Goal: Information Seeking & Learning: Learn about a topic

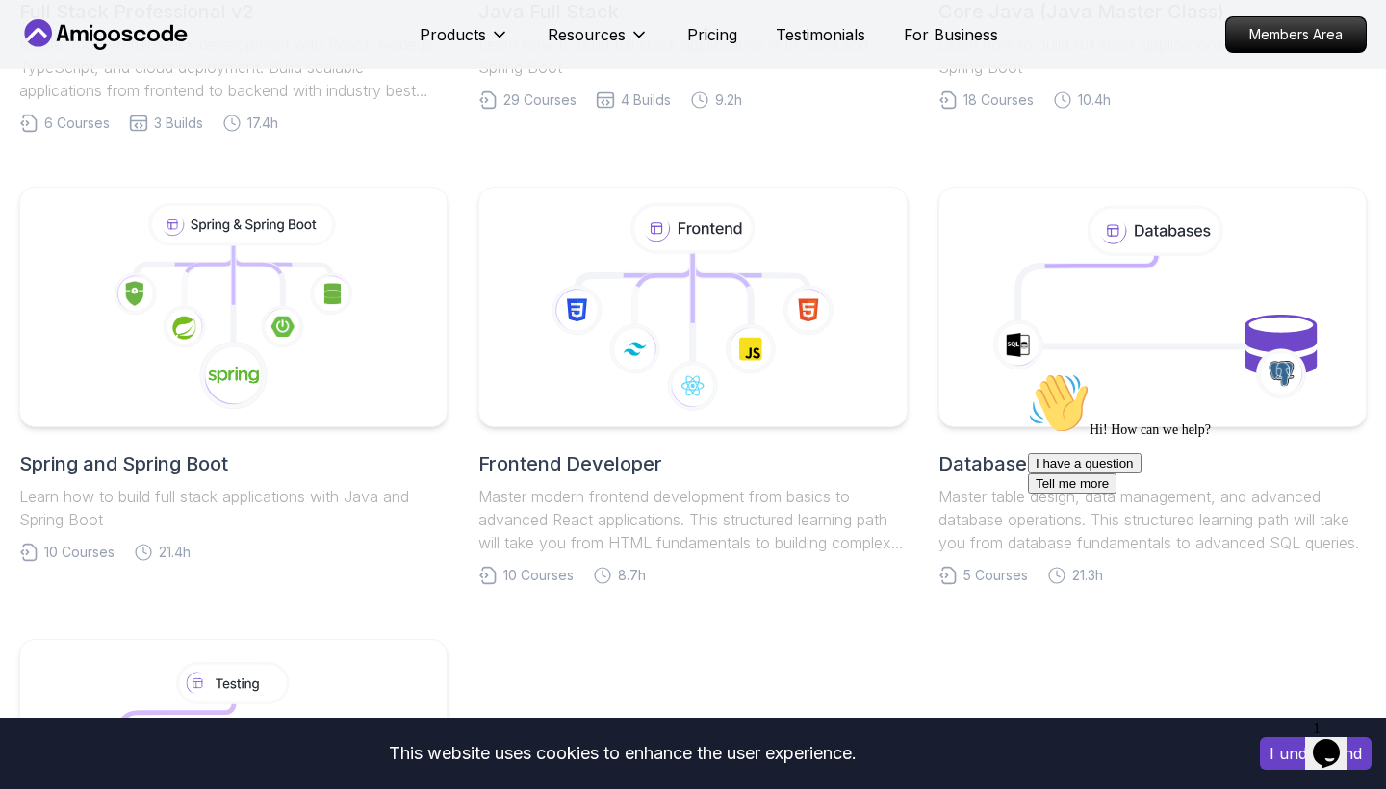
scroll to position [905, 0]
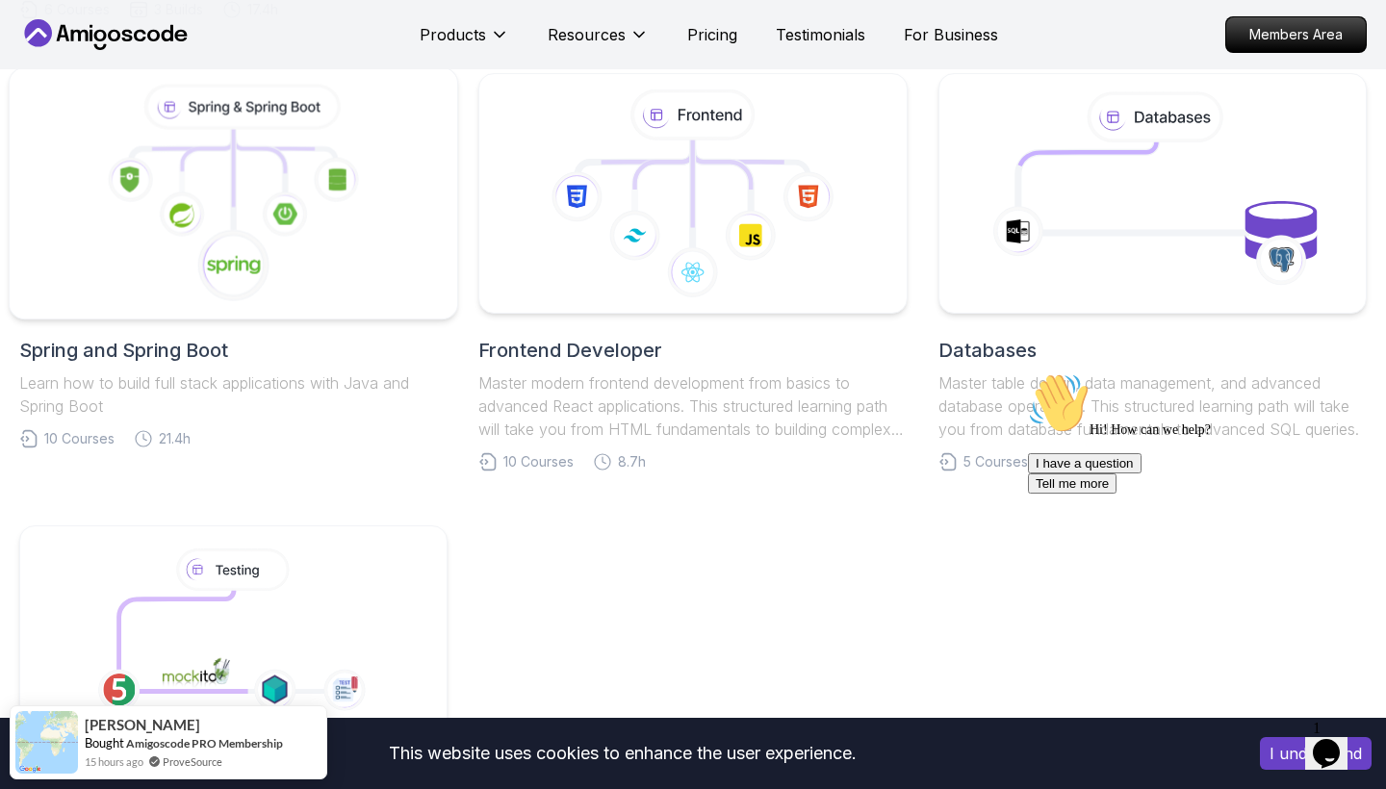
click at [227, 279] on icon at bounding box center [233, 265] width 73 height 73
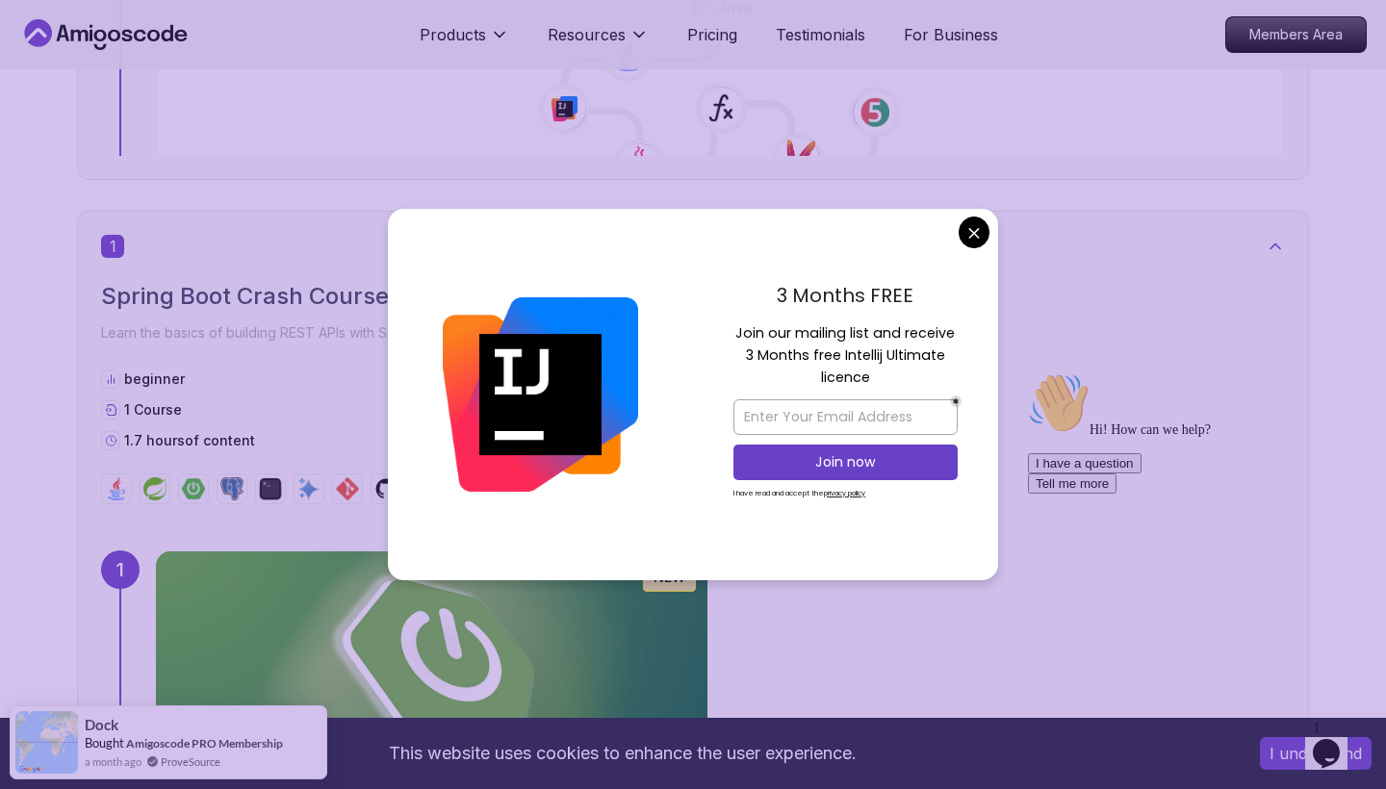
scroll to position [868, 0]
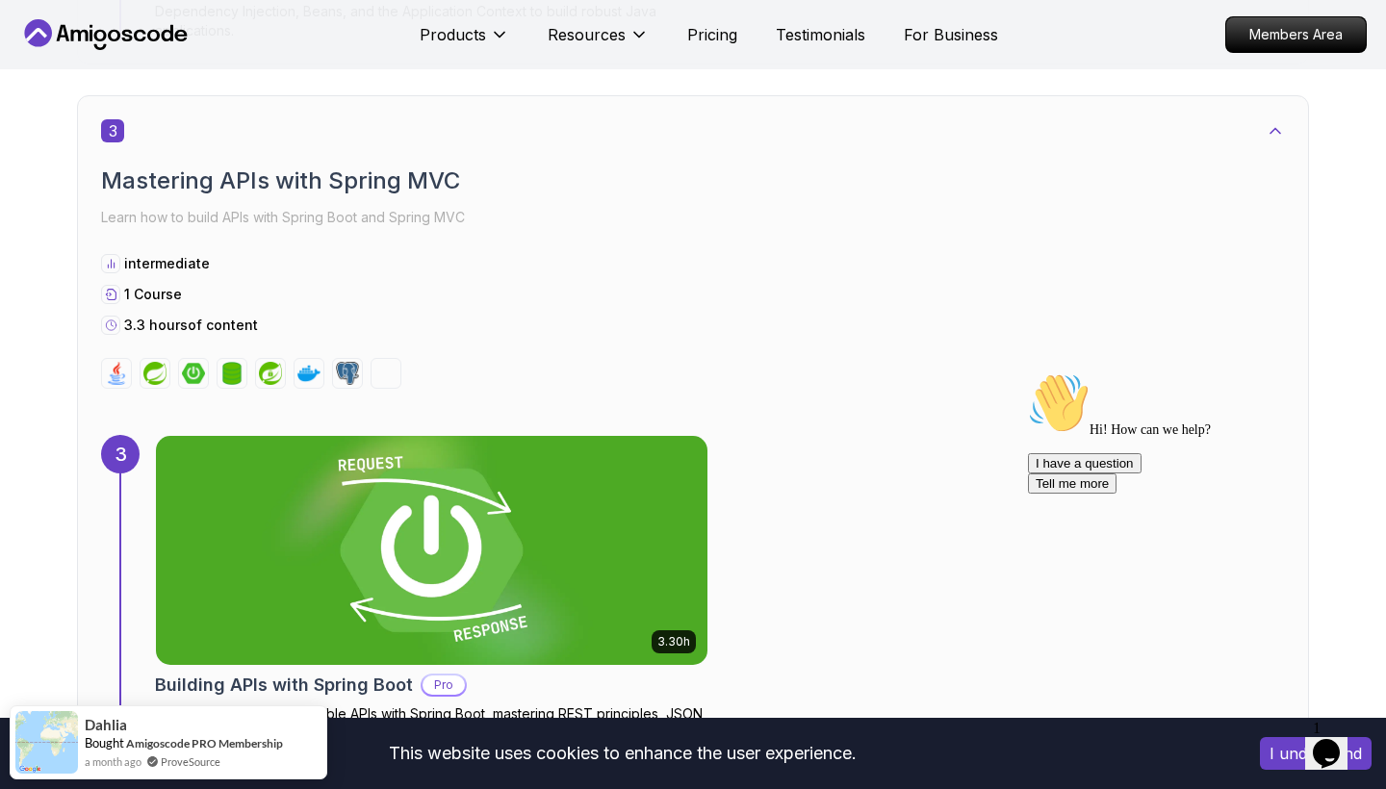
scroll to position [993, 0]
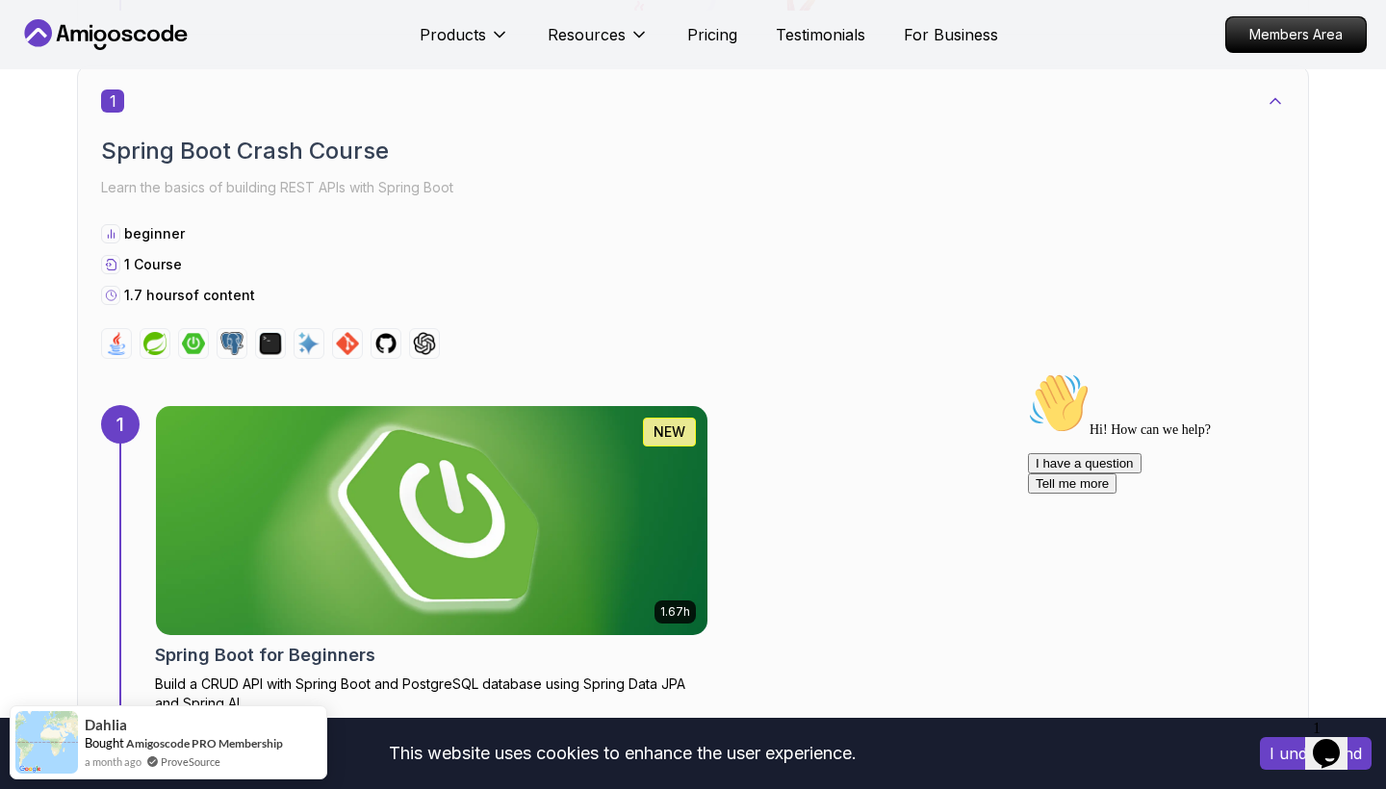
click at [348, 498] on img at bounding box center [431, 520] width 579 height 241
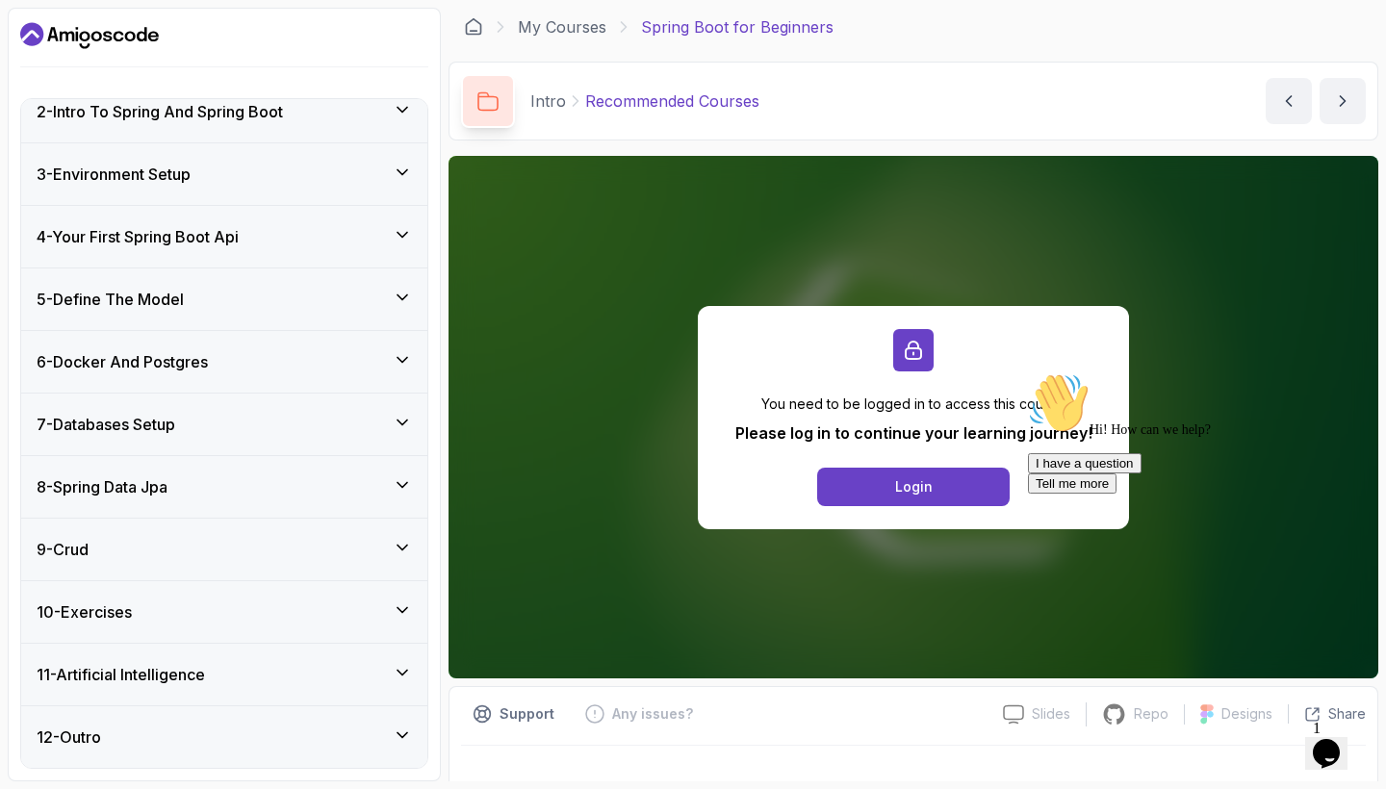
click at [249, 544] on div "9 - Crud" at bounding box center [224, 549] width 375 height 23
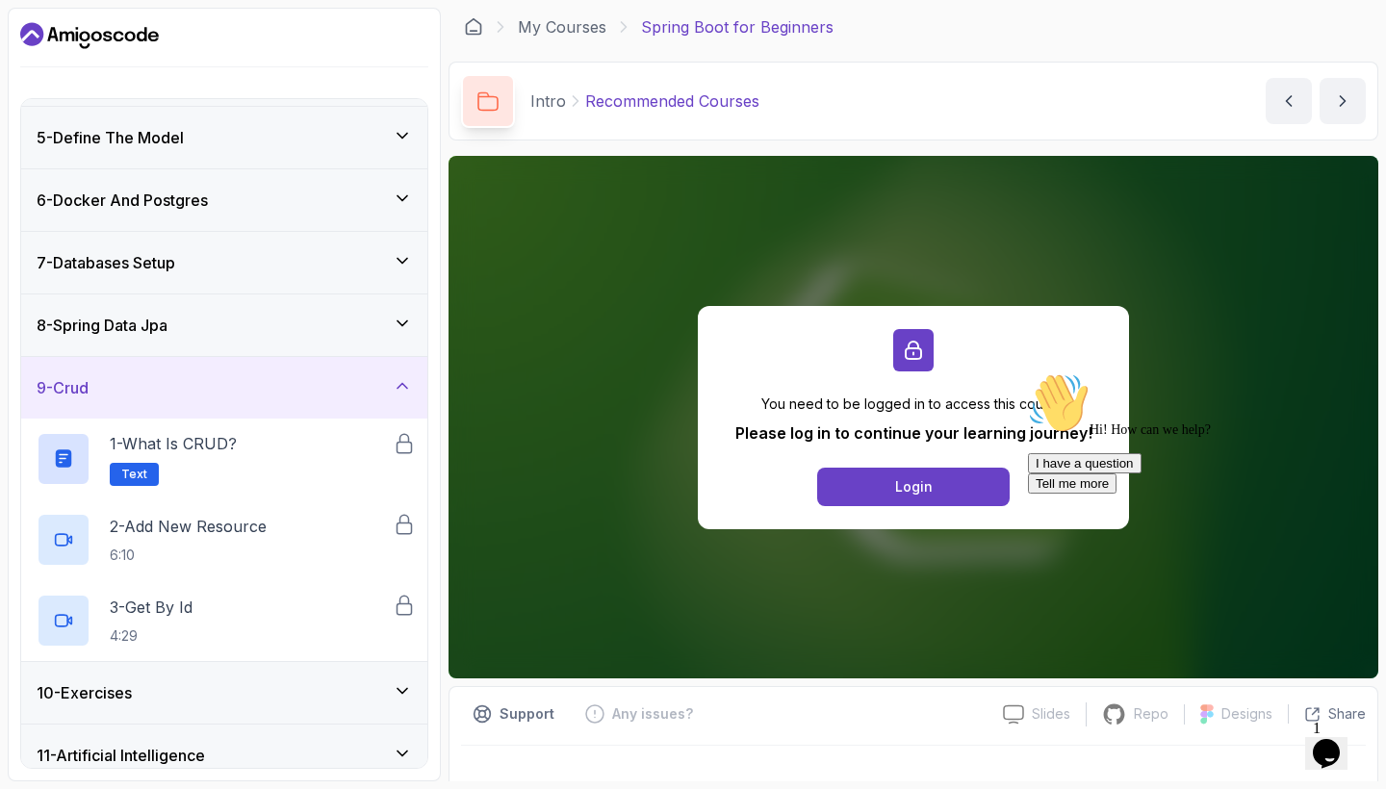
click at [346, 386] on div "9 - Crud" at bounding box center [224, 387] width 375 height 23
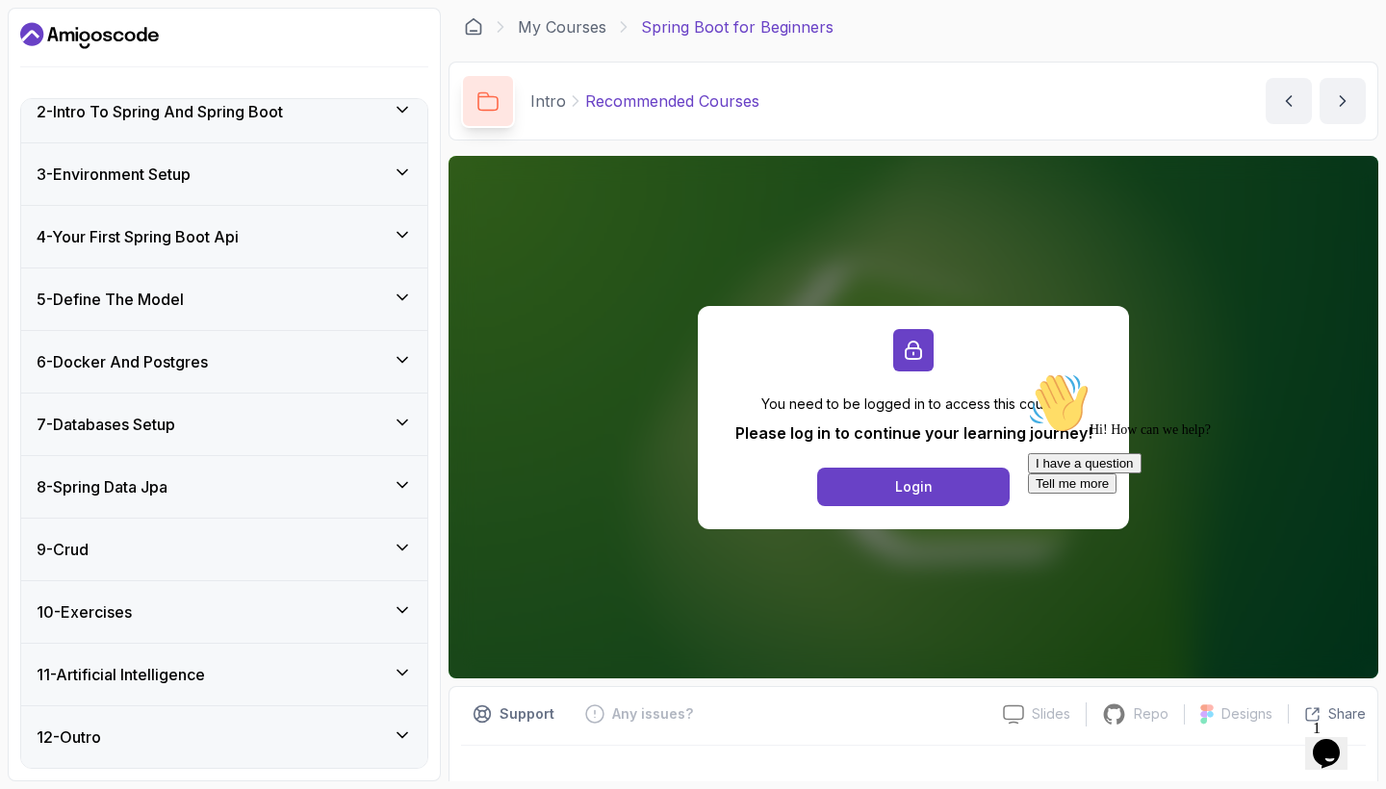
click at [306, 475] on div "8 - Spring Data Jpa" at bounding box center [224, 486] width 375 height 23
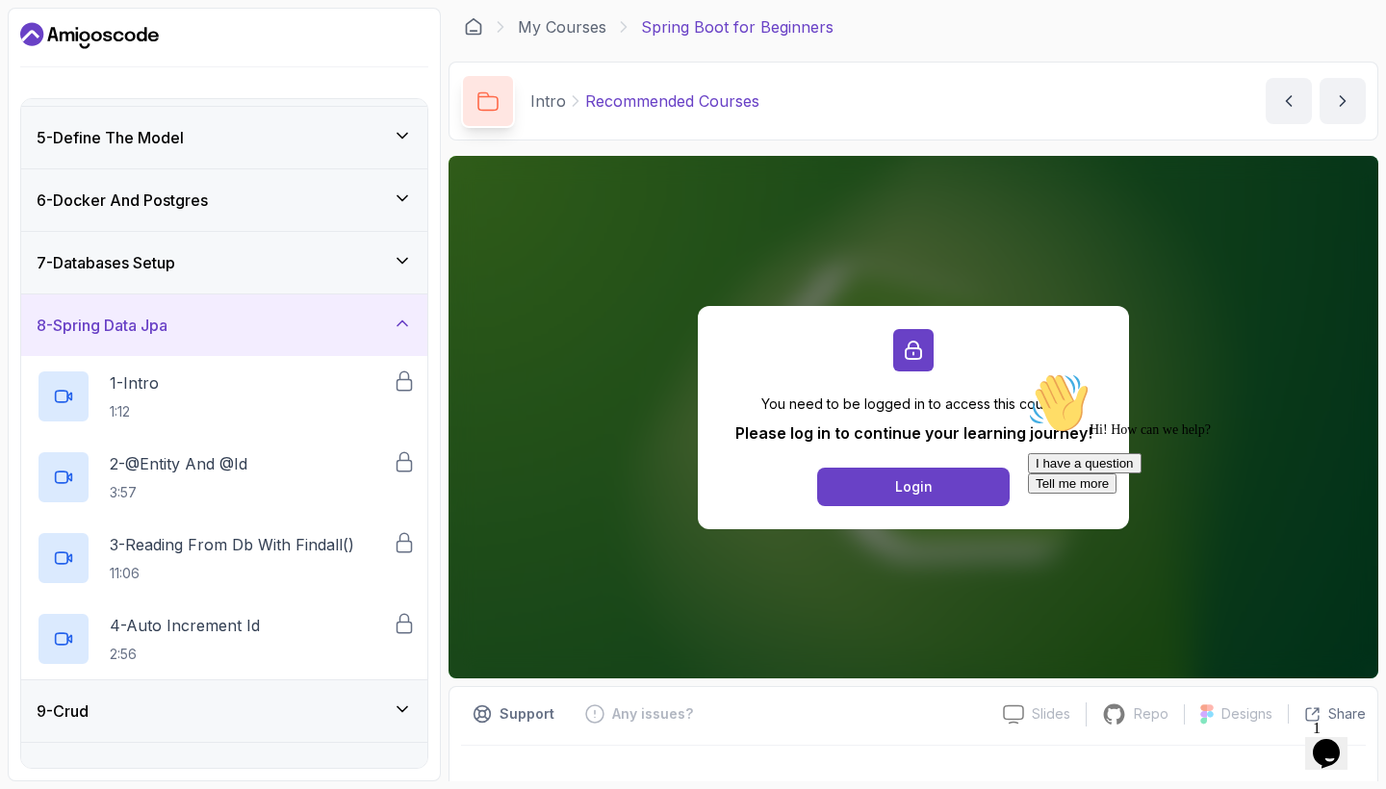
click at [306, 326] on div "8 - Spring Data Jpa" at bounding box center [224, 325] width 375 height 23
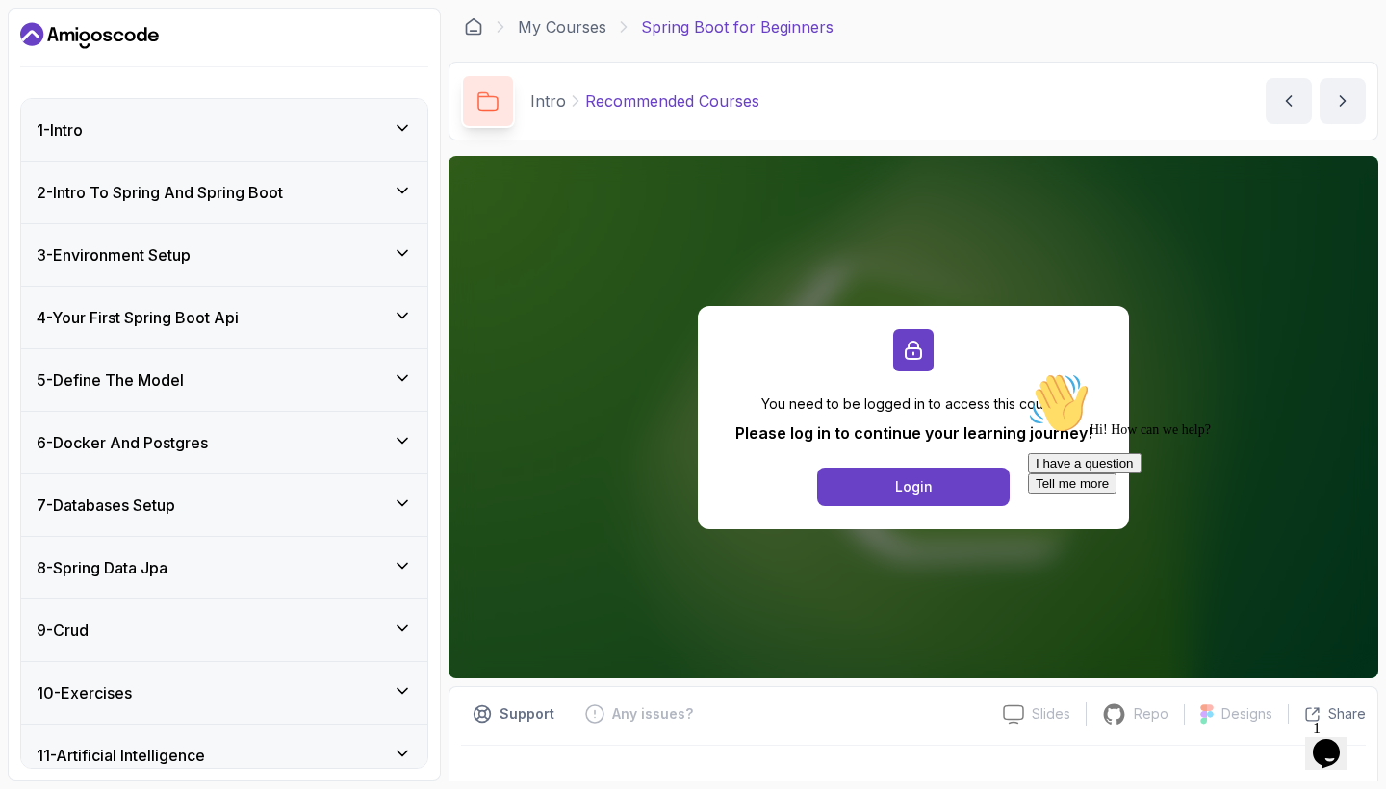
click at [281, 121] on div "1 - Intro" at bounding box center [224, 129] width 375 height 23
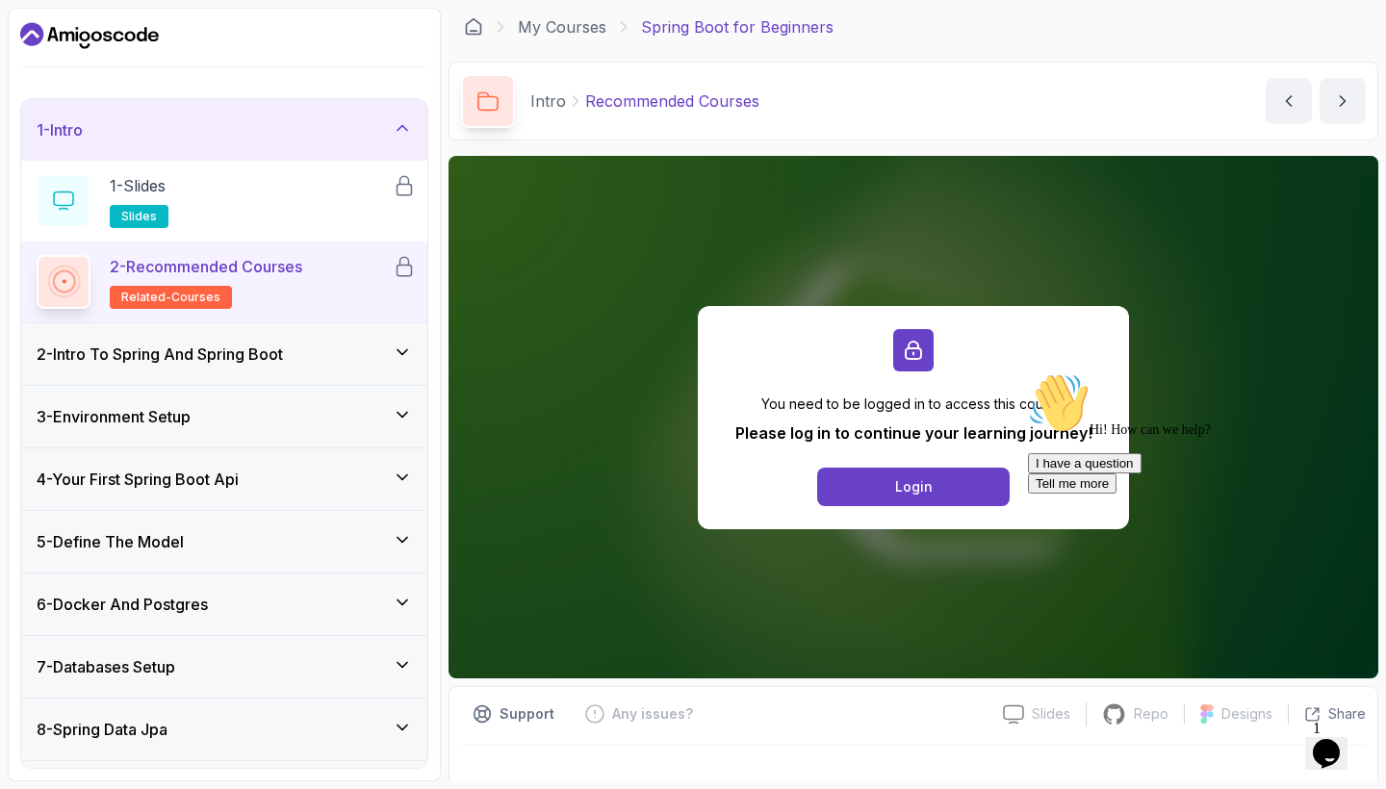
click at [316, 130] on div "1 - Intro" at bounding box center [224, 129] width 375 height 23
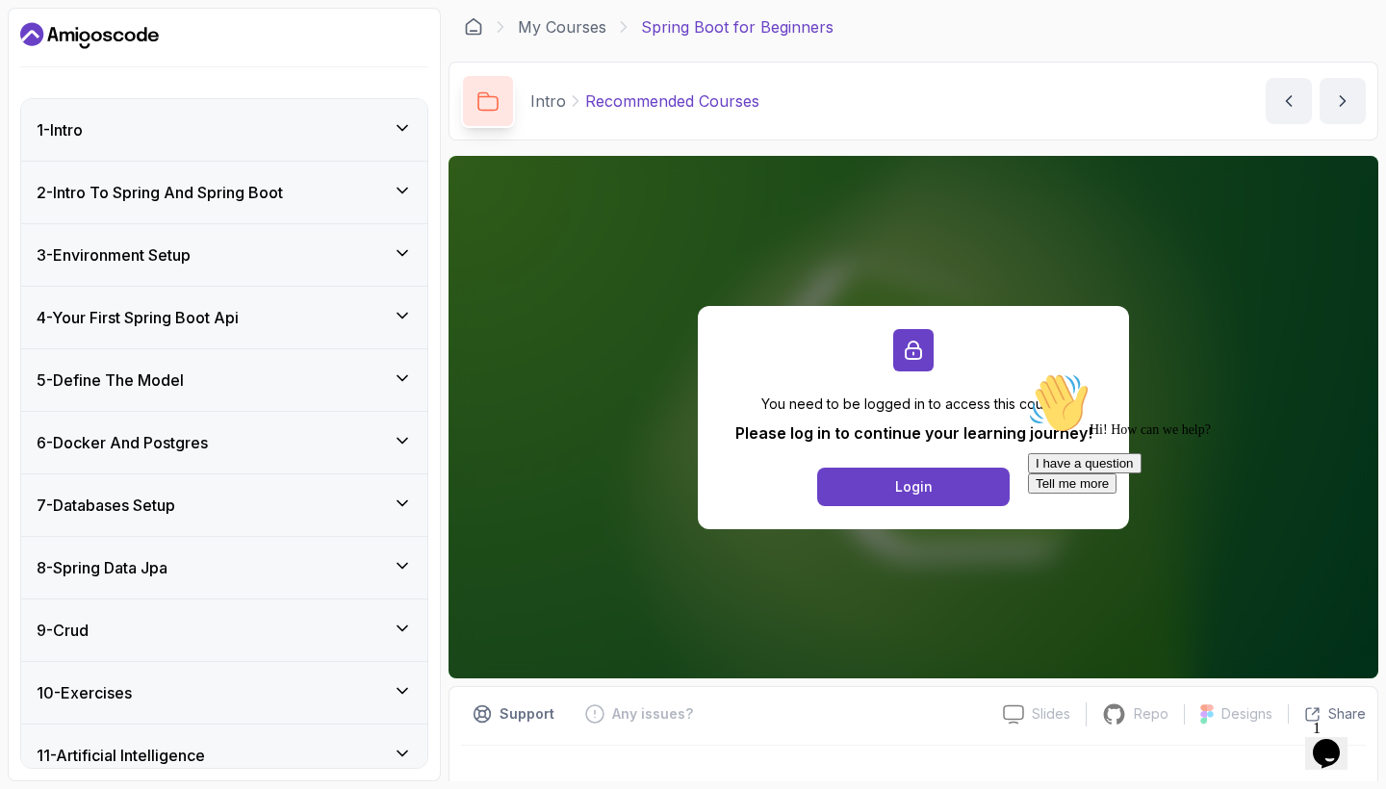
scroll to position [-9, 0]
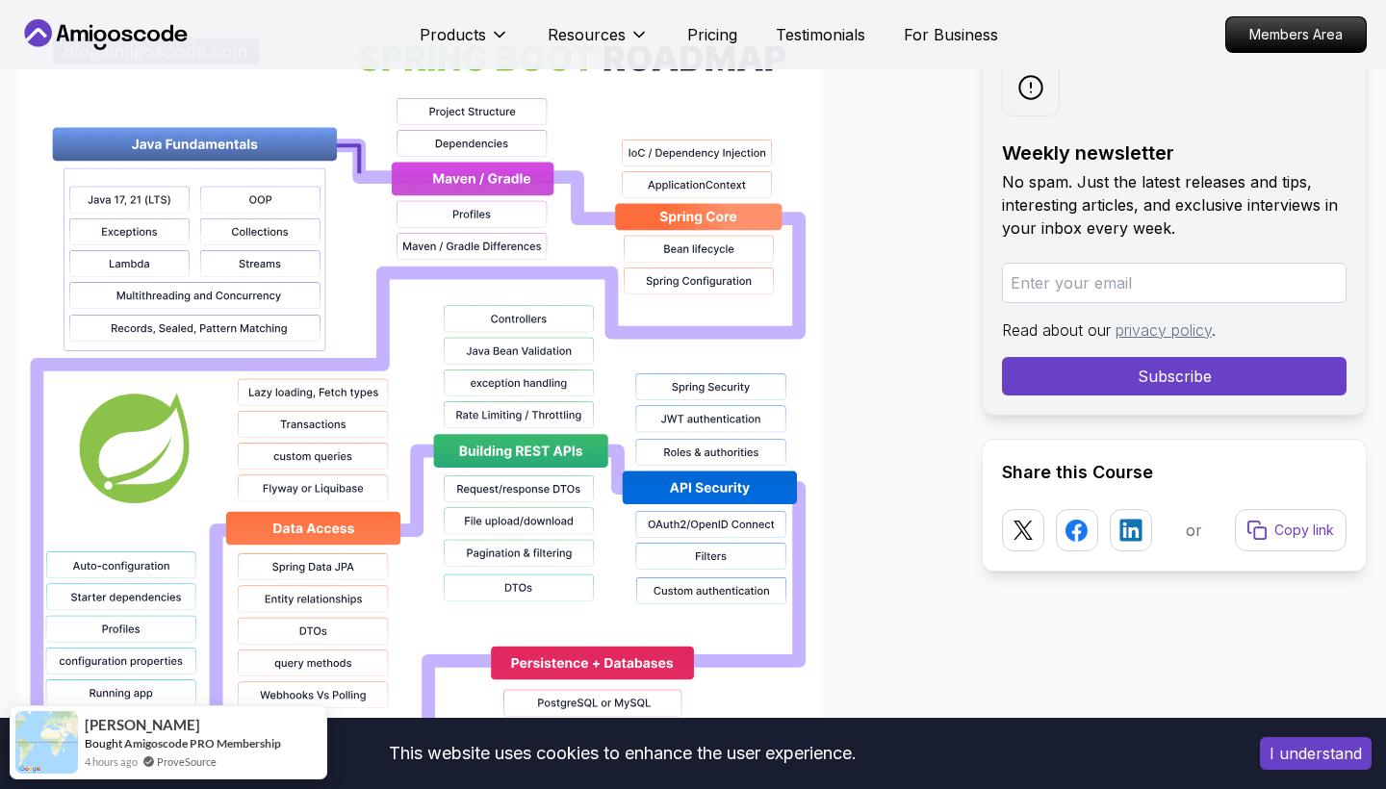
scroll to position [1357, 0]
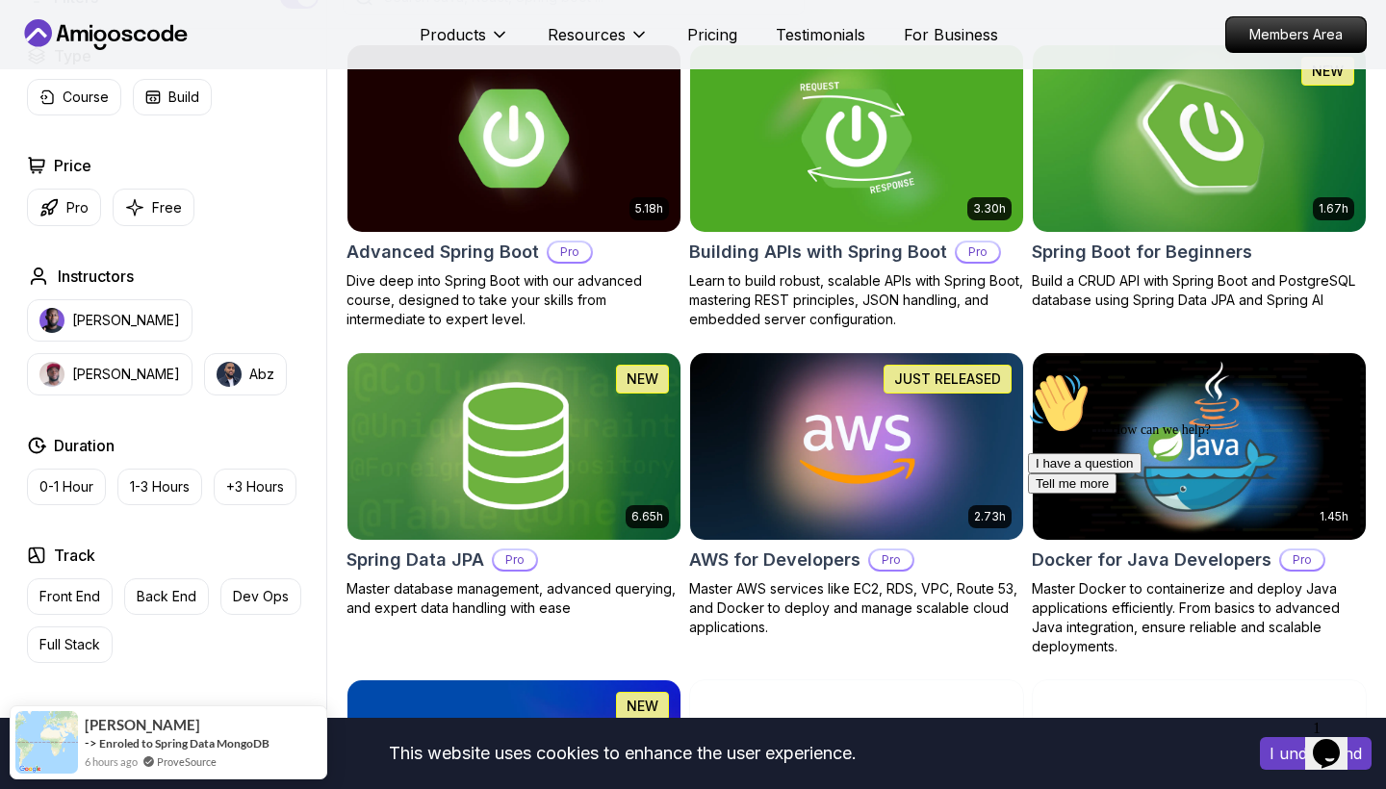
scroll to position [561, 0]
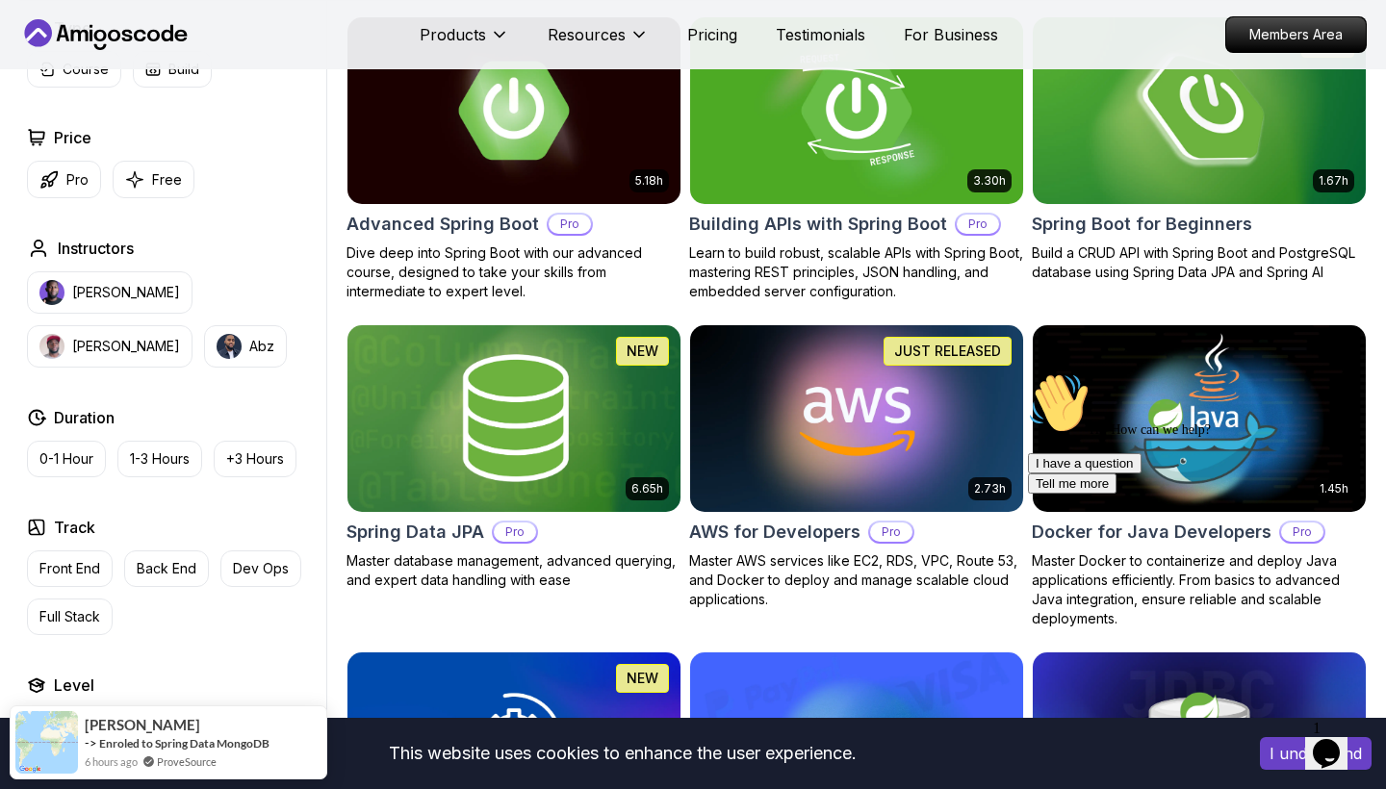
click at [1133, 166] on img at bounding box center [1198, 110] width 349 height 195
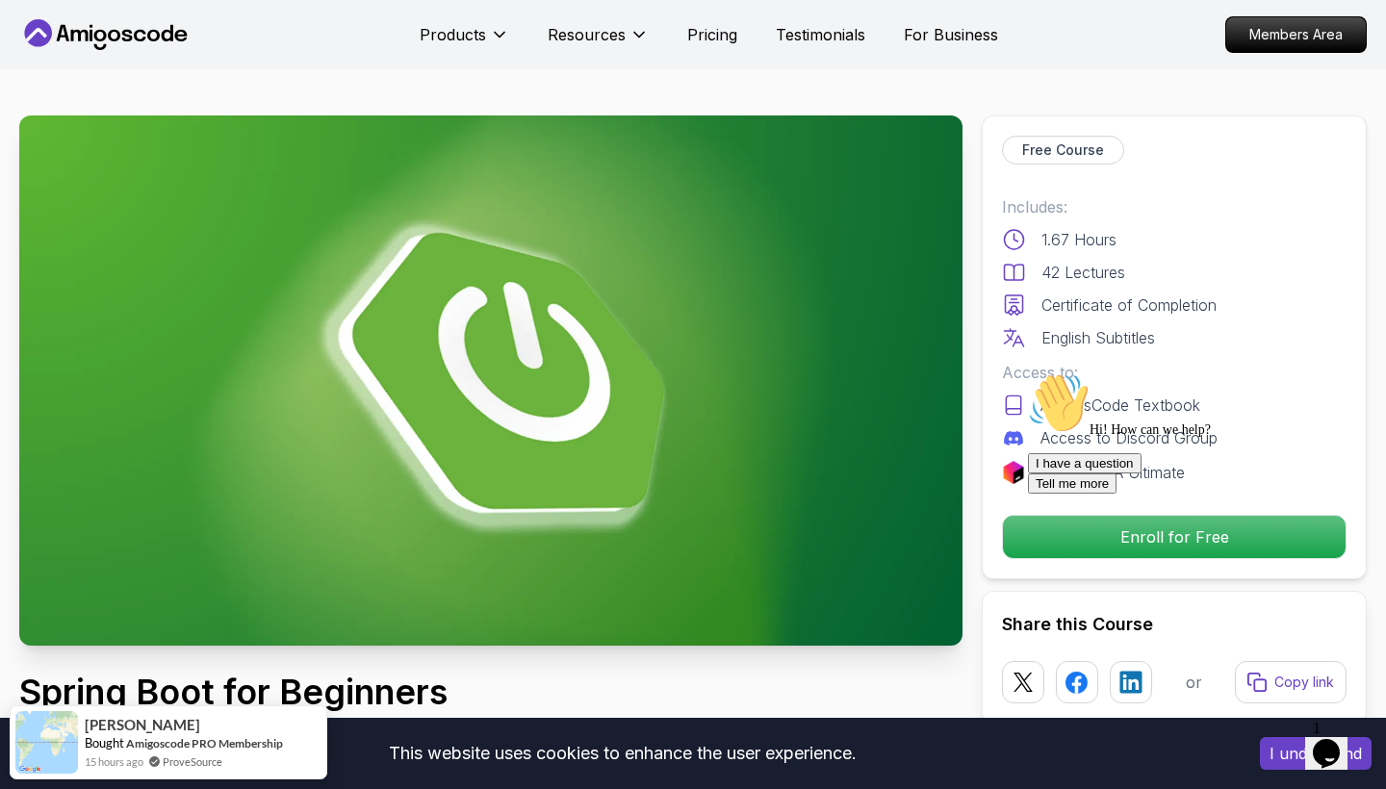
scroll to position [76, 0]
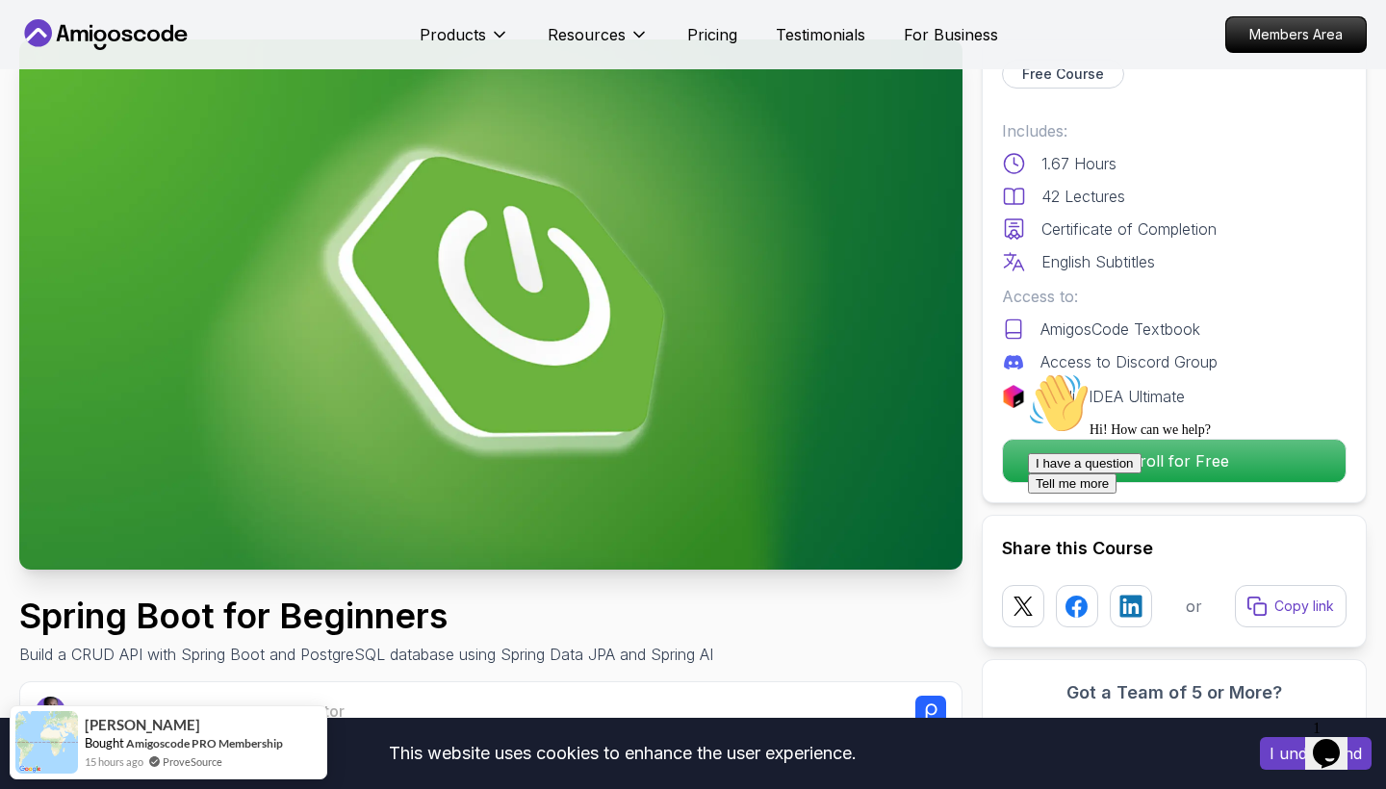
click at [1122, 459] on div "Hi! How can we help? I have a question Tell me more" at bounding box center [1201, 432] width 346 height 121
click at [1073, 462] on div "Hi! How can we help? I have a question Tell me more" at bounding box center [1201, 432] width 346 height 121
click at [1201, 458] on div "Hi! How can we help? I have a question Tell me more" at bounding box center [1201, 432] width 346 height 121
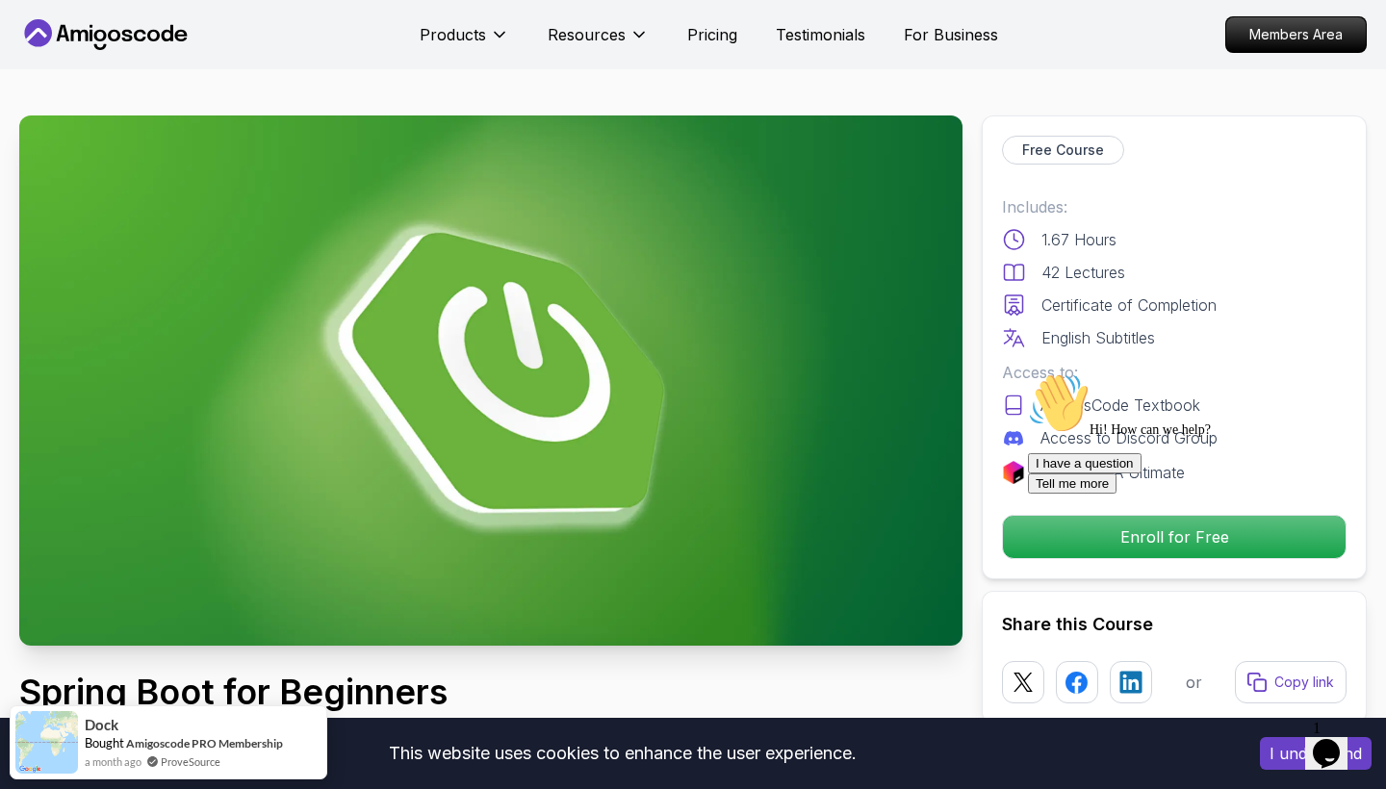
scroll to position [0, 0]
click at [1028, 372] on icon "Chat attention grabber" at bounding box center [1028, 372] width 0 height 0
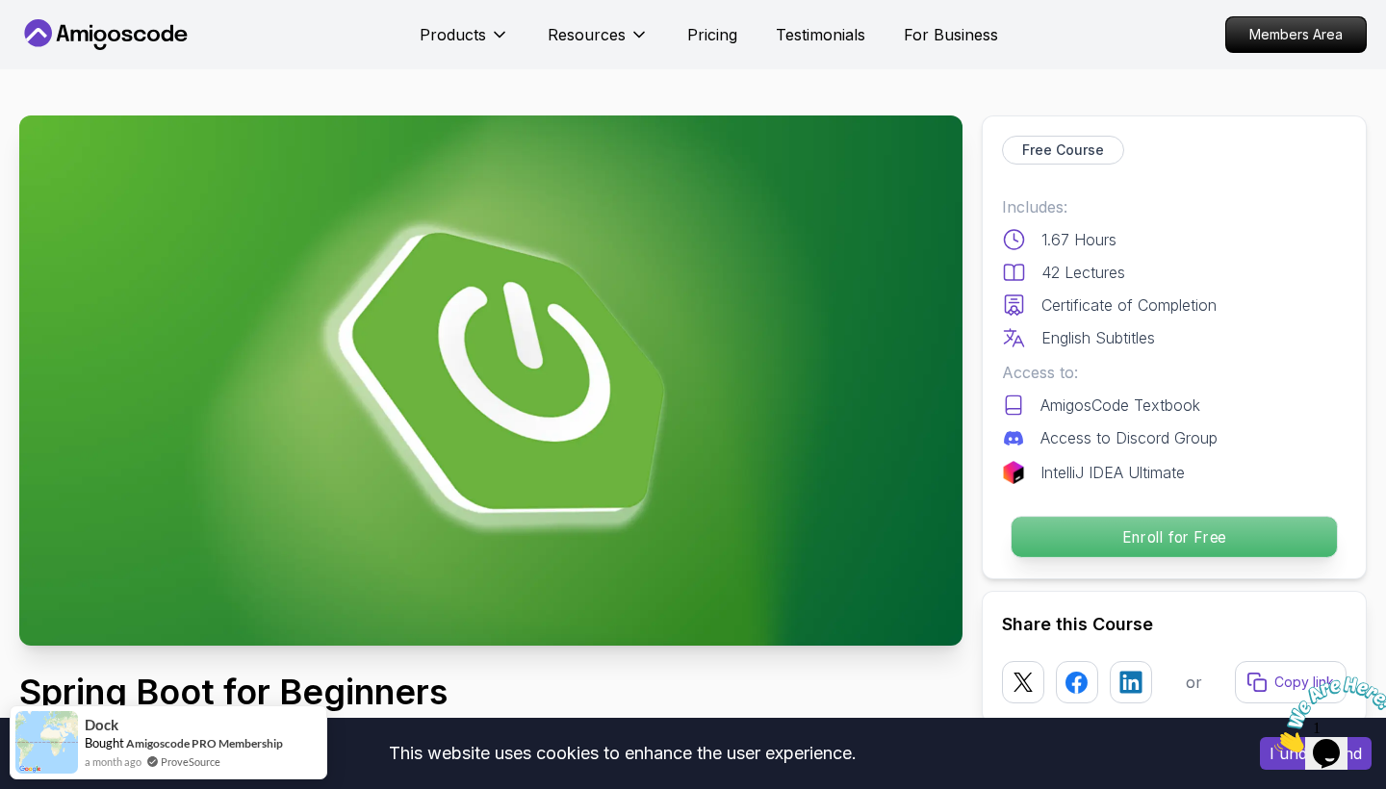
click at [1301, 537] on p "Enroll for Free" at bounding box center [1173, 537] width 325 height 40
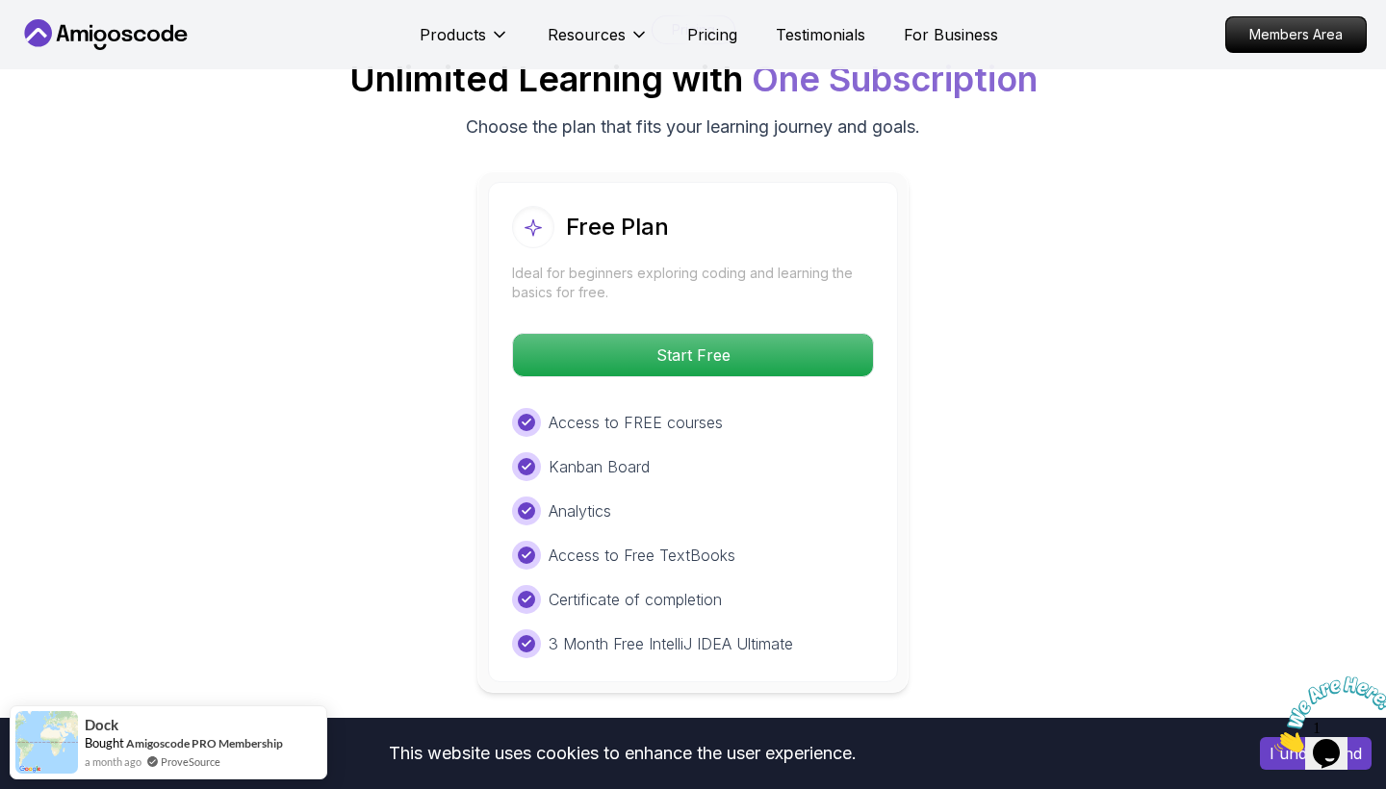
scroll to position [3970, 0]
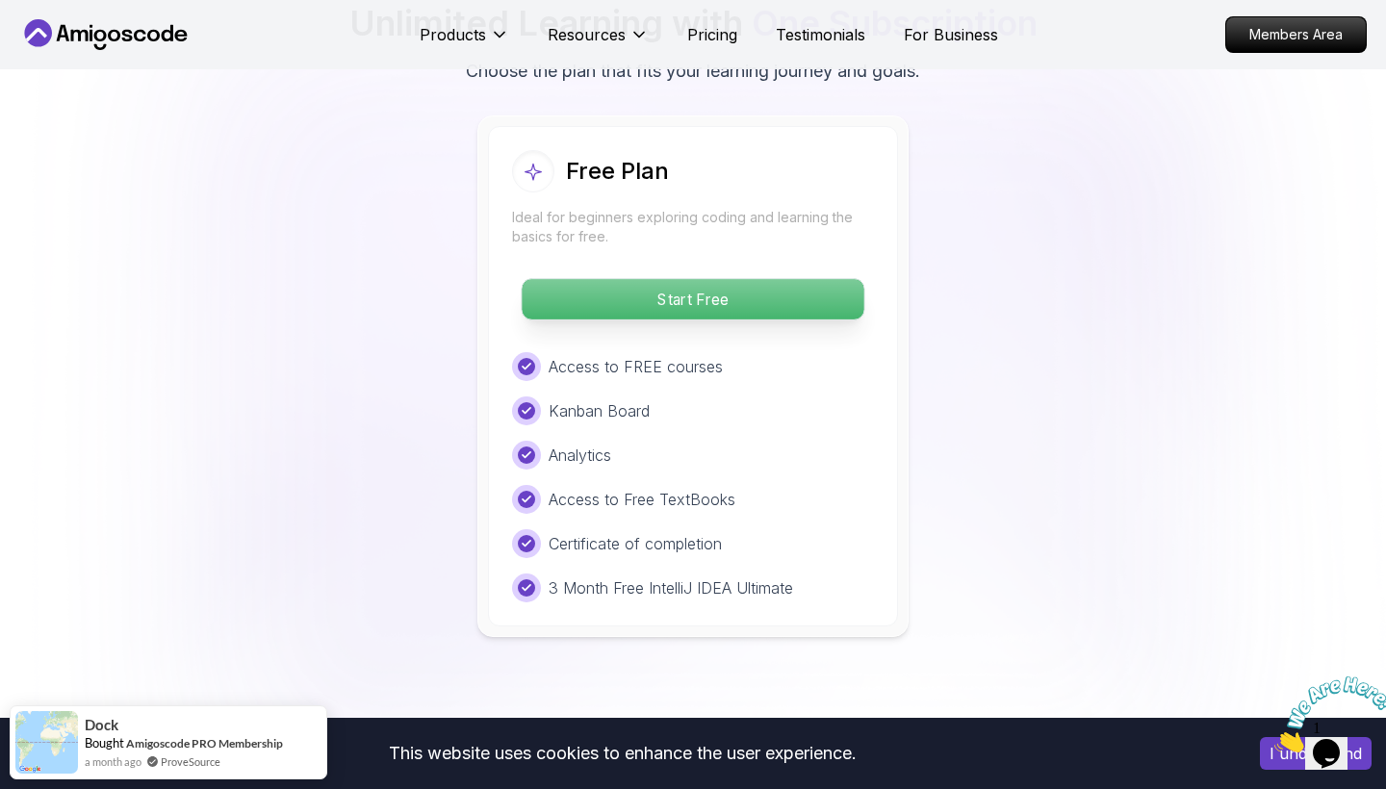
click at [725, 283] on p "Start Free" at bounding box center [693, 299] width 342 height 40
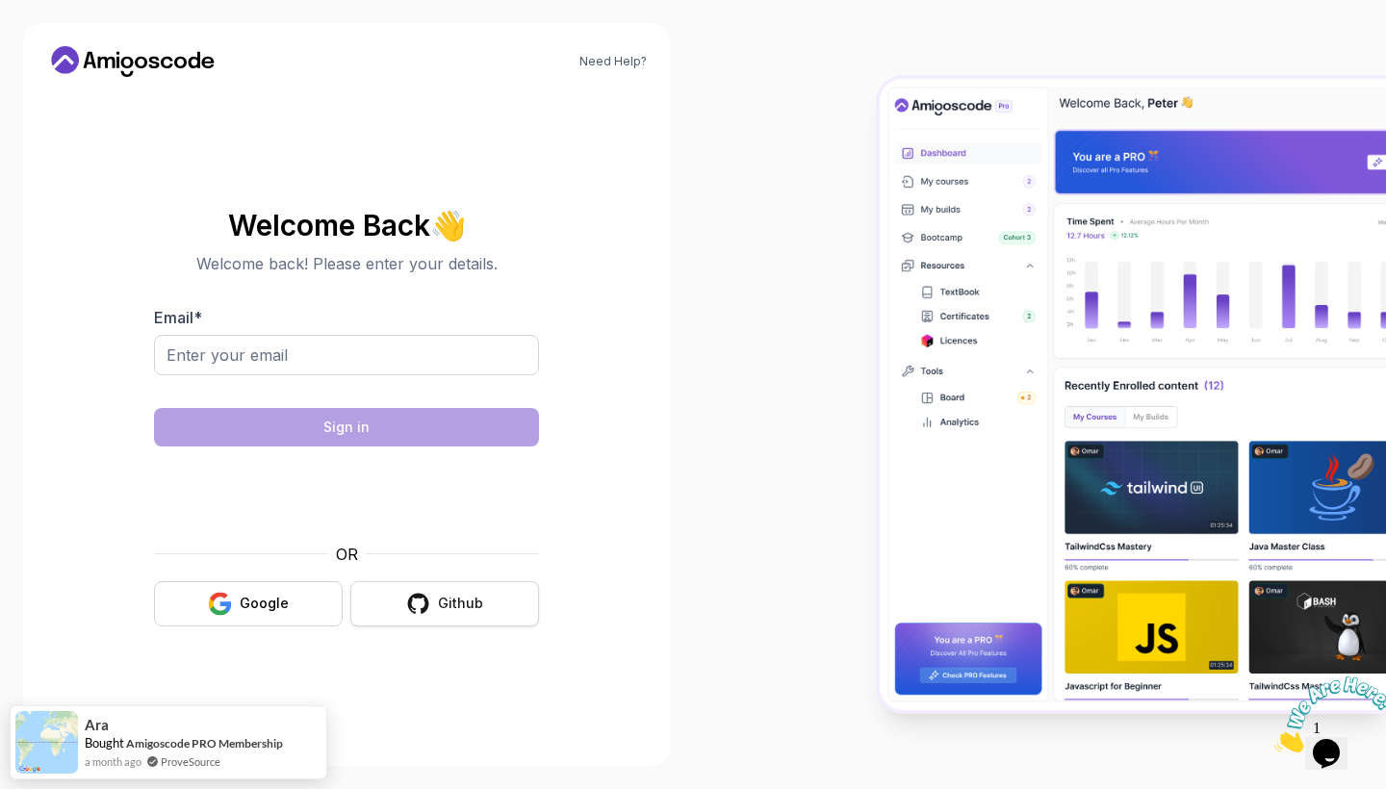
click at [441, 589] on button "Github" at bounding box center [444, 603] width 189 height 45
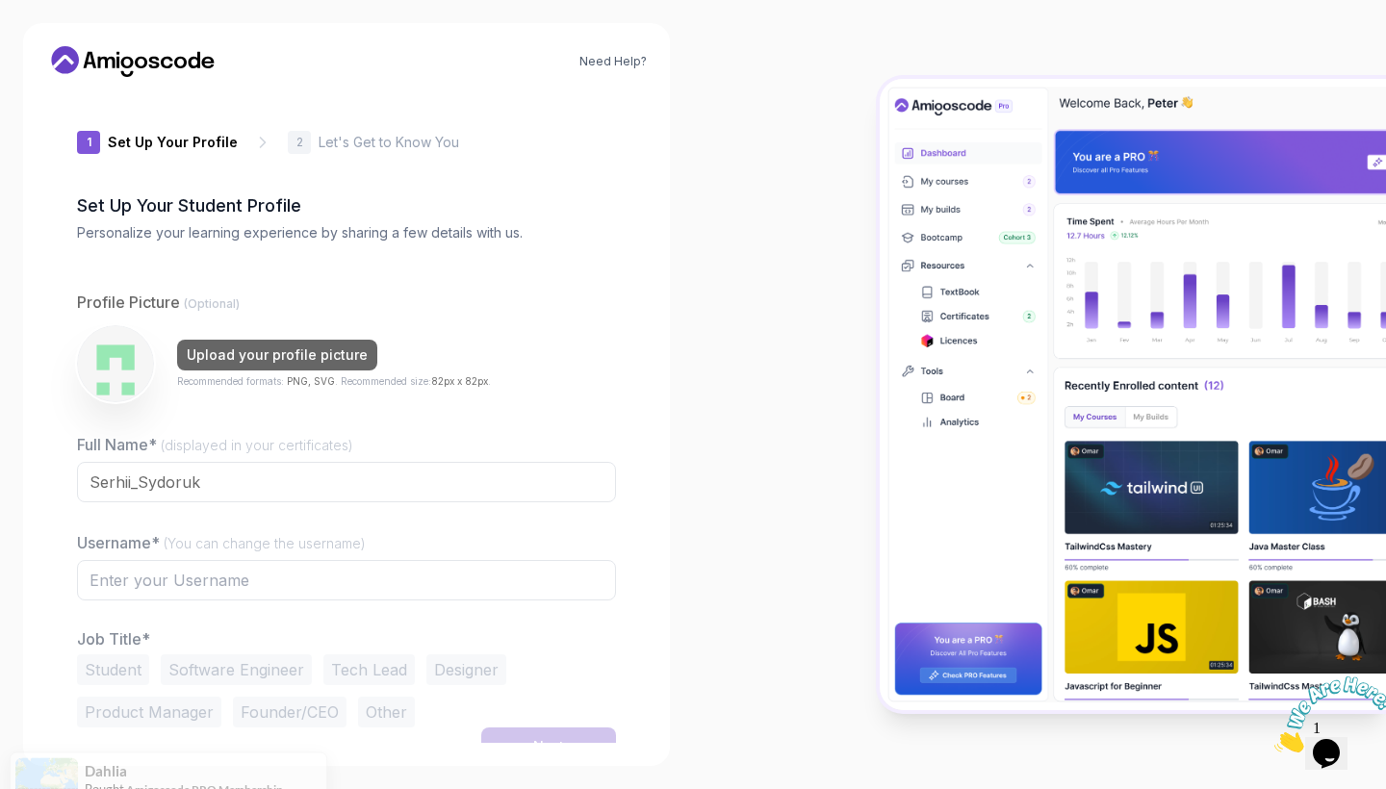
type input "silentfox7dbd7"
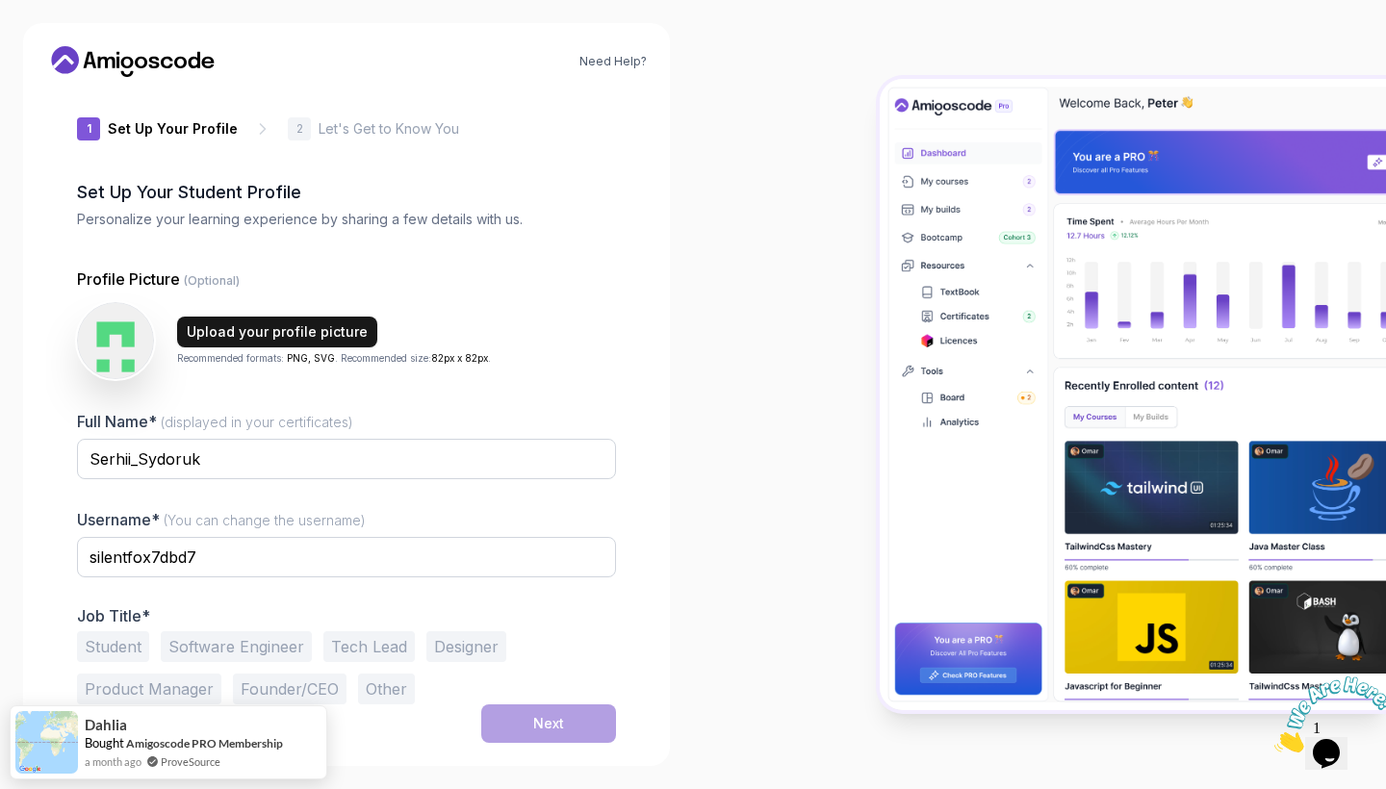
scroll to position [13, 0]
drag, startPoint x: 218, startPoint y: 560, endPoint x: 0, endPoint y: 560, distance: 218.5
click at [0, 560] on div "Need Help? 1 Set Up Your Profile 1 Set Up Your Profile 2 Let's Get to Know You …" at bounding box center [346, 394] width 693 height 789
type input "SeRiK1243"
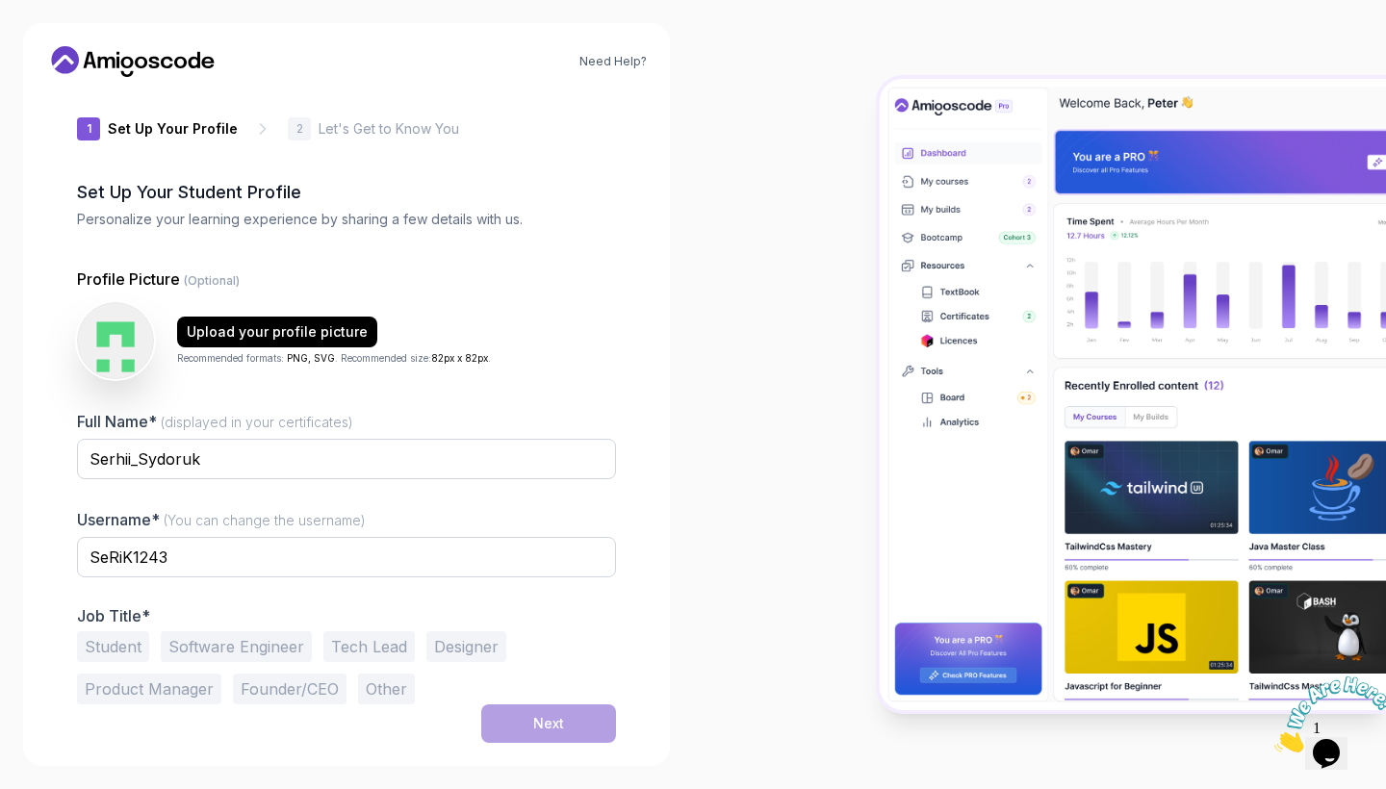
click at [97, 658] on button "Student" at bounding box center [113, 646] width 72 height 31
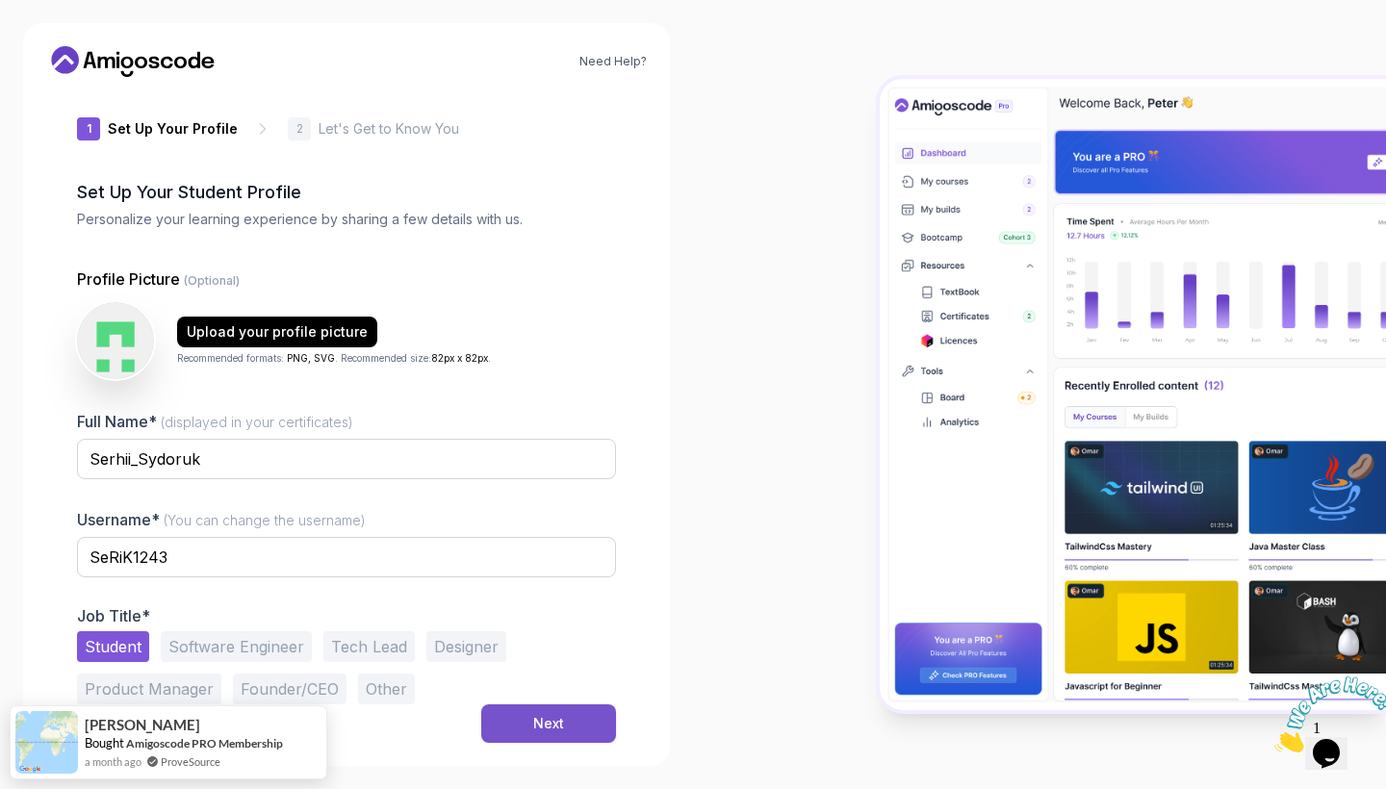
click at [572, 715] on button "Next" at bounding box center [548, 723] width 135 height 38
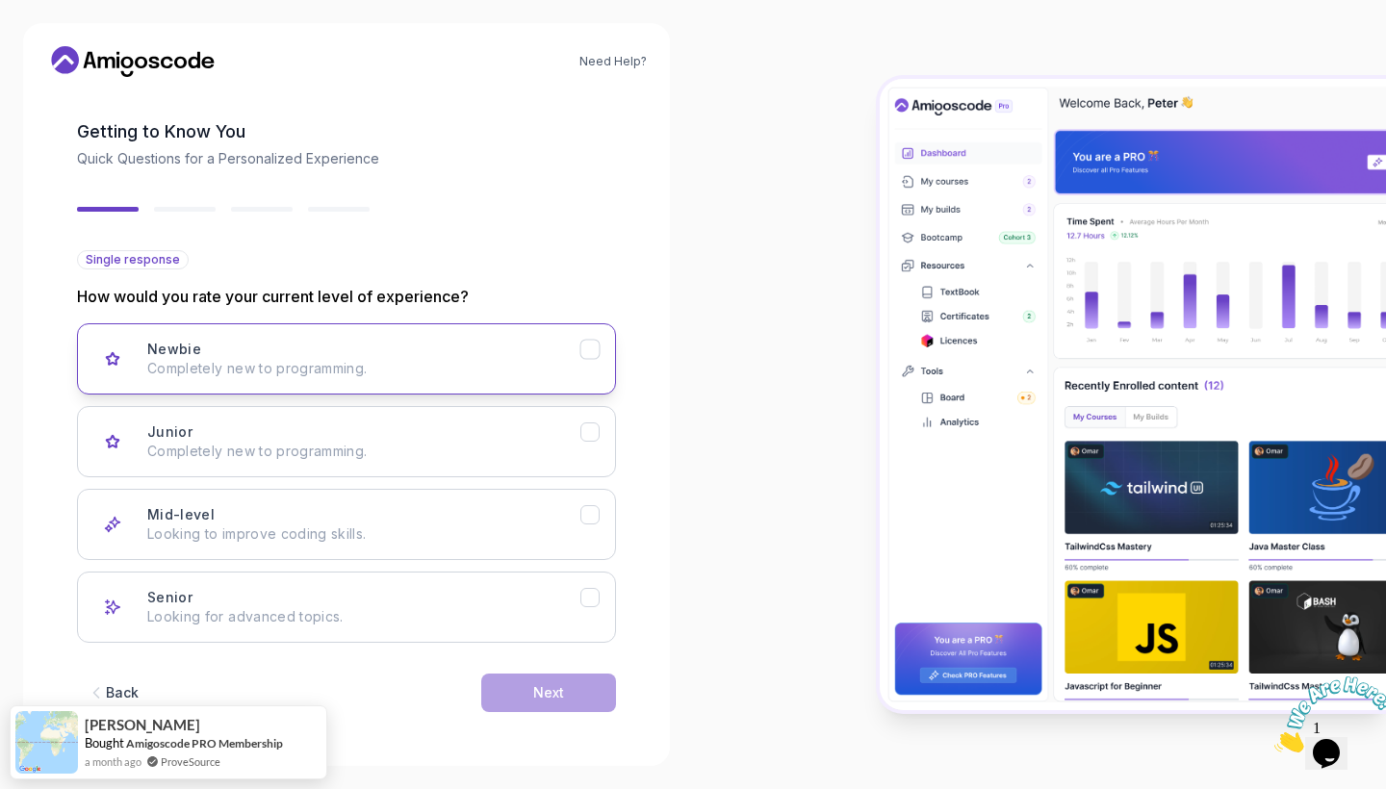
scroll to position [74, 0]
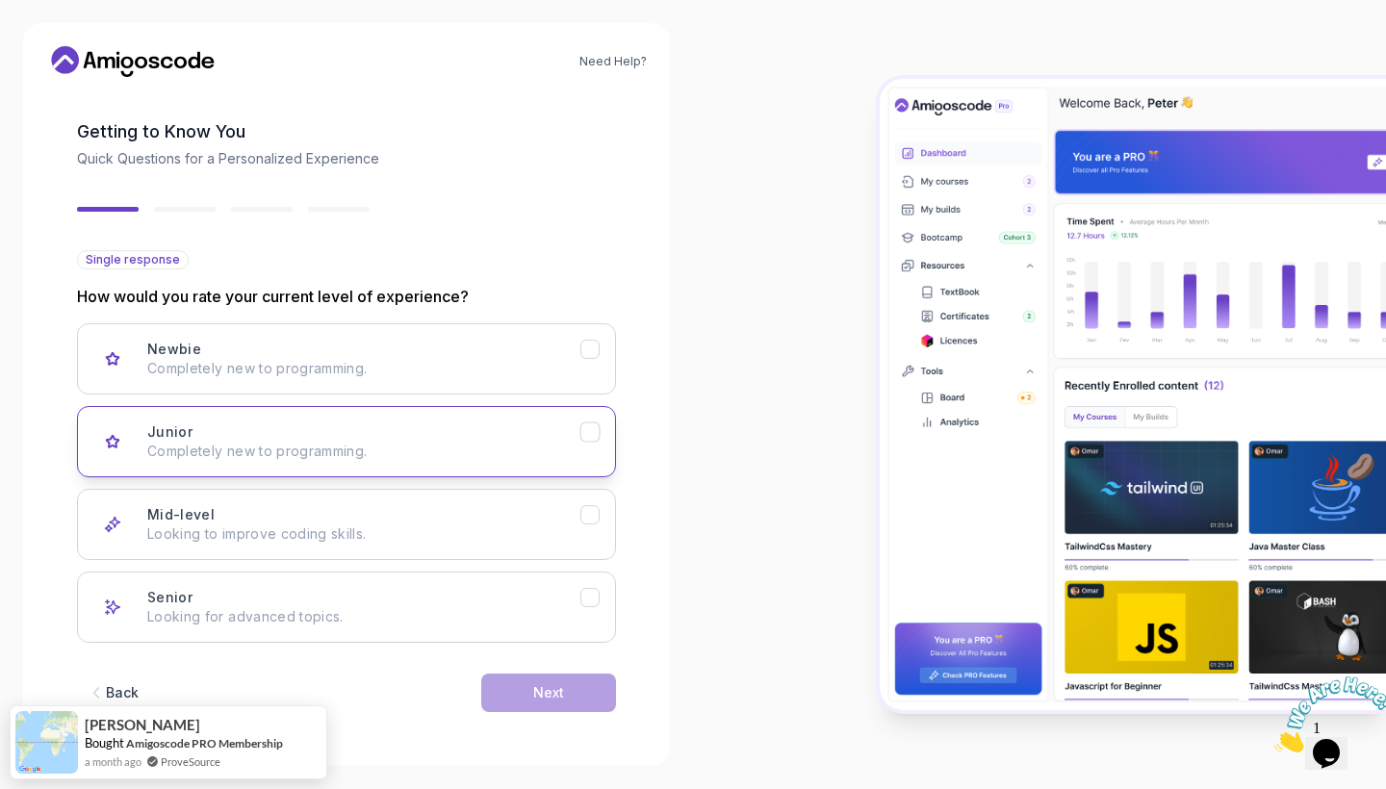
click at [265, 432] on div "Junior Completely new to programming." at bounding box center [363, 441] width 433 height 38
click at [552, 687] on div "Next" at bounding box center [548, 692] width 31 height 19
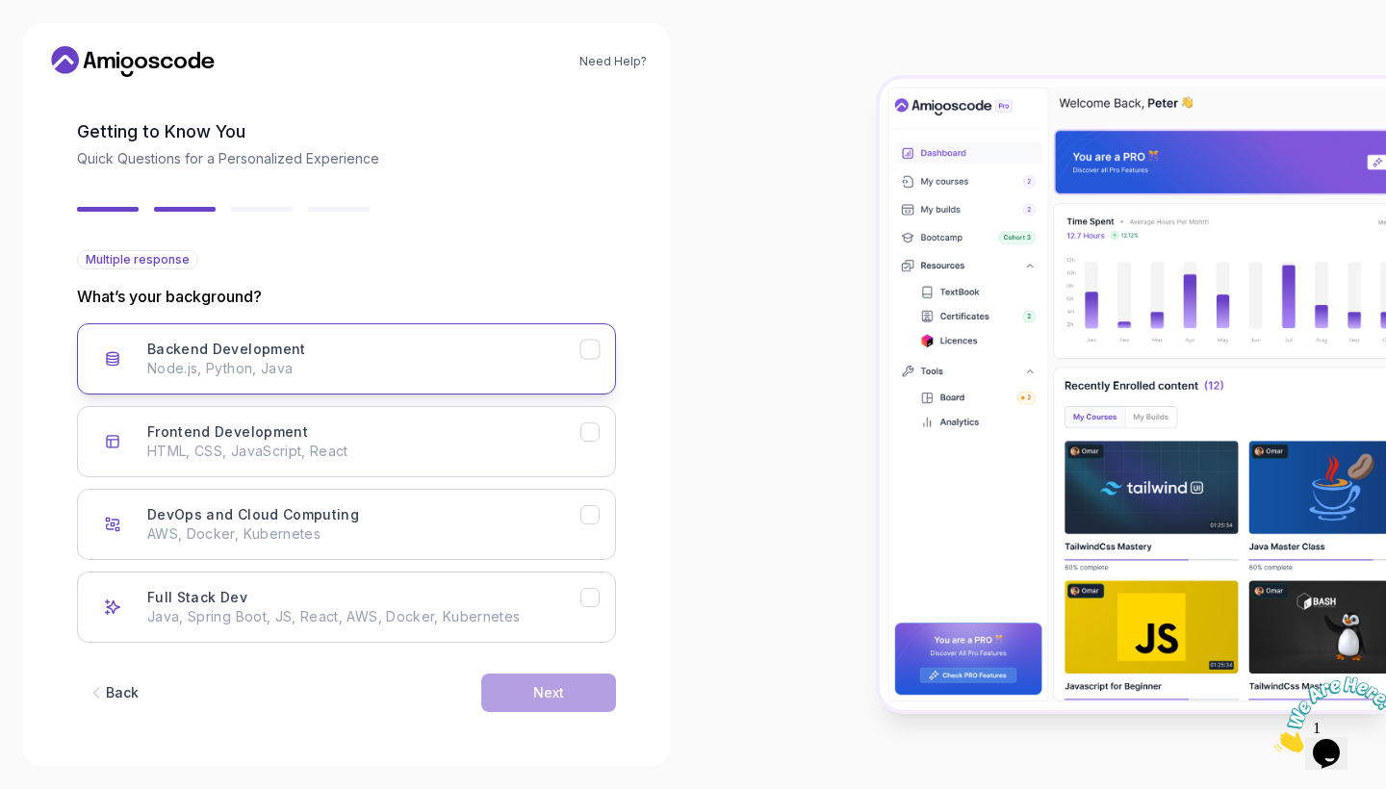
click at [337, 350] on div "Backend Development Node.js, Python, Java" at bounding box center [363, 359] width 433 height 38
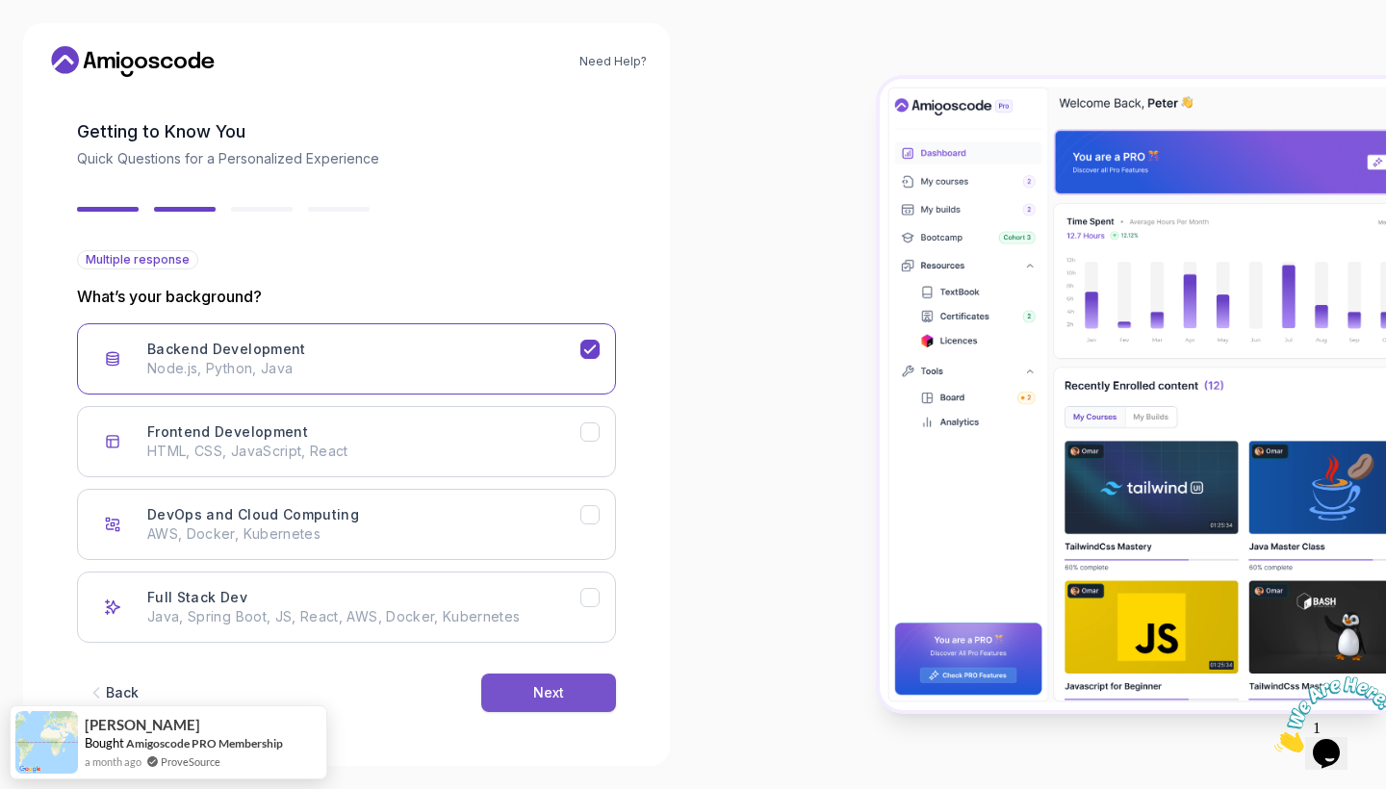
click at [516, 691] on button "Next" at bounding box center [548, 693] width 135 height 38
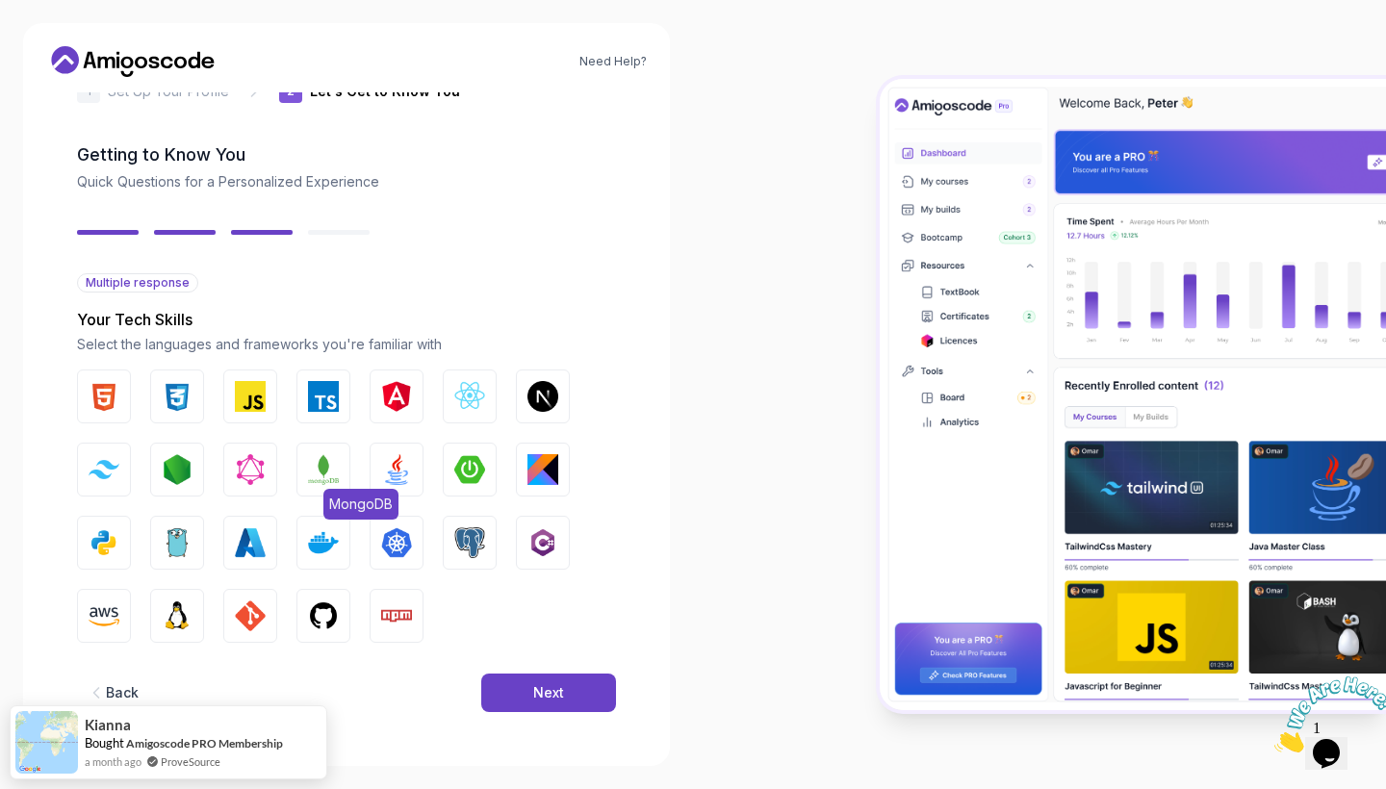
click at [329, 464] on img "button" at bounding box center [323, 469] width 31 height 31
click at [404, 466] on img "button" at bounding box center [396, 469] width 31 height 31
click at [457, 470] on img "button" at bounding box center [469, 469] width 31 height 31
click at [332, 546] on img "button" at bounding box center [323, 542] width 31 height 31
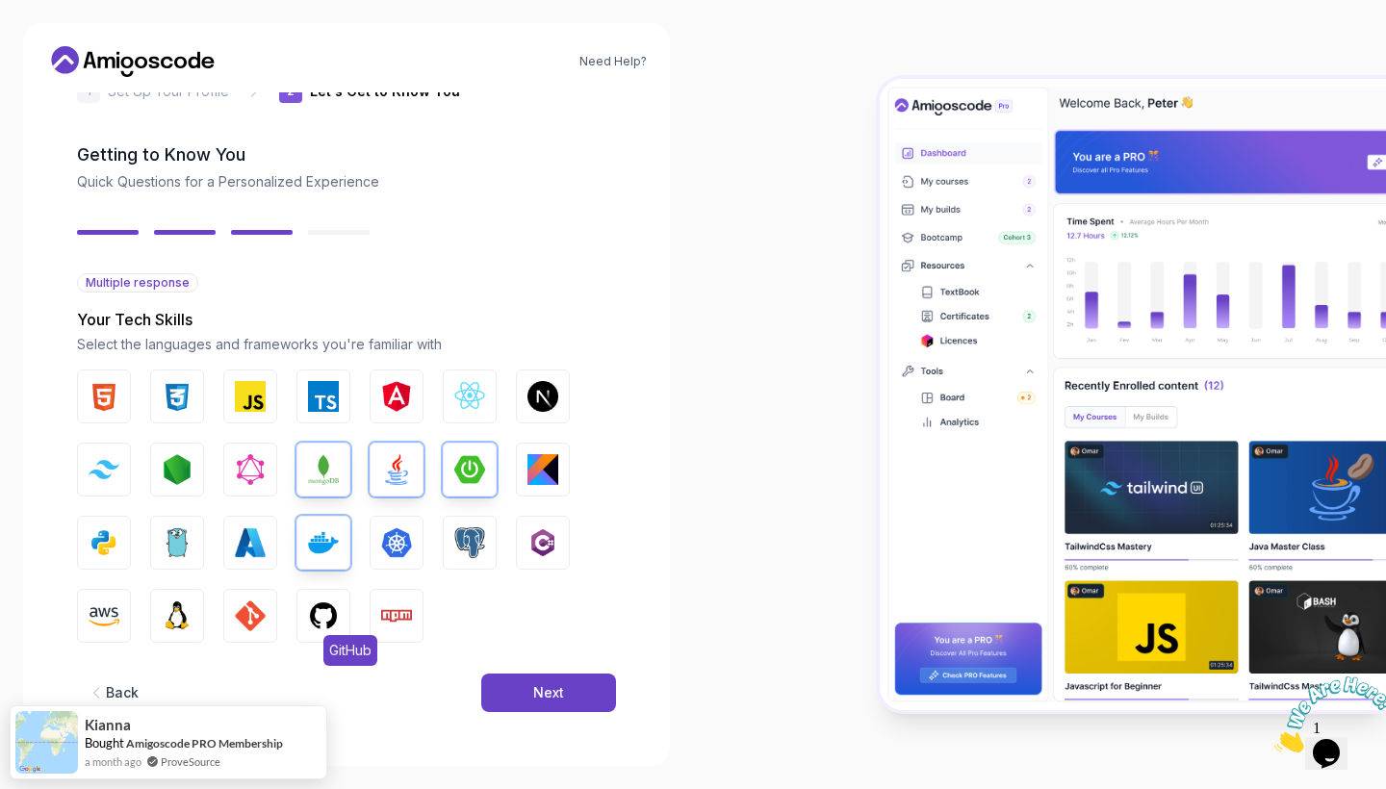
click at [327, 608] on img "button" at bounding box center [323, 616] width 31 height 31
click at [243, 616] on img "button" at bounding box center [250, 616] width 31 height 31
click at [491, 543] on button "PostgreSQL" at bounding box center [470, 543] width 54 height 54
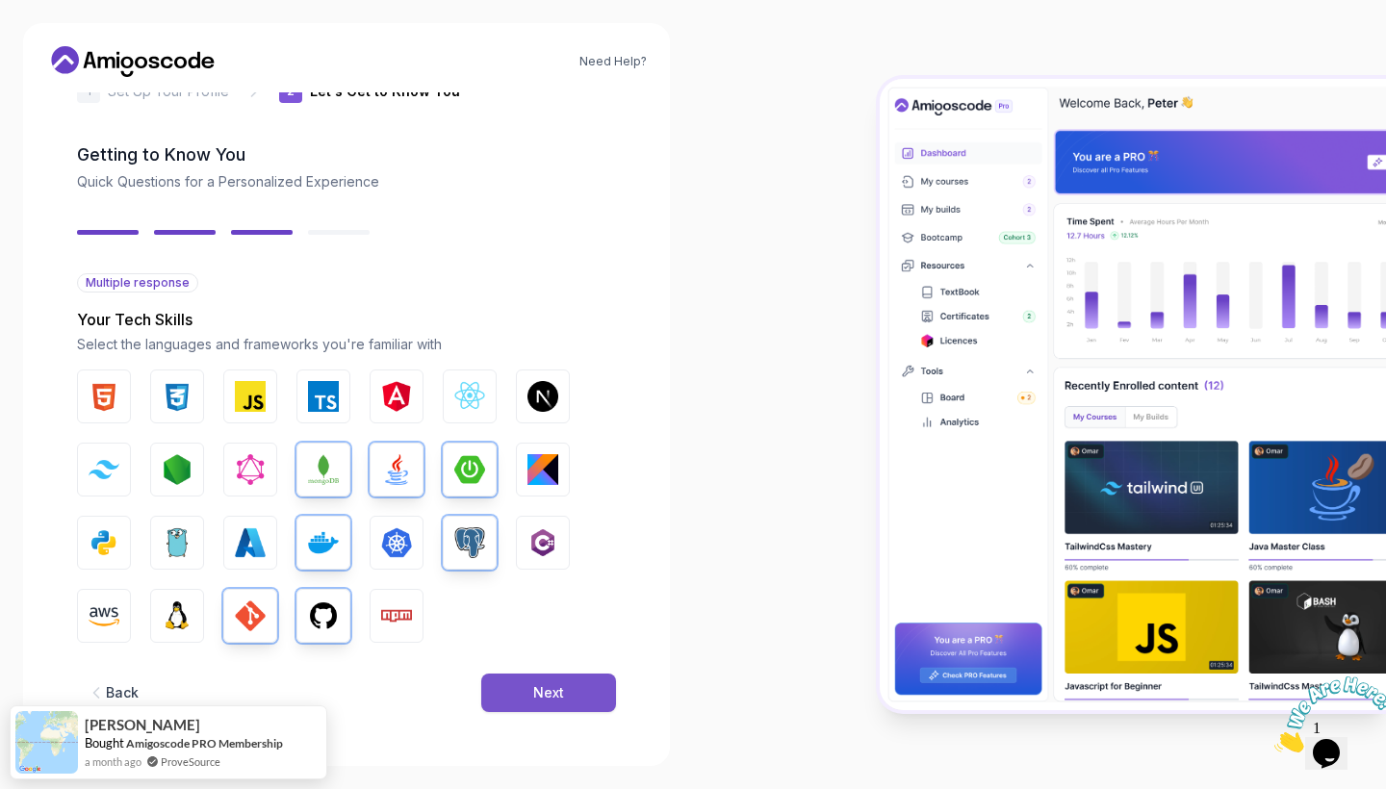
click at [544, 683] on div "Next" at bounding box center [548, 692] width 31 height 19
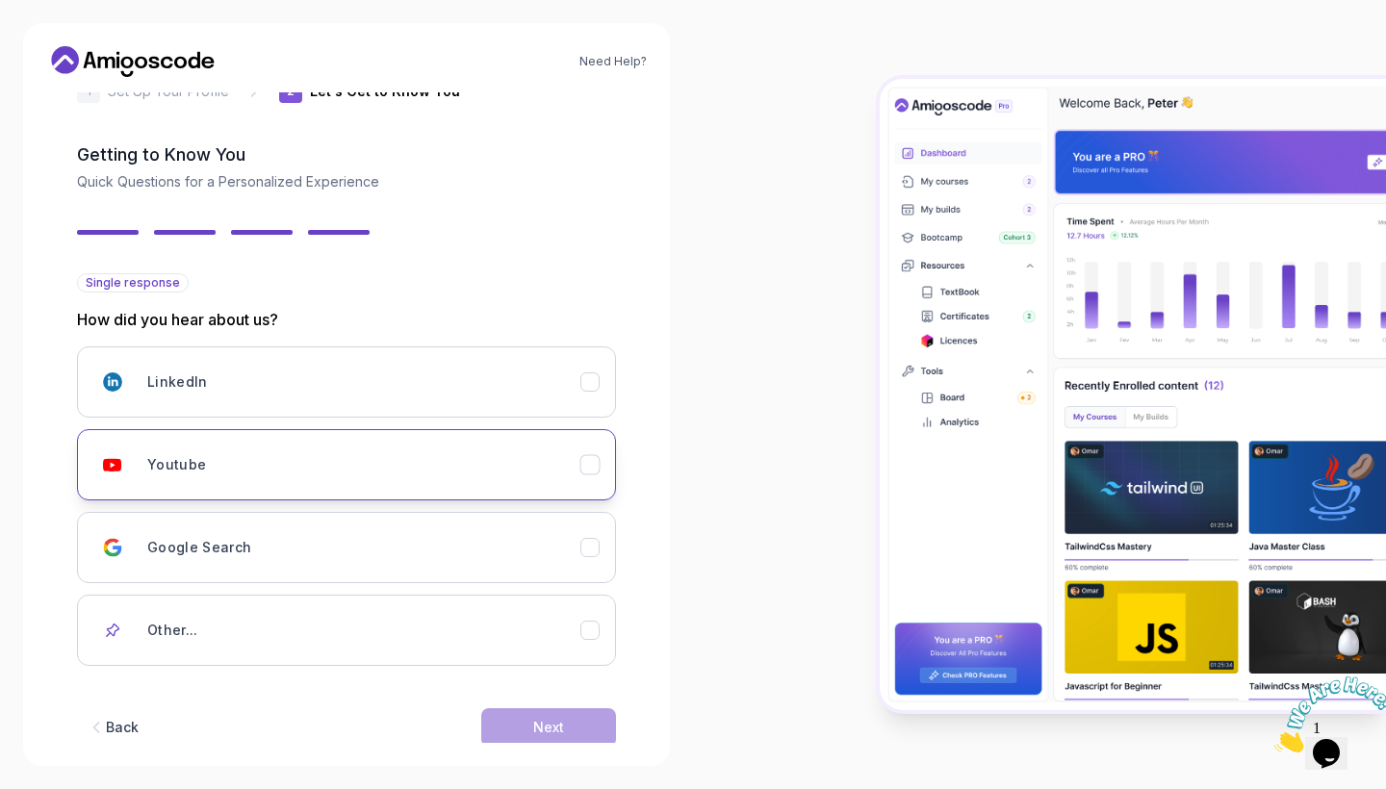
click at [311, 470] on div "Youtube" at bounding box center [363, 465] width 433 height 38
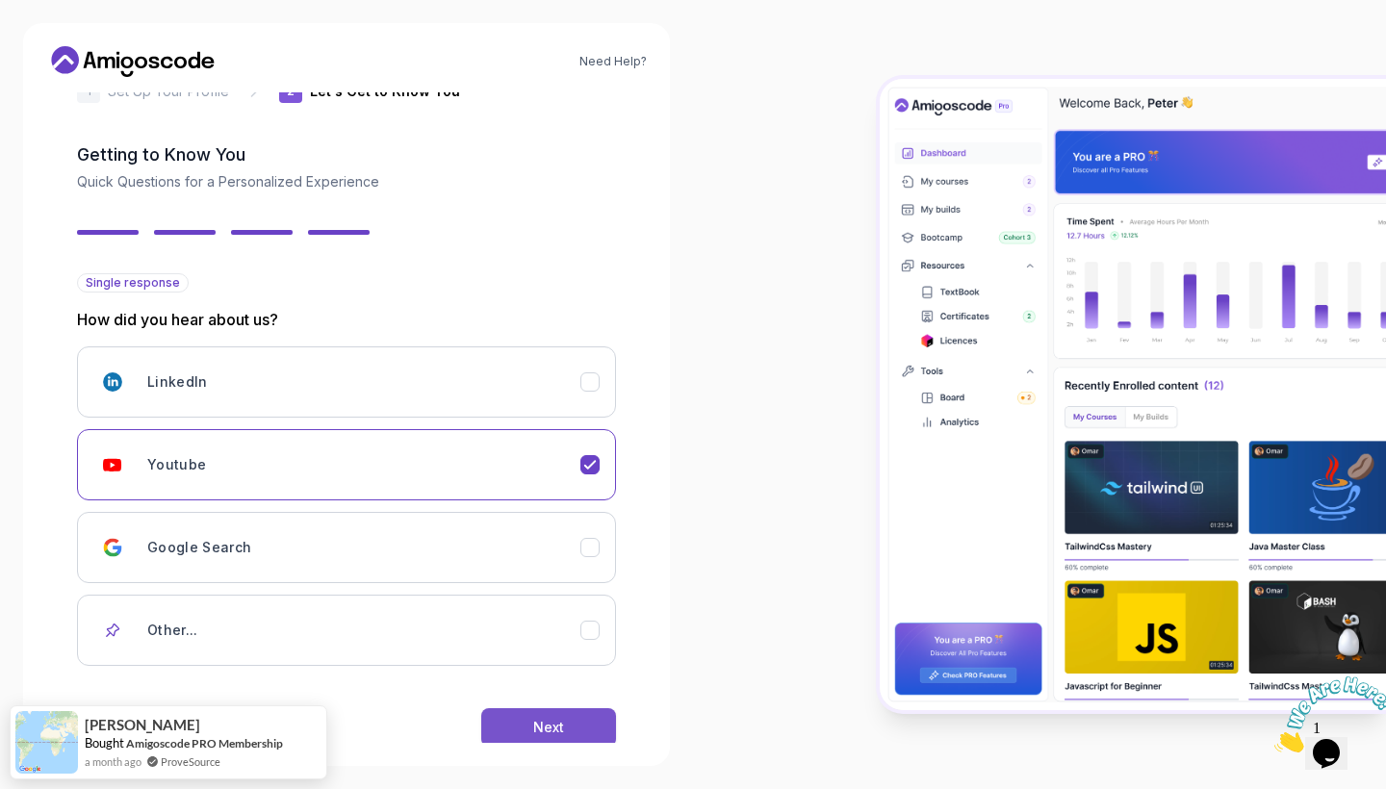
click at [575, 731] on button "Next" at bounding box center [548, 727] width 135 height 38
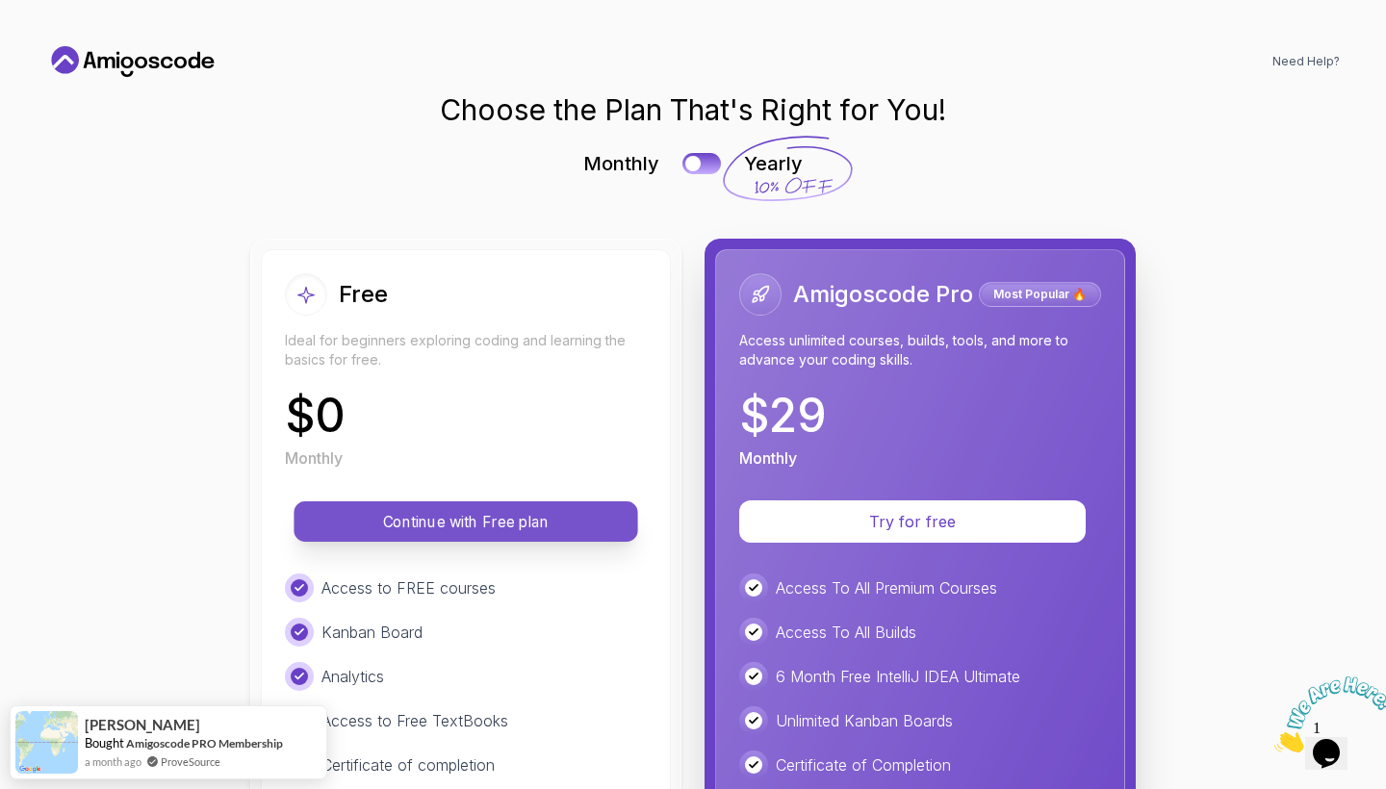
click at [555, 525] on p "Continue with Free plan" at bounding box center [466, 522] width 300 height 22
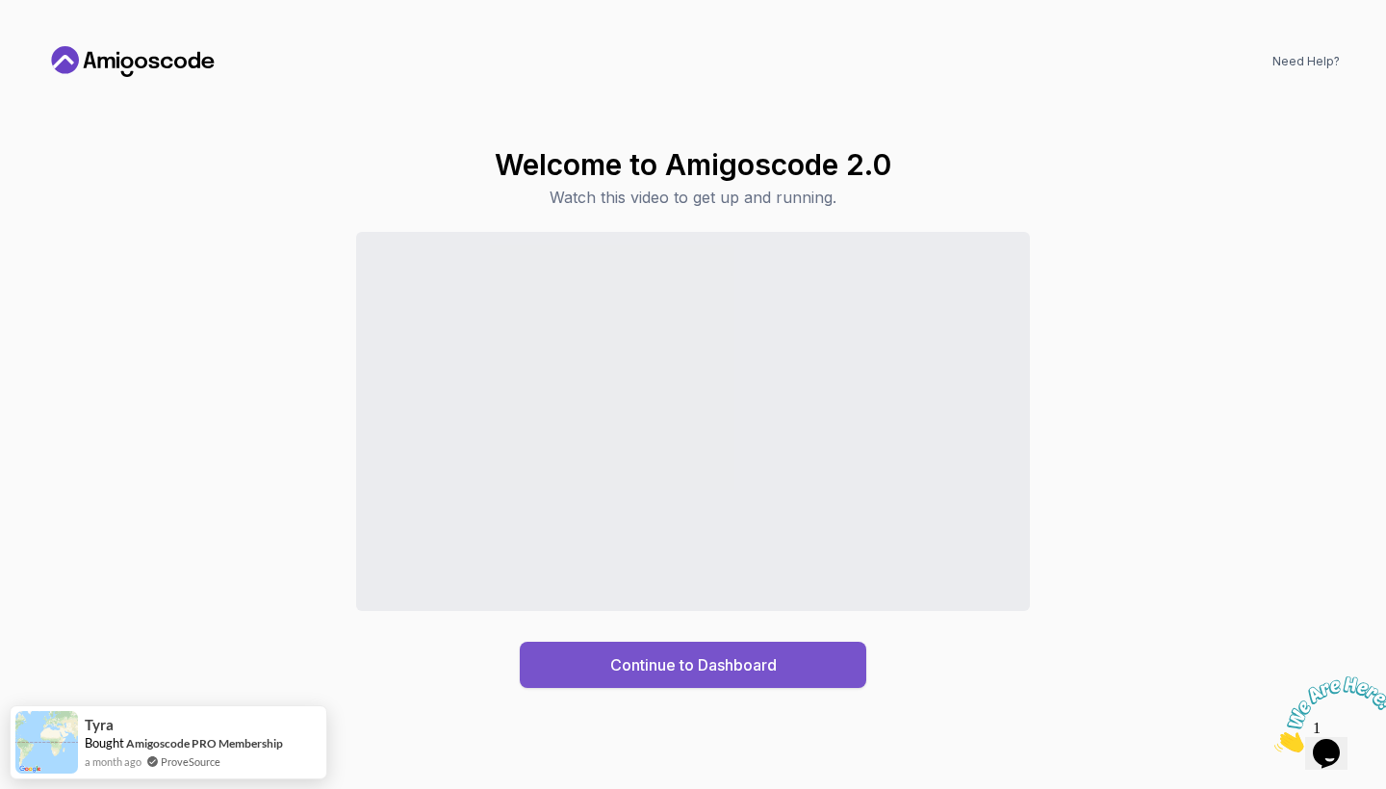
click at [832, 664] on button "Continue to Dashboard" at bounding box center [693, 665] width 346 height 46
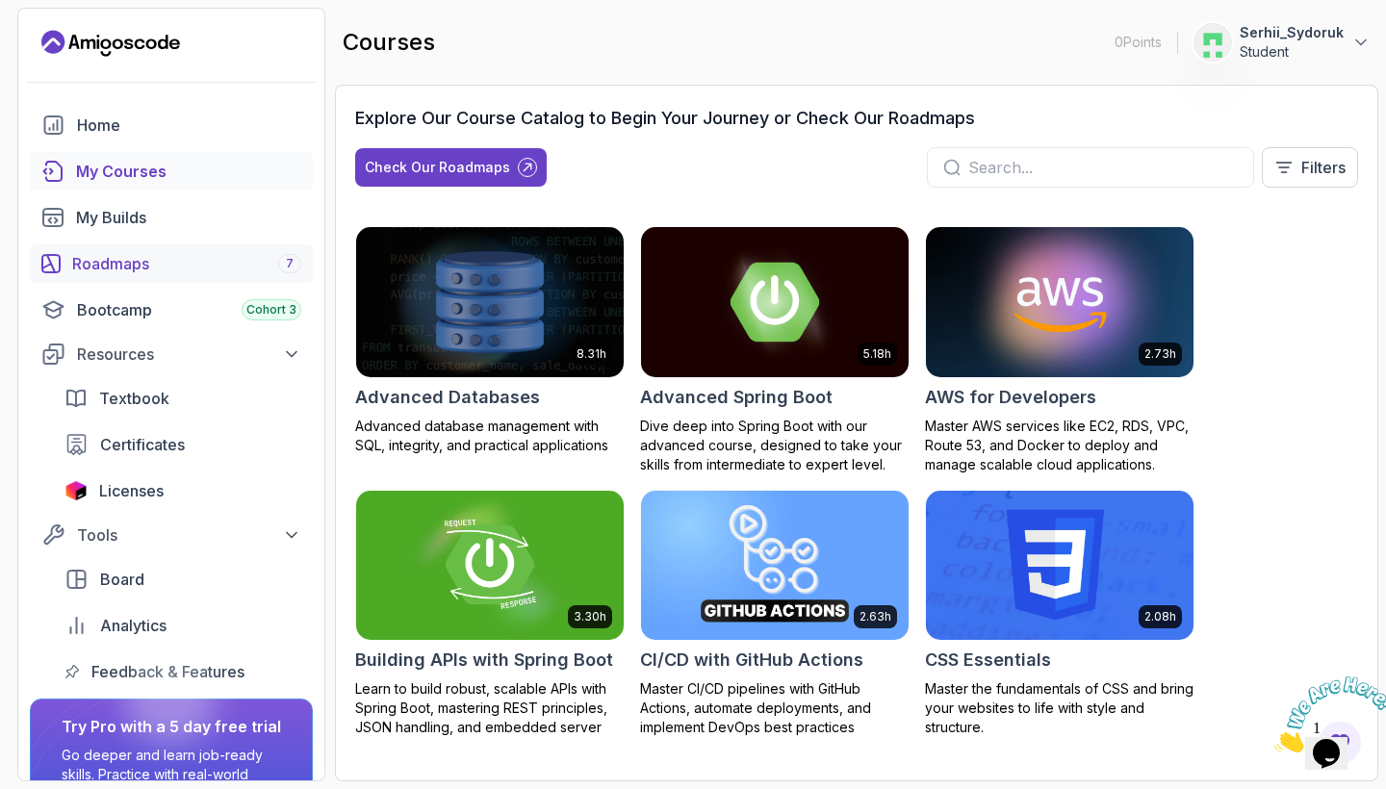
click at [137, 265] on div "Roadmaps 7" at bounding box center [186, 263] width 229 height 23
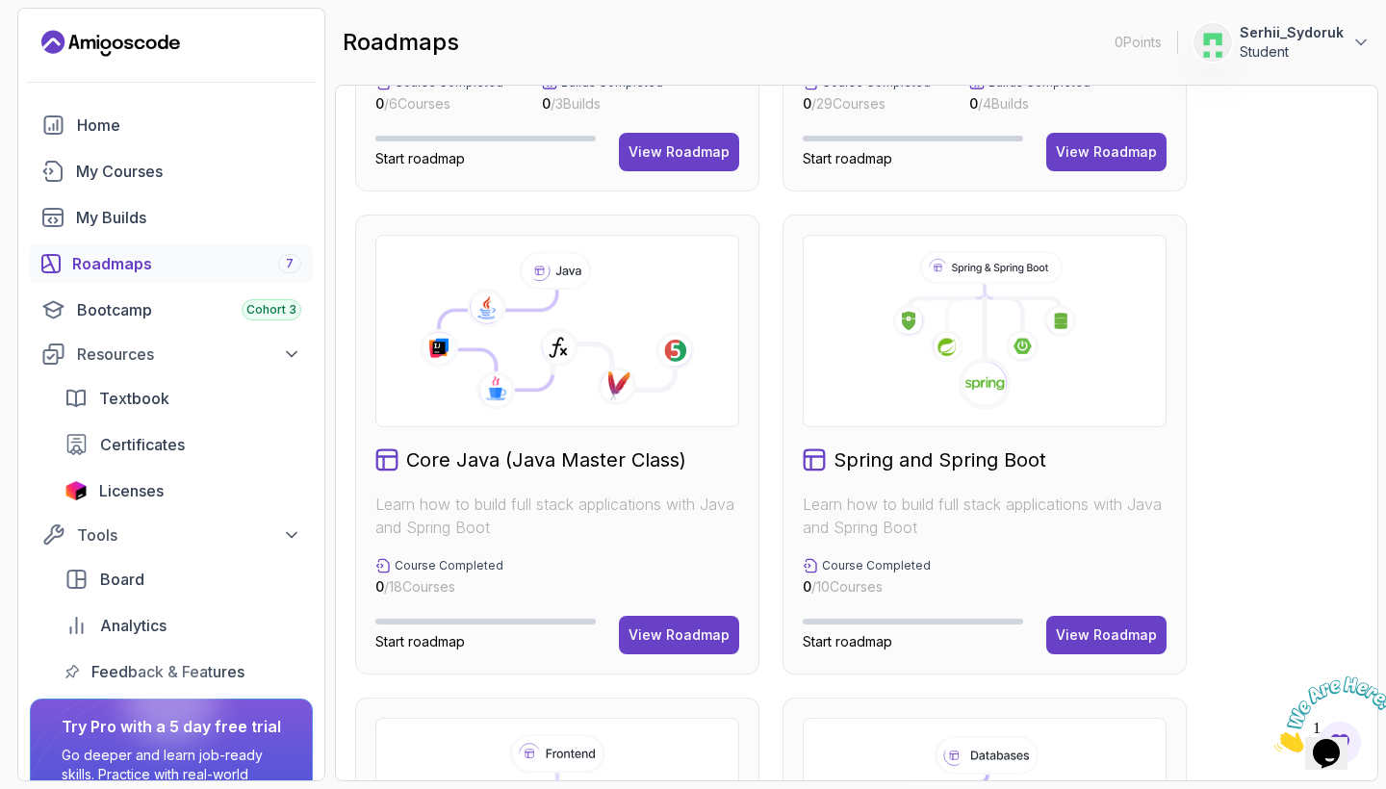
scroll to position [374, 0]
click at [111, 490] on span "Licenses" at bounding box center [131, 490] width 64 height 23
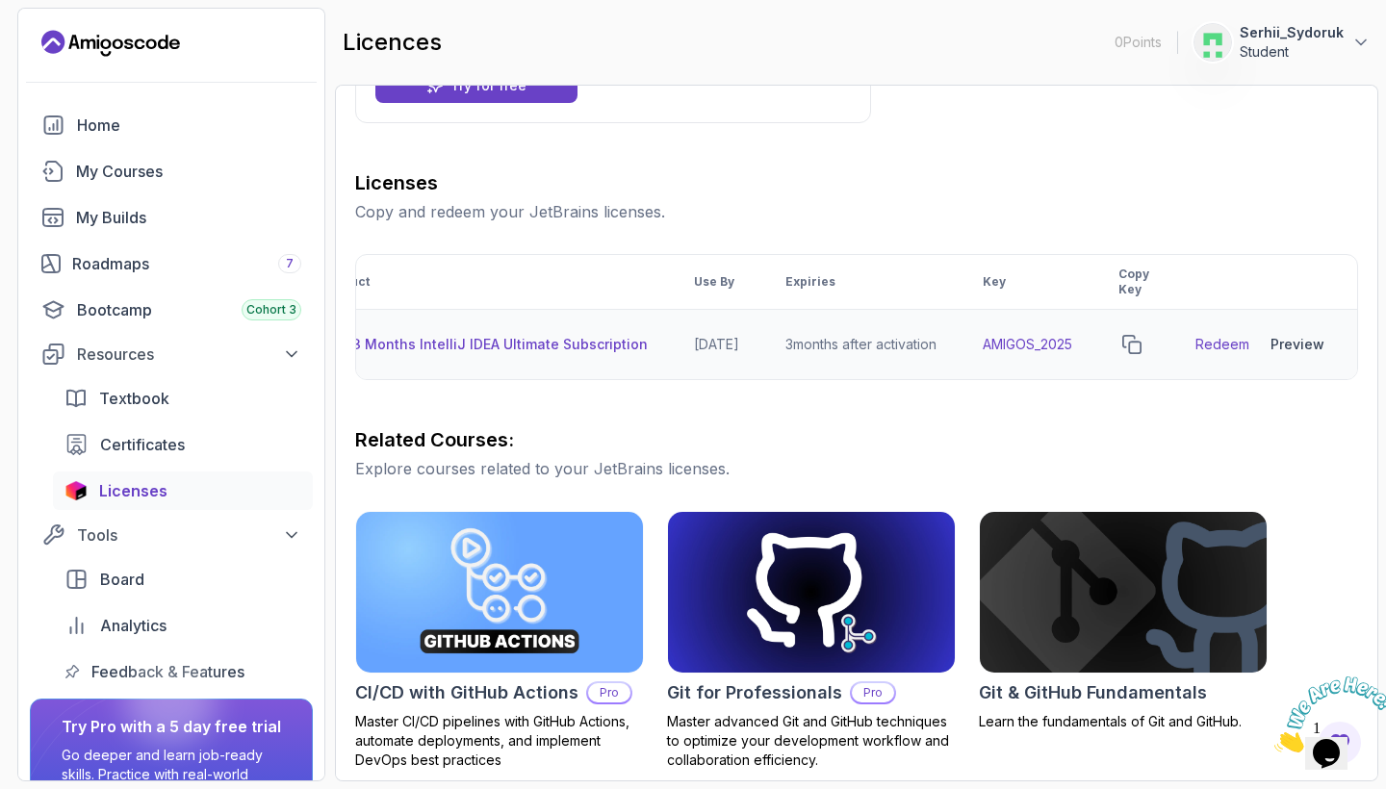
scroll to position [0, 82]
click at [1141, 346] on icon "copy-button" at bounding box center [1131, 344] width 19 height 19
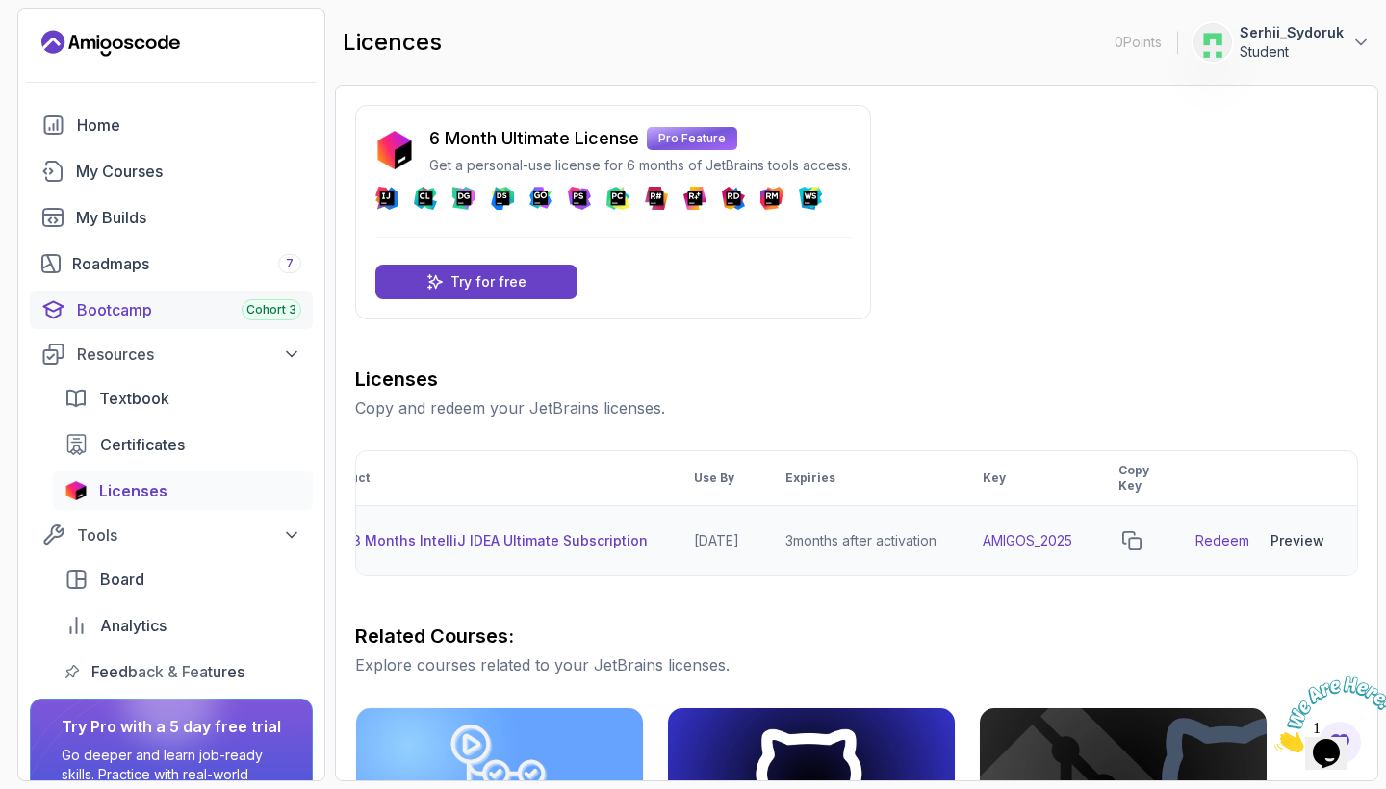
scroll to position [0, 0]
click at [233, 320] on div "Bootcamp Cohort 3" at bounding box center [189, 309] width 224 height 23
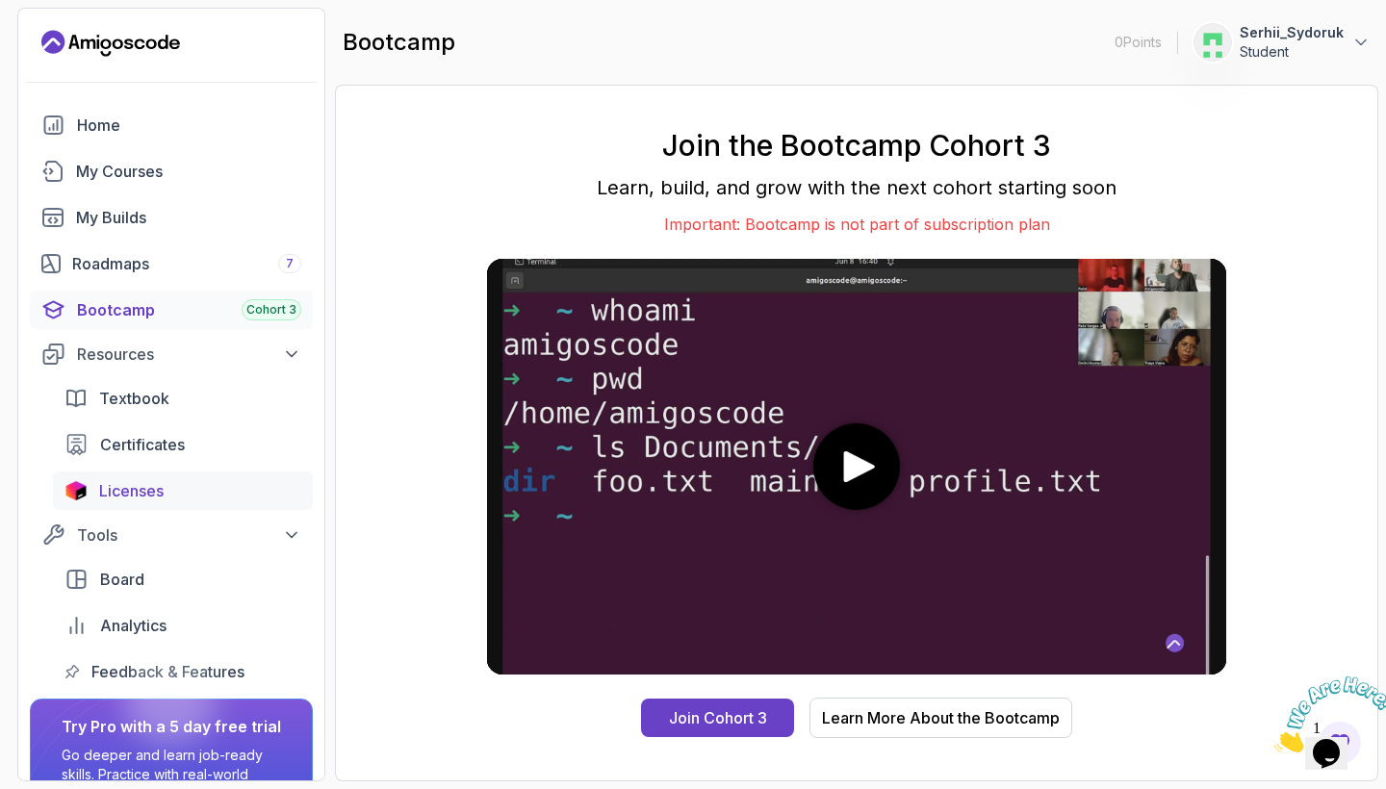
click at [147, 486] on span "Licenses" at bounding box center [131, 490] width 64 height 23
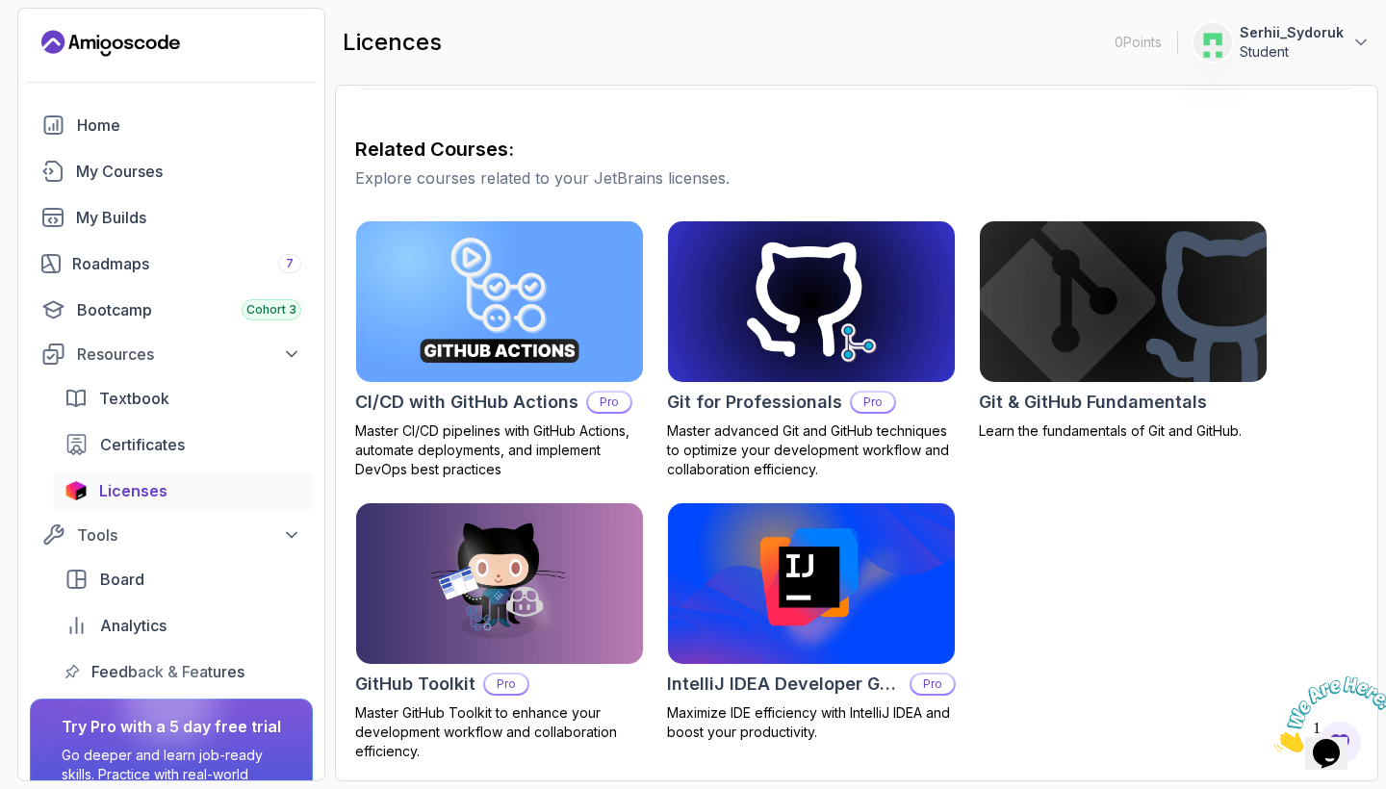
click at [126, 494] on span "Licenses" at bounding box center [133, 490] width 68 height 23
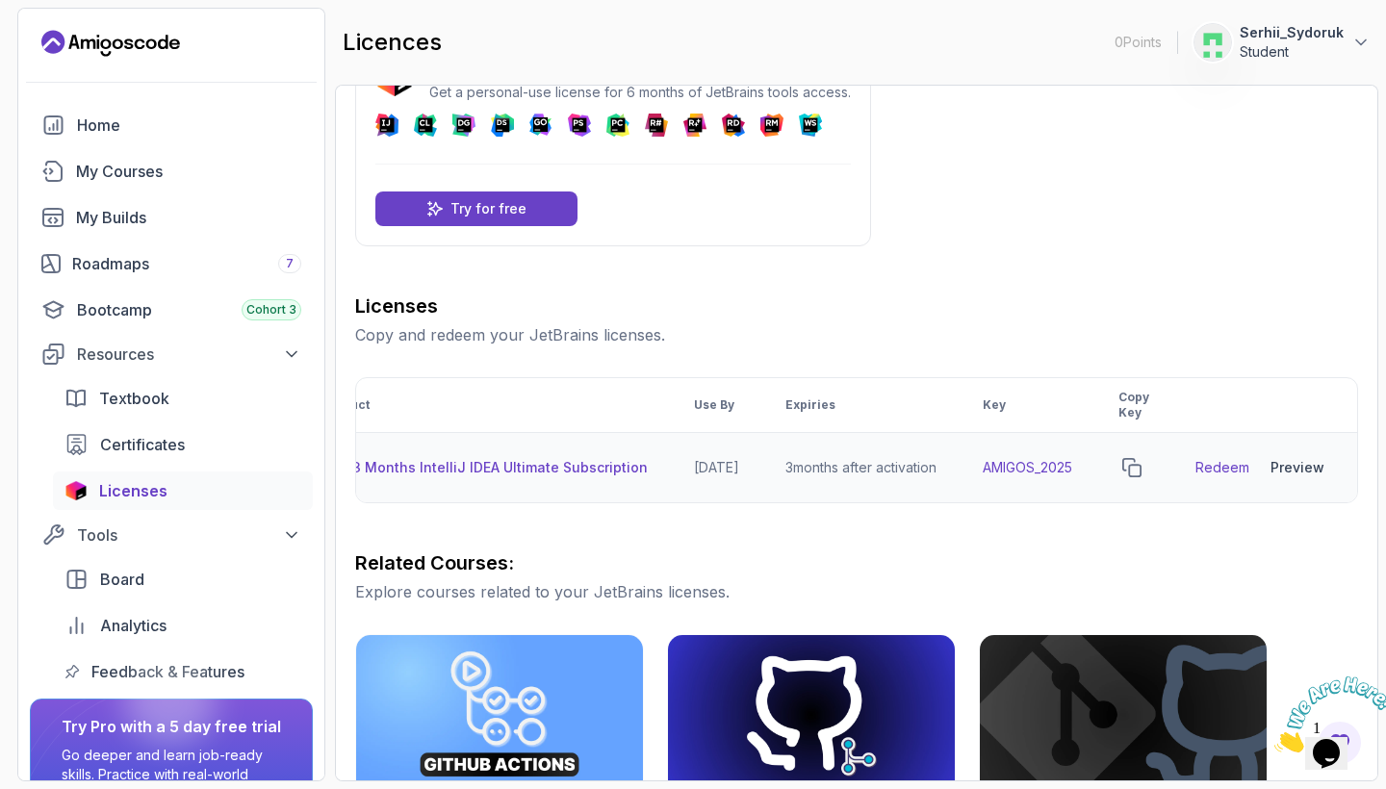
scroll to position [0, 82]
click at [1131, 465] on icon "copy-button" at bounding box center [1131, 467] width 19 height 19
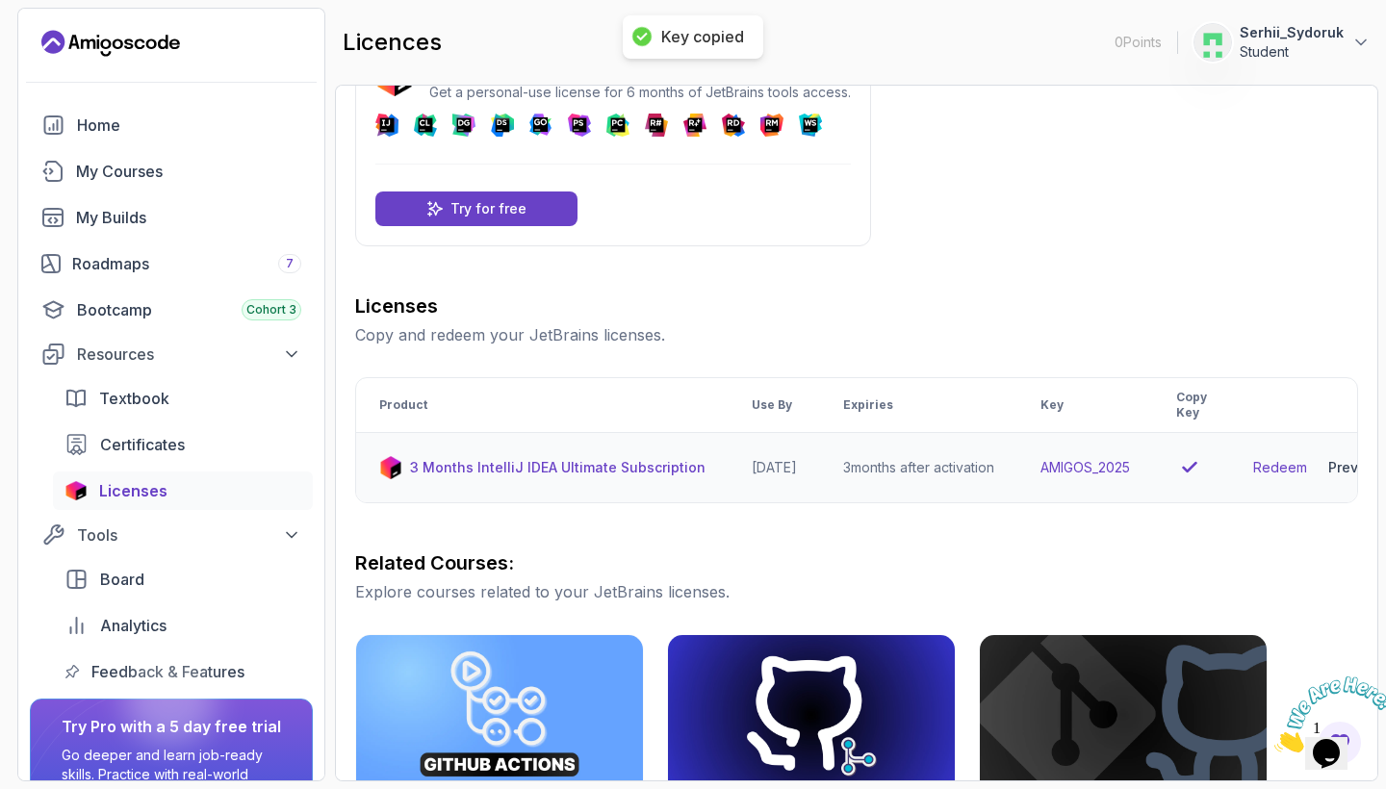
scroll to position [0, 0]
click at [565, 464] on p "3 Months IntelliJ IDEA Ultimate Subscription" at bounding box center [557, 467] width 295 height 19
click at [586, 472] on p "3 Months IntelliJ IDEA Ultimate Subscription" at bounding box center [557, 467] width 295 height 19
click at [680, 469] on p "3 Months IntelliJ IDEA Ultimate Subscription" at bounding box center [557, 467] width 295 height 19
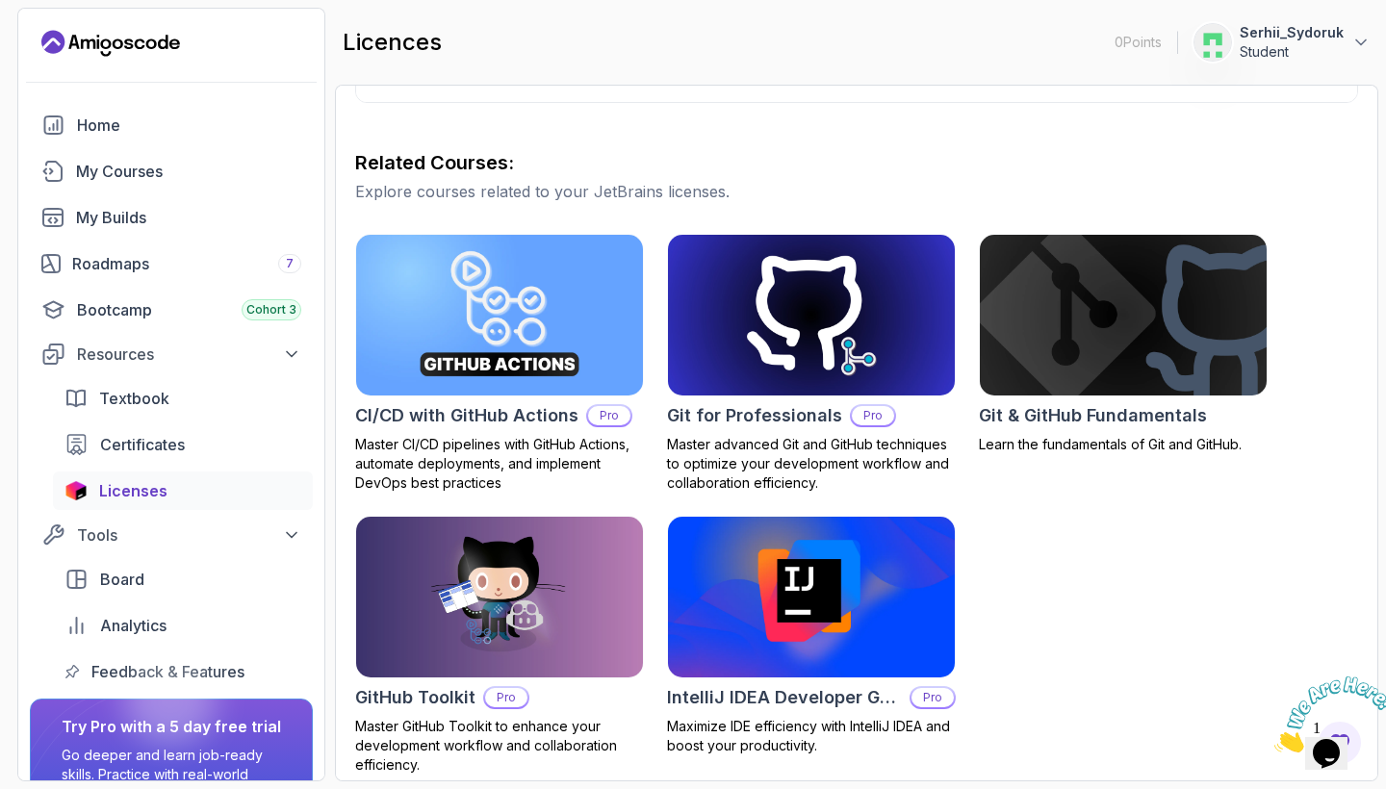
scroll to position [477, 0]
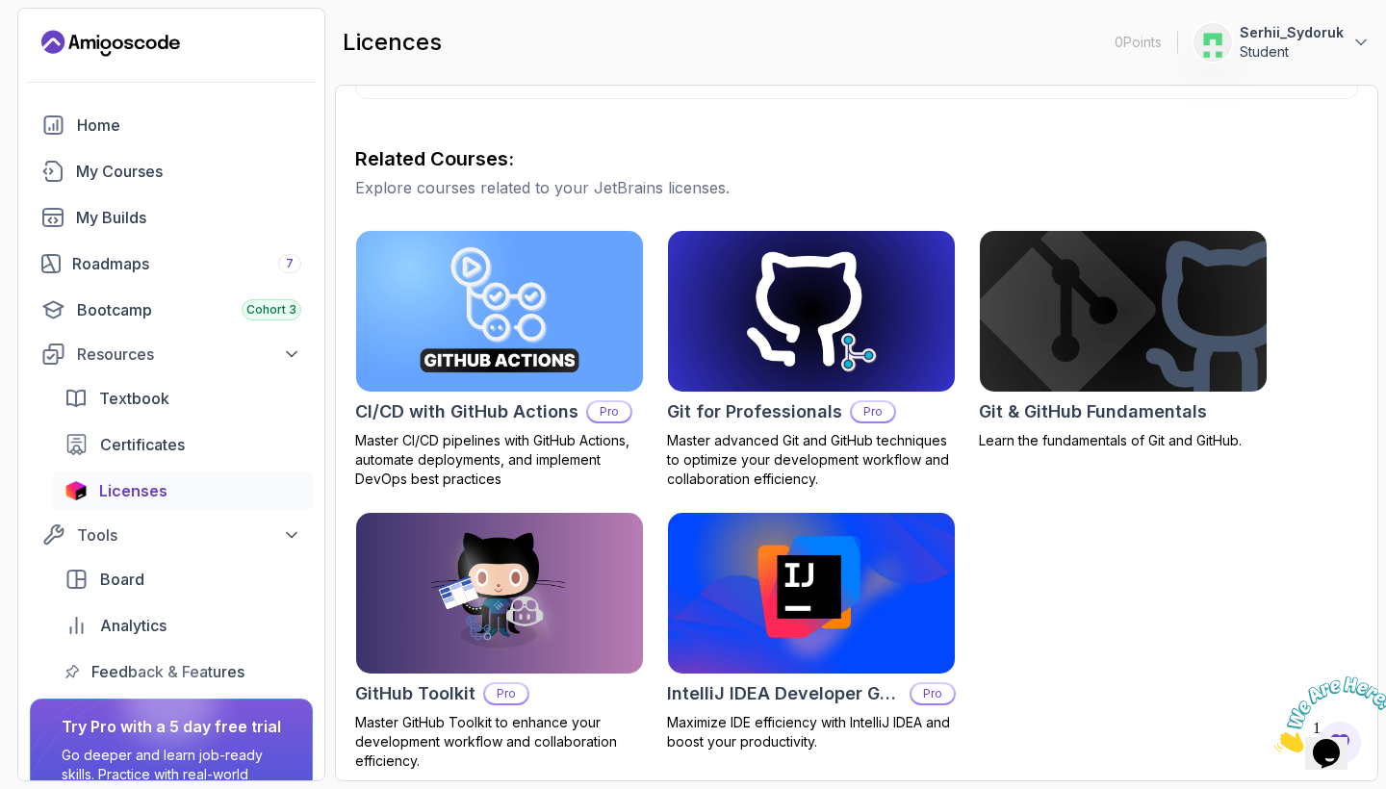
click at [852, 634] on img at bounding box center [811, 593] width 301 height 168
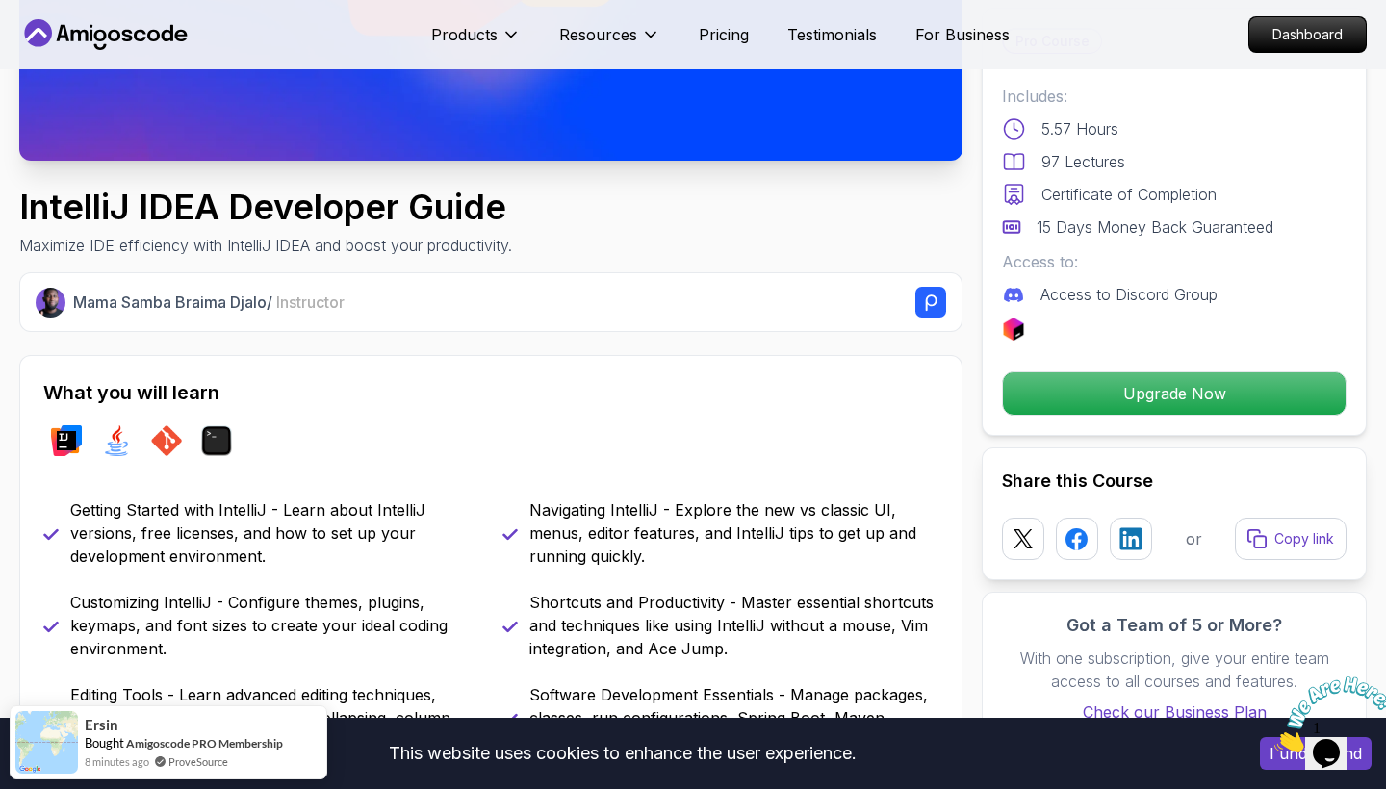
scroll to position [494, 0]
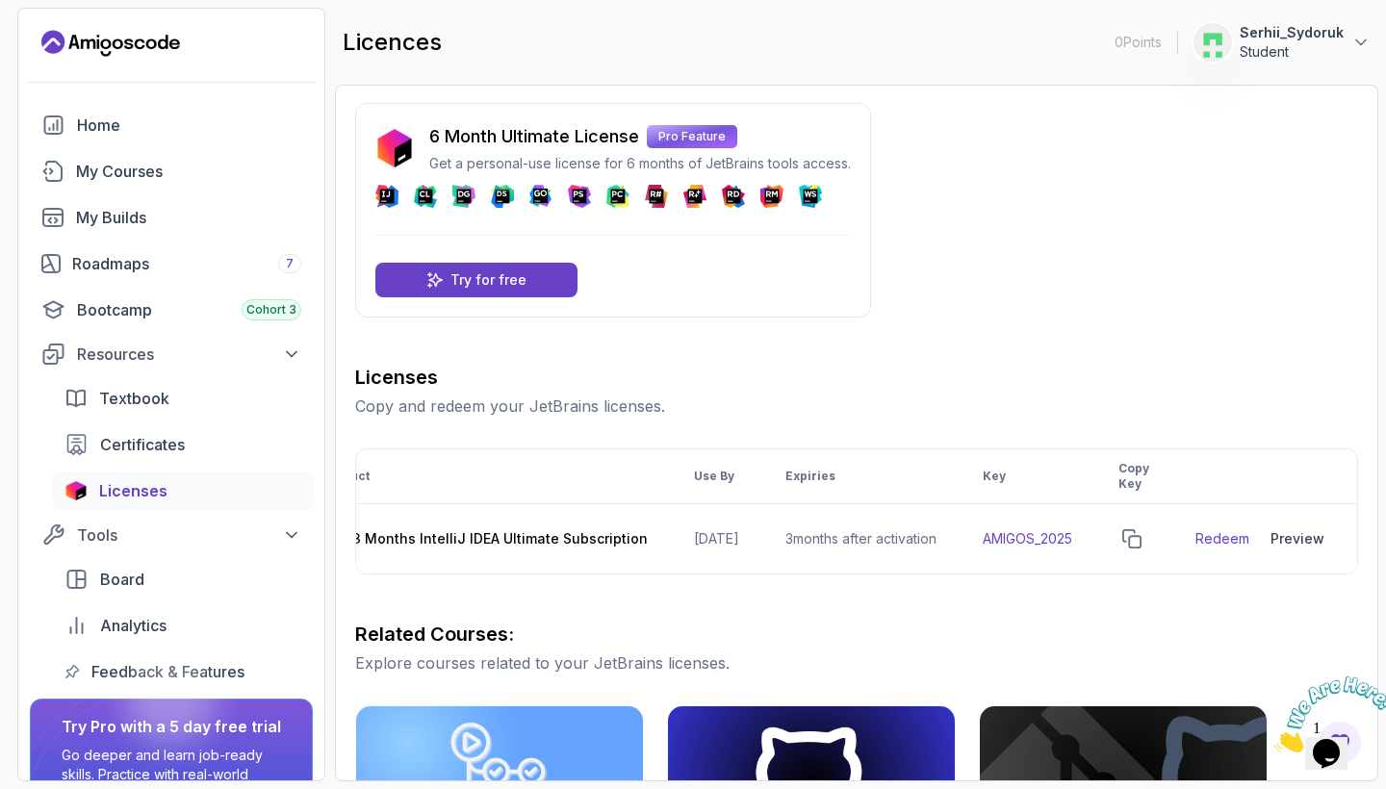
scroll to position [0, 82]
click at [1125, 538] on button "copy-button" at bounding box center [1131, 538] width 27 height 27
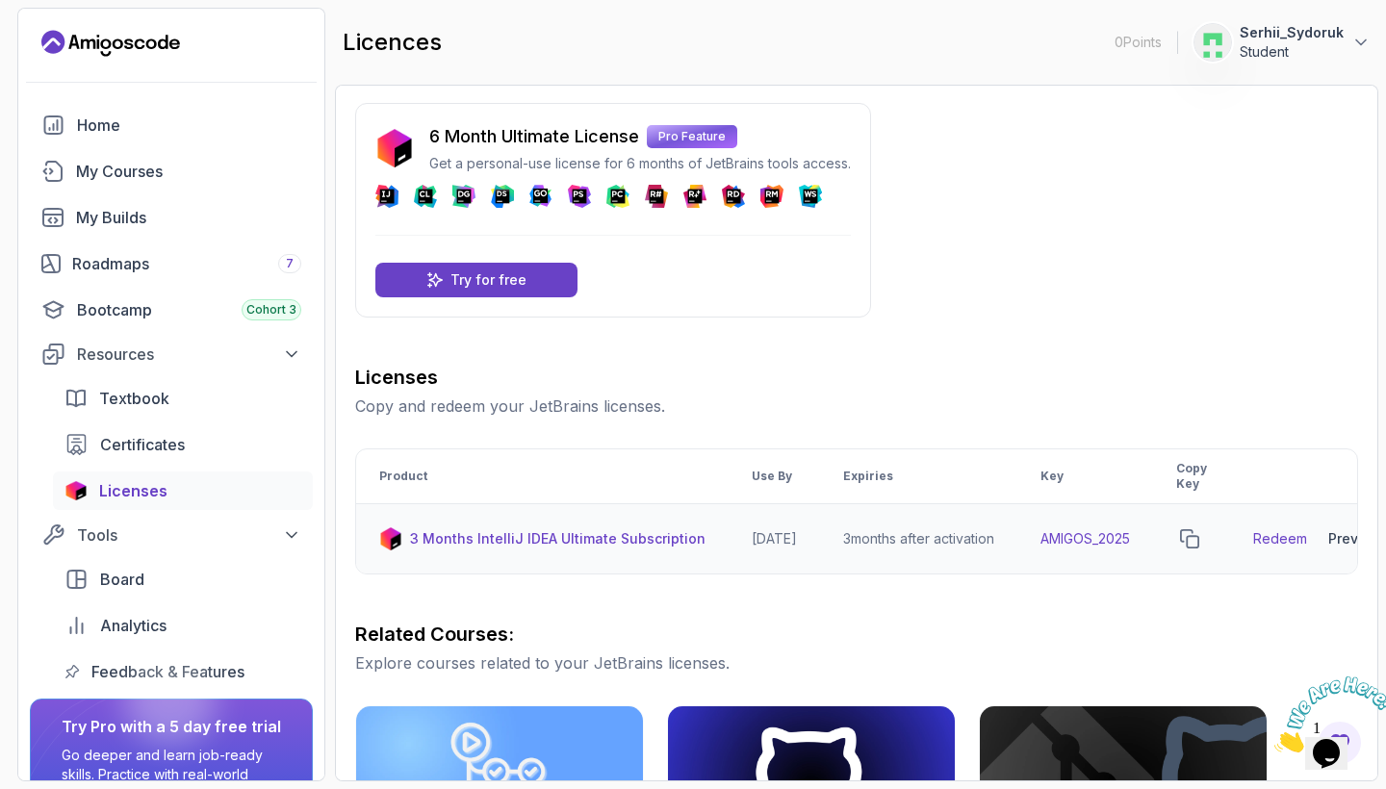
scroll to position [0, 0]
click at [625, 543] on p "3 Months IntelliJ IDEA Ultimate Subscription" at bounding box center [557, 538] width 295 height 19
drag, startPoint x: 351, startPoint y: 404, endPoint x: 624, endPoint y: 414, distance: 272.5
click at [624, 414] on div "6 Month Ultimate License Pro Feature Get a personal-use license for 6 months of…" at bounding box center [856, 433] width 1043 height 697
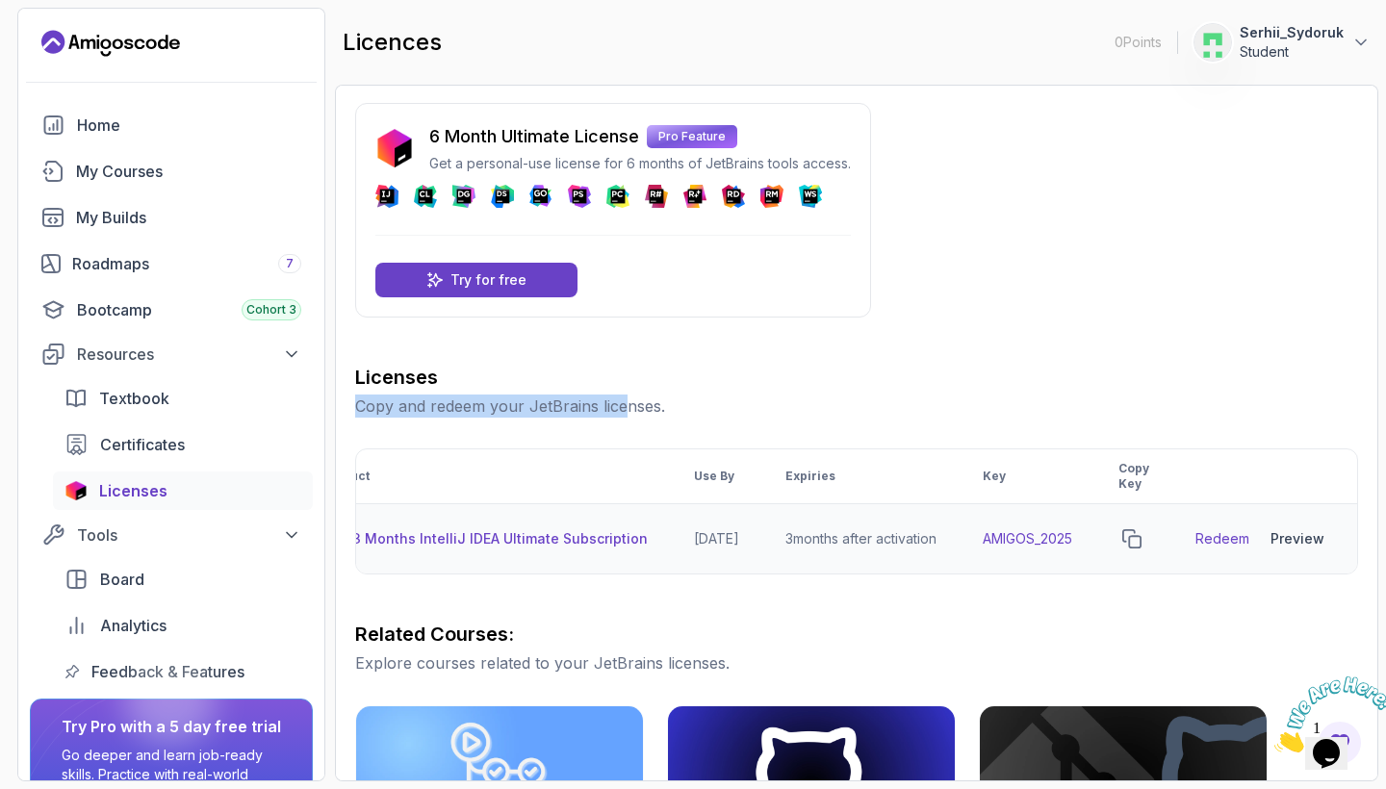
scroll to position [0, 82]
click at [1223, 537] on link "Redeem" at bounding box center [1222, 538] width 54 height 19
click at [1219, 34] on img at bounding box center [1212, 42] width 38 height 38
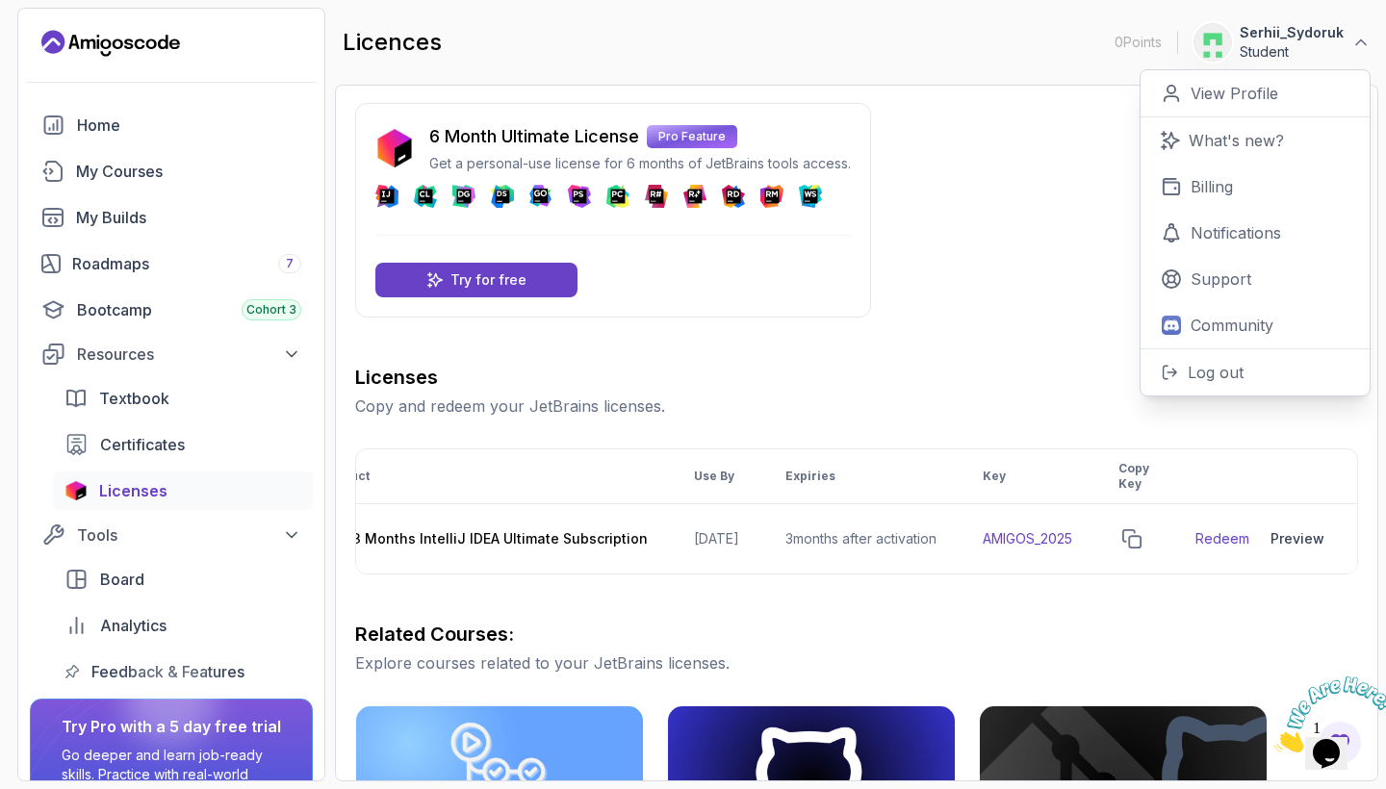
click at [100, 13] on div "0 Points 1 Serhii_Sydoruk Student Home My Courses My Builds Roadmaps 7 Bootcamp…" at bounding box center [171, 395] width 308 height 774
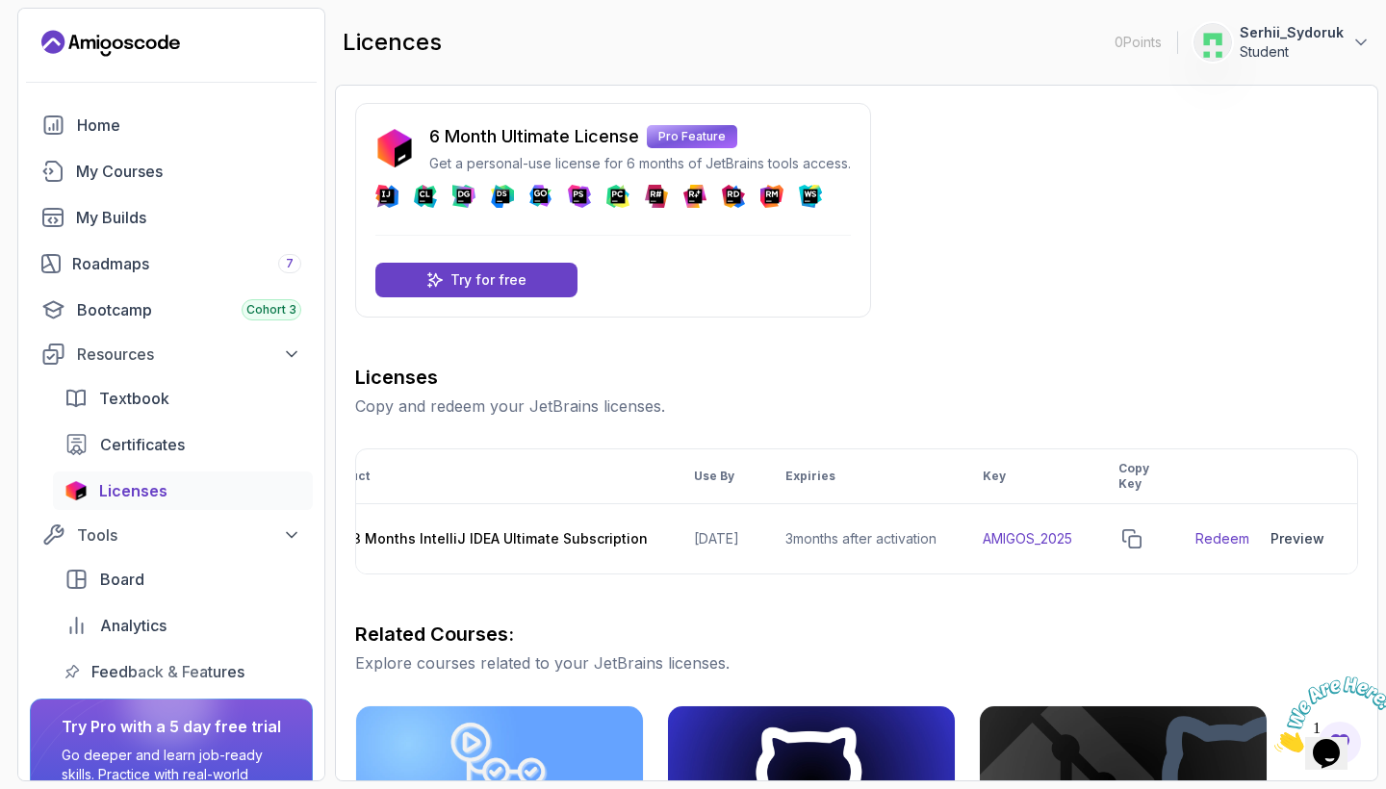
click at [100, 40] on icon "Landing page" at bounding box center [110, 43] width 139 height 31
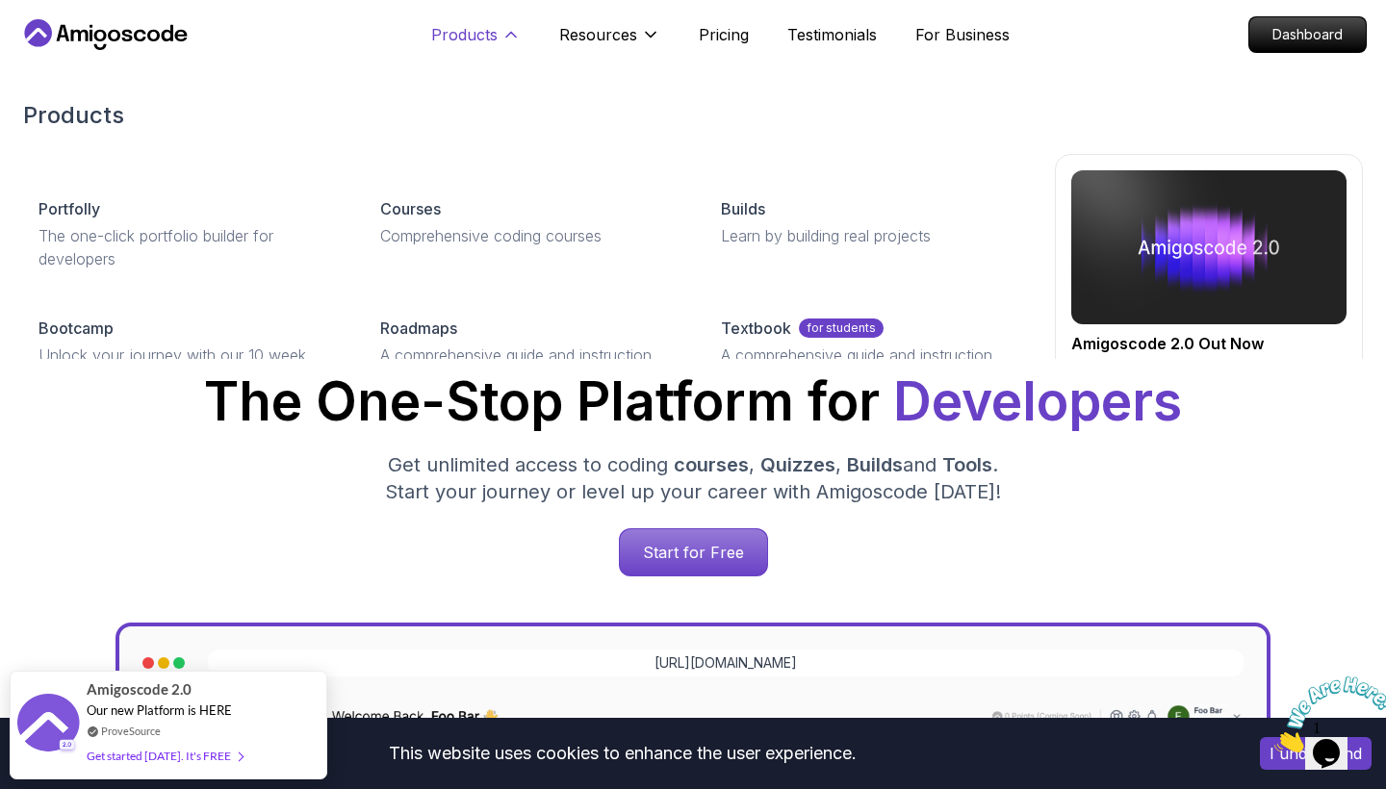
click at [469, 35] on p "Products" at bounding box center [464, 34] width 66 height 23
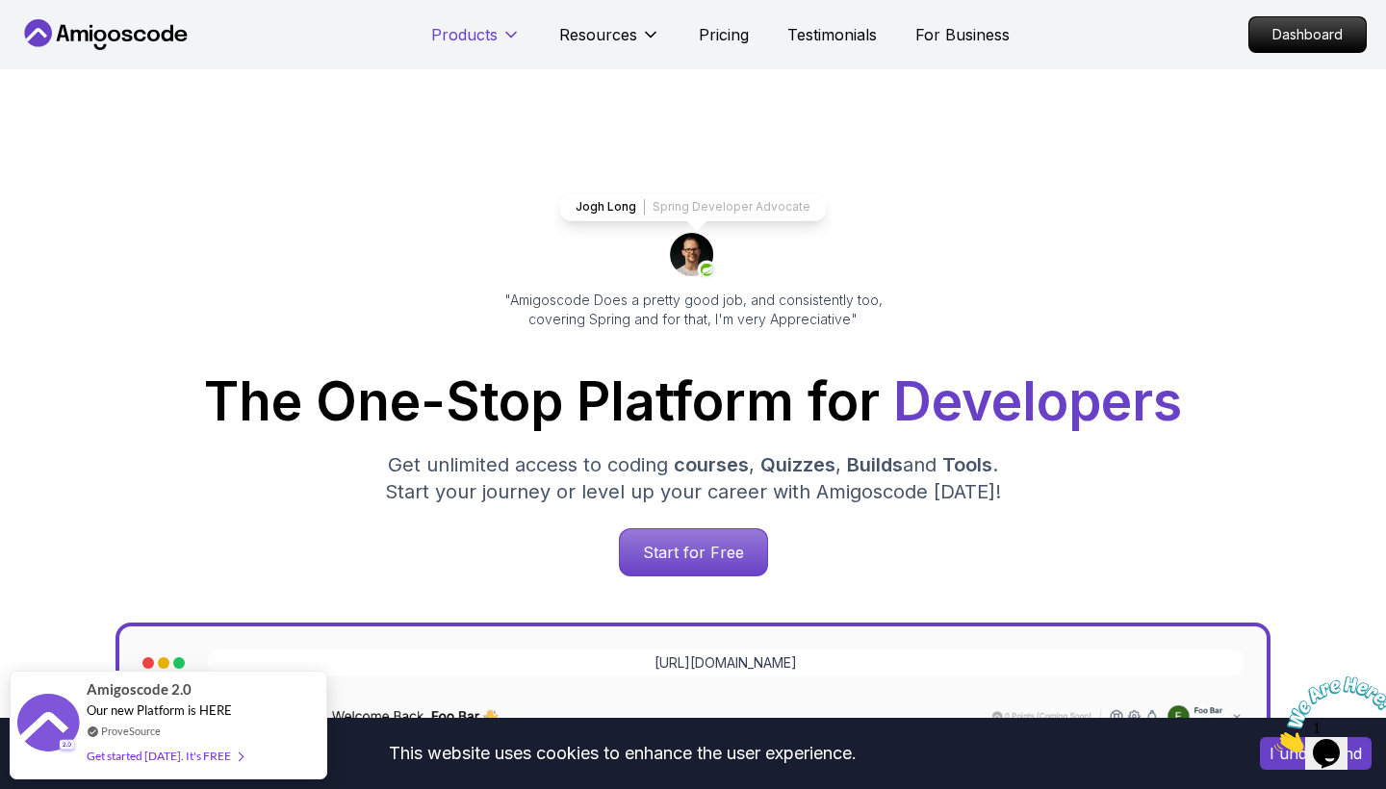
click at [469, 35] on p "Products" at bounding box center [464, 34] width 66 height 23
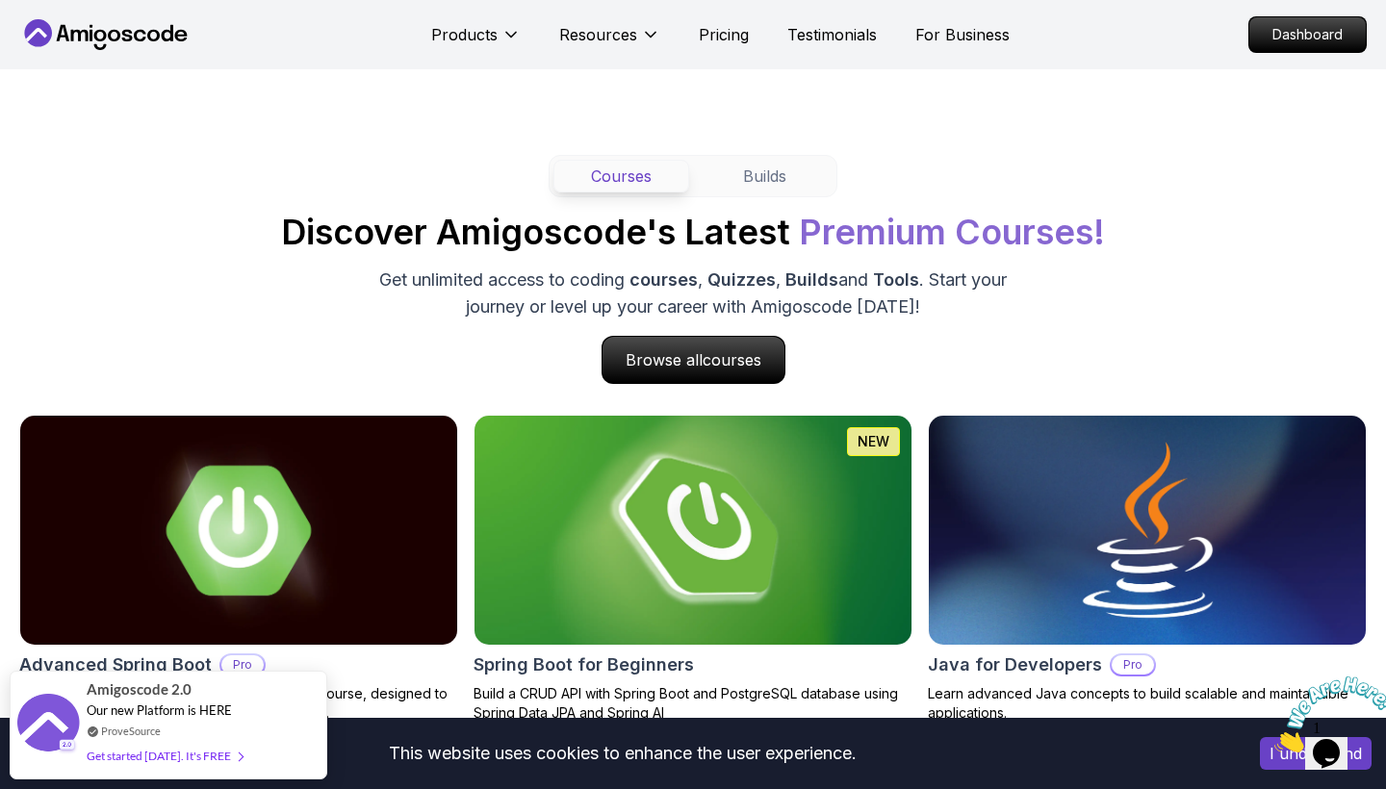
scroll to position [1963, 0]
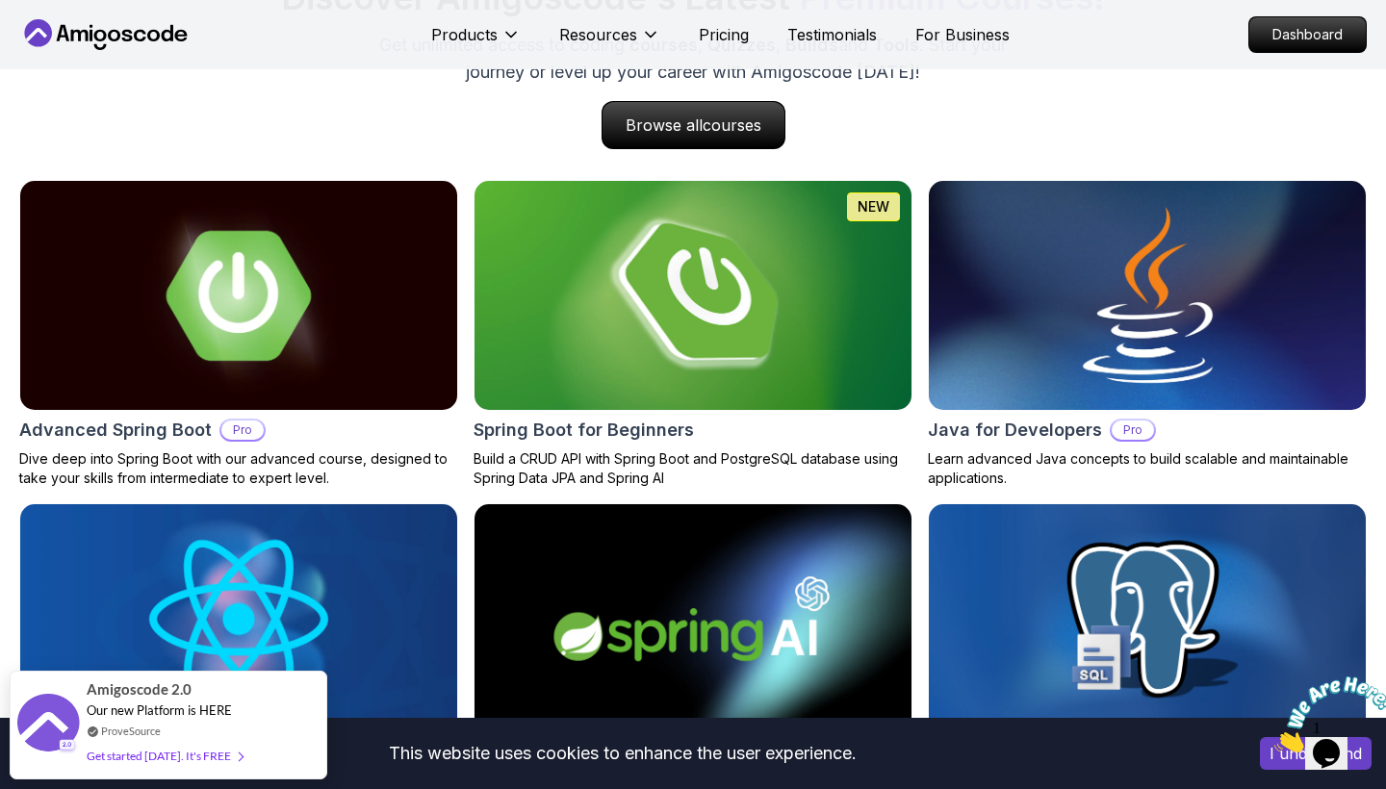
click at [693, 289] on img at bounding box center [693, 295] width 459 height 241
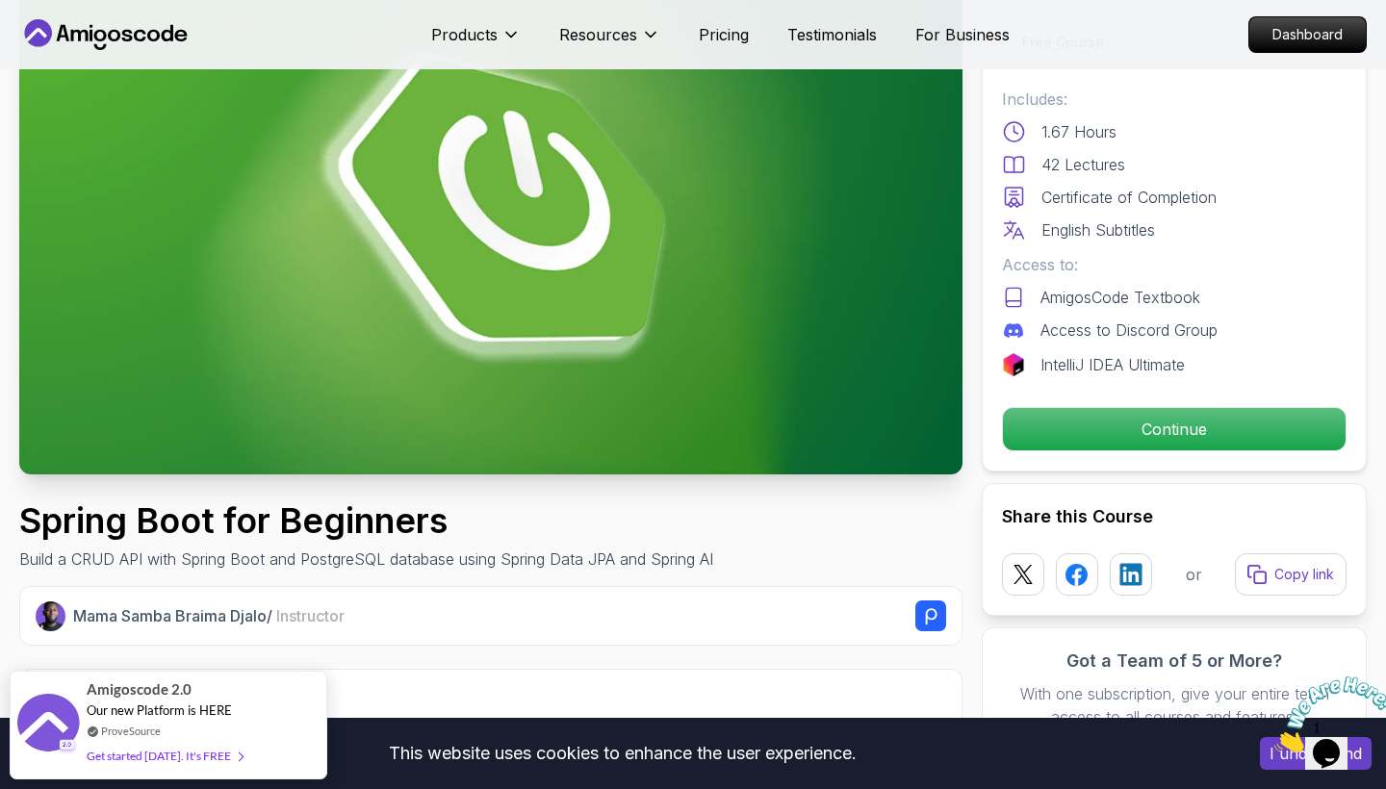
scroll to position [183, 0]
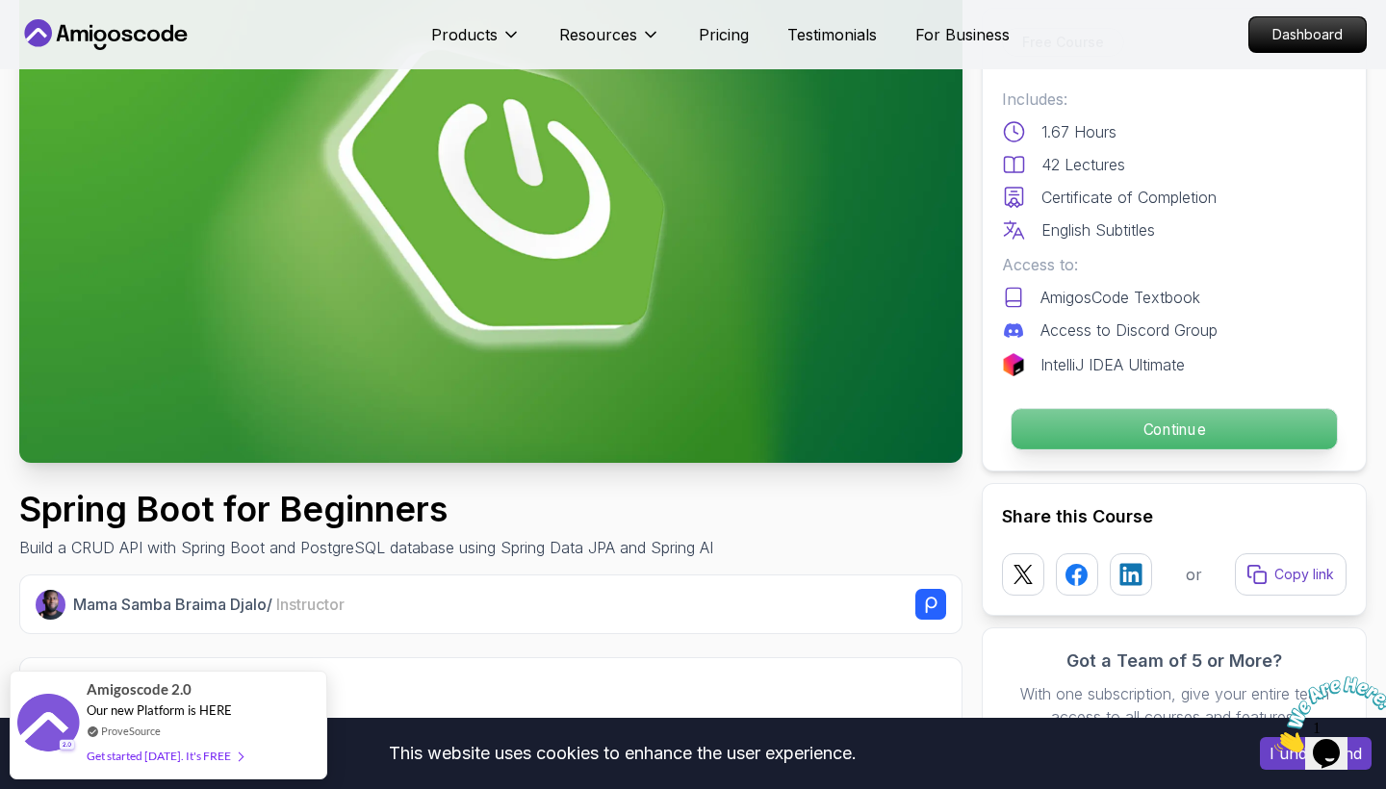
click at [1108, 426] on p "Continue" at bounding box center [1173, 429] width 325 height 40
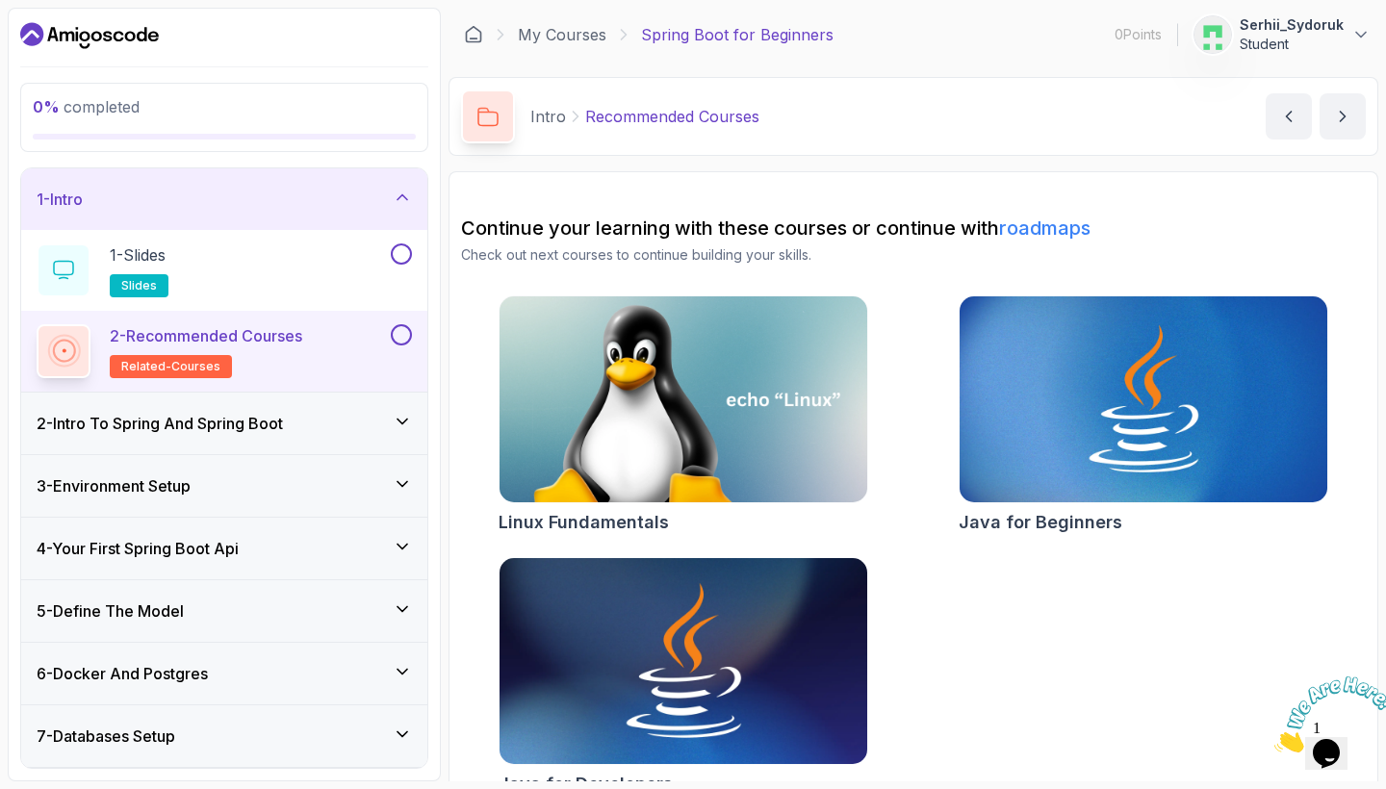
click at [721, 553] on img at bounding box center [683, 661] width 386 height 217
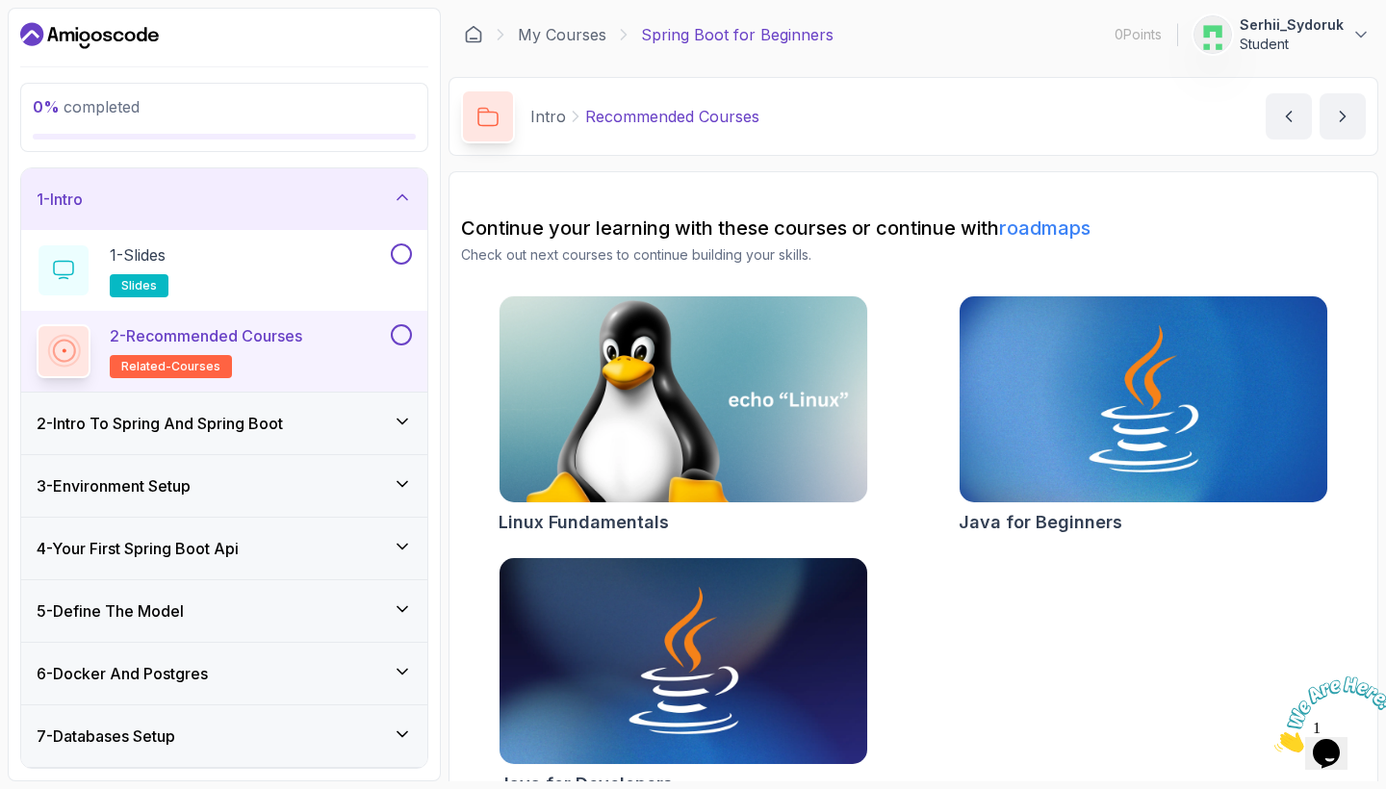
click at [752, 364] on img at bounding box center [683, 400] width 386 height 217
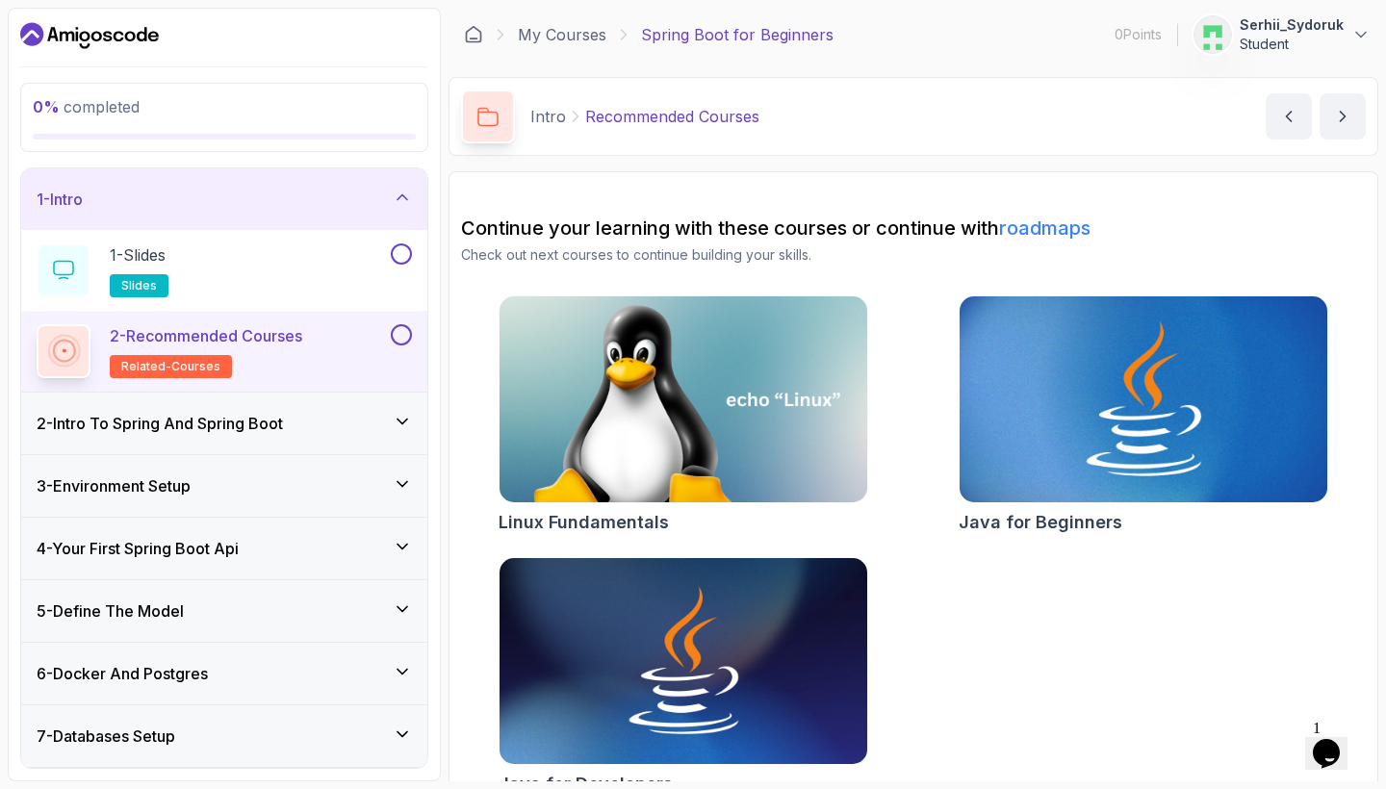
click at [1024, 373] on img at bounding box center [1143, 400] width 386 height 217
click at [378, 338] on div "2 - Recommended Courses related-courses" at bounding box center [212, 351] width 350 height 54
click at [382, 260] on div "1 - Slides slides" at bounding box center [212, 270] width 350 height 54
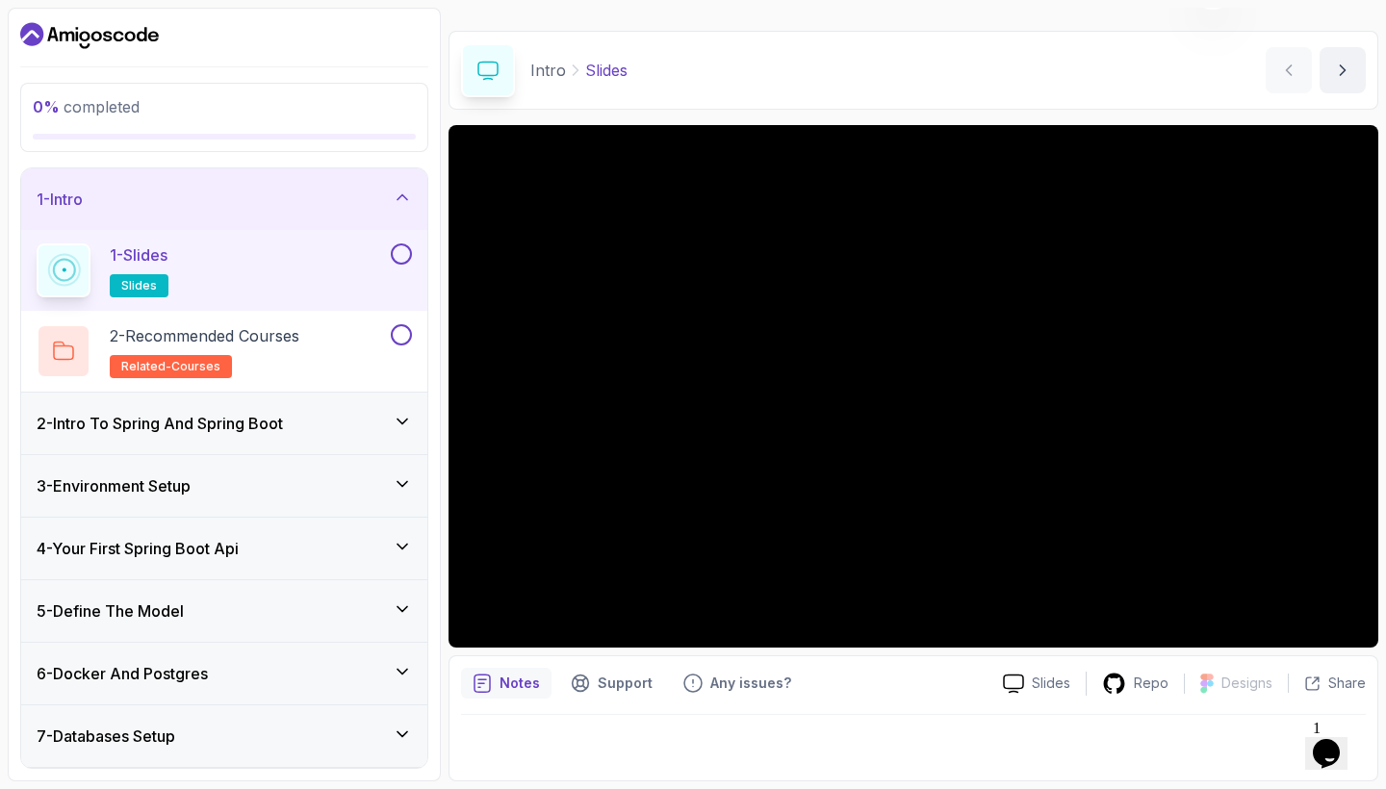
click at [398, 423] on icon at bounding box center [402, 421] width 19 height 19
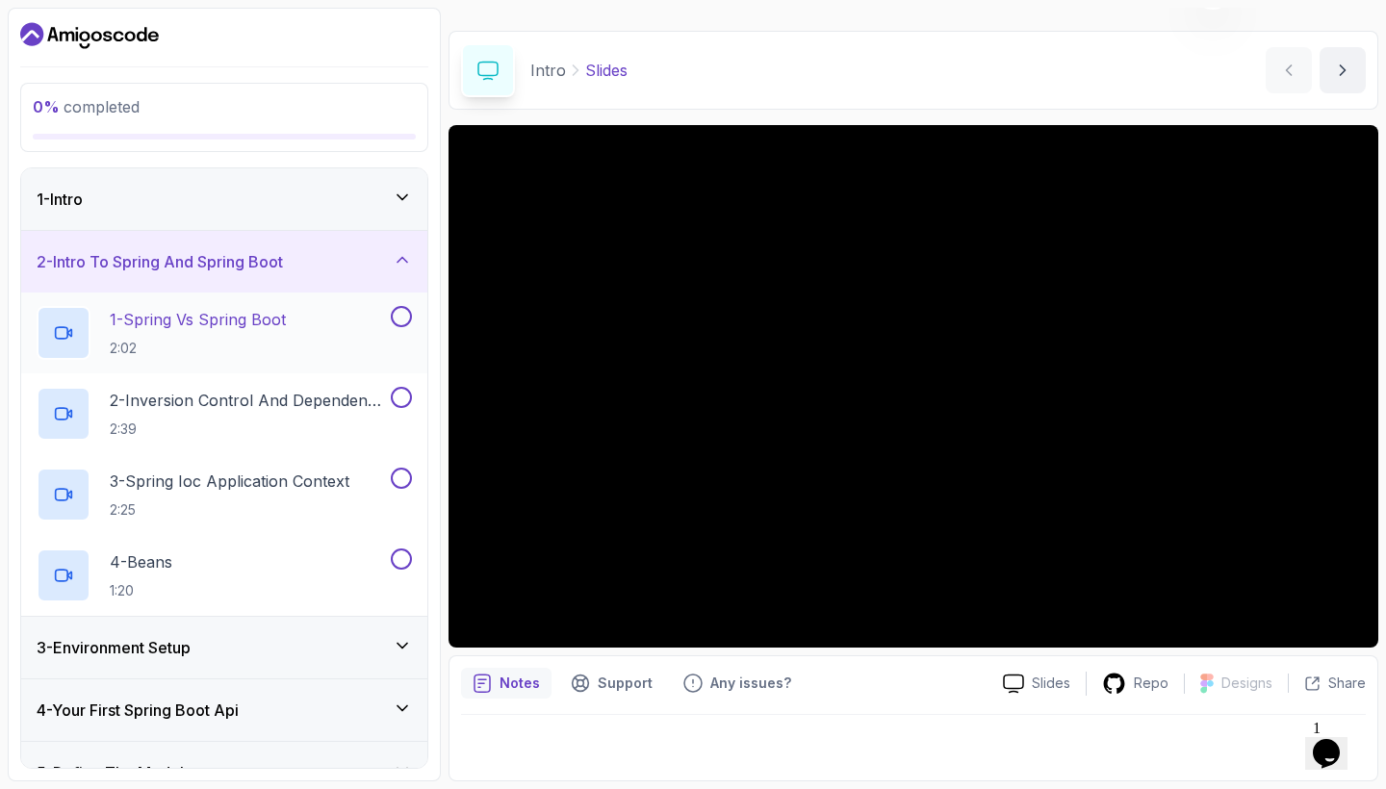
click at [326, 328] on div "1 - Spring Vs Spring Boot 2:02" at bounding box center [212, 333] width 350 height 54
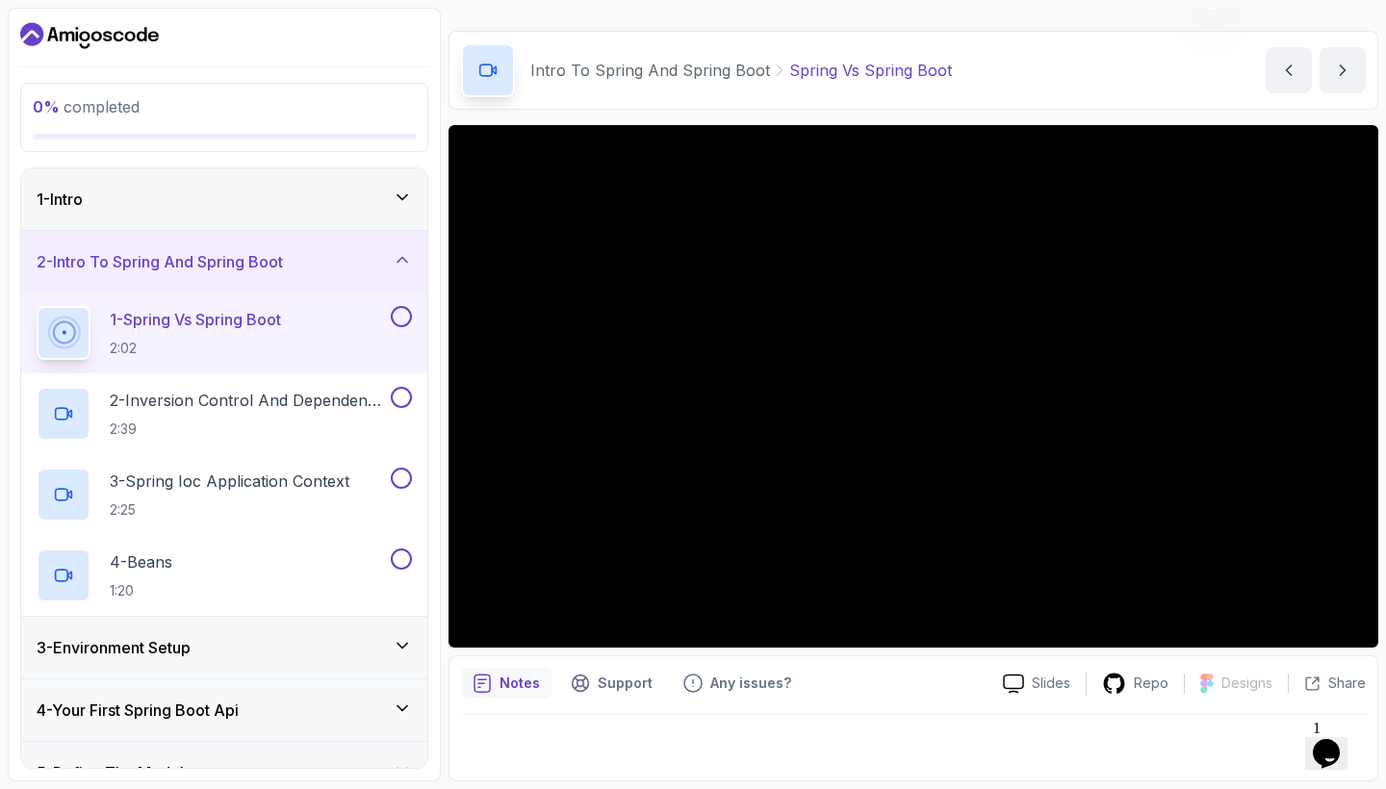
click at [917, 679] on div "Notes Support Any issues?" at bounding box center [724, 683] width 526 height 31
click at [1338, 743] on icon "$i18n('chat', 'chat_widget')" at bounding box center [1326, 753] width 27 height 29
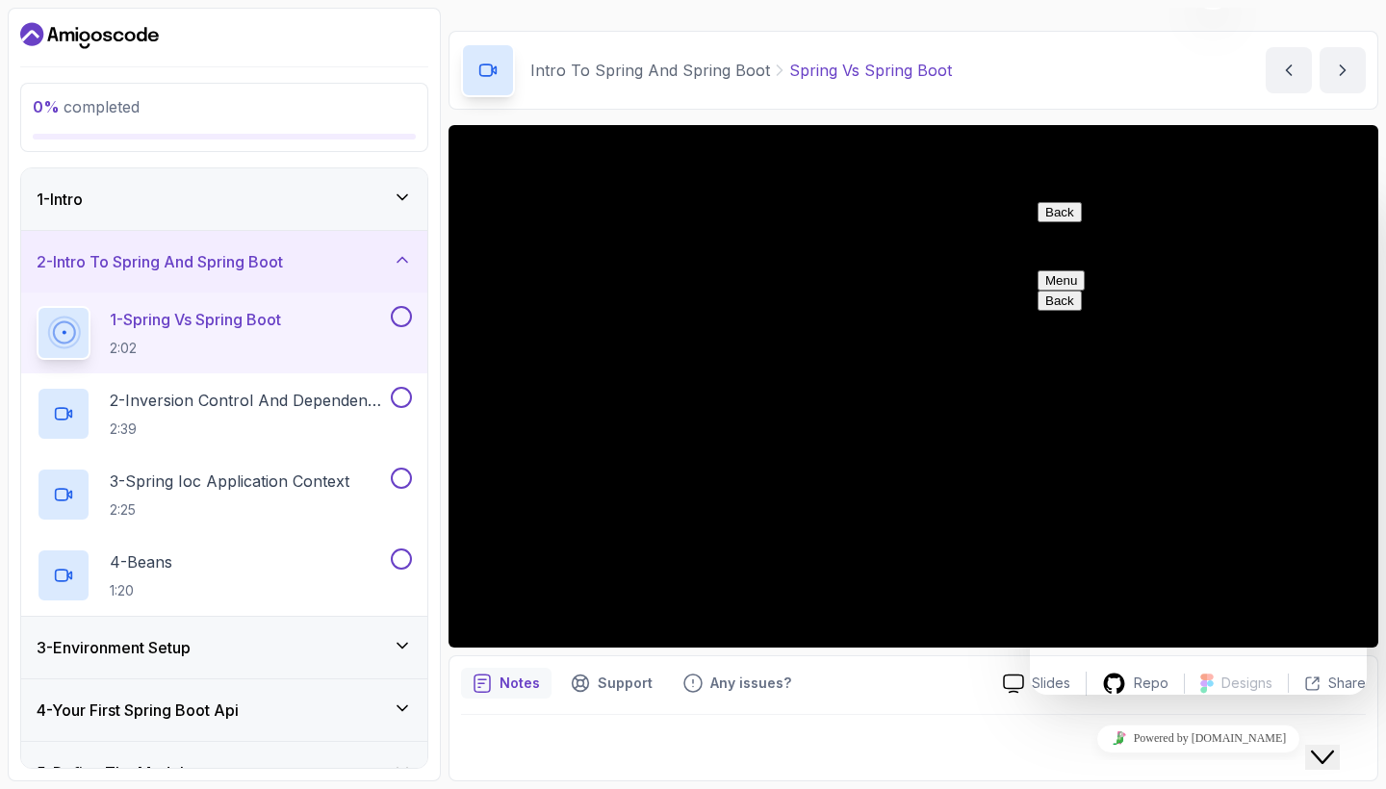
click at [1052, 222] on button "Back" at bounding box center [1059, 212] width 44 height 20
click at [959, 712] on div "Notes Support Any issues? Slides Repo Designs Design not available Share" at bounding box center [913, 718] width 930 height 126
click at [1327, 751] on icon "$i18n('chat', 'chat_widget')" at bounding box center [1322, 757] width 23 height 13
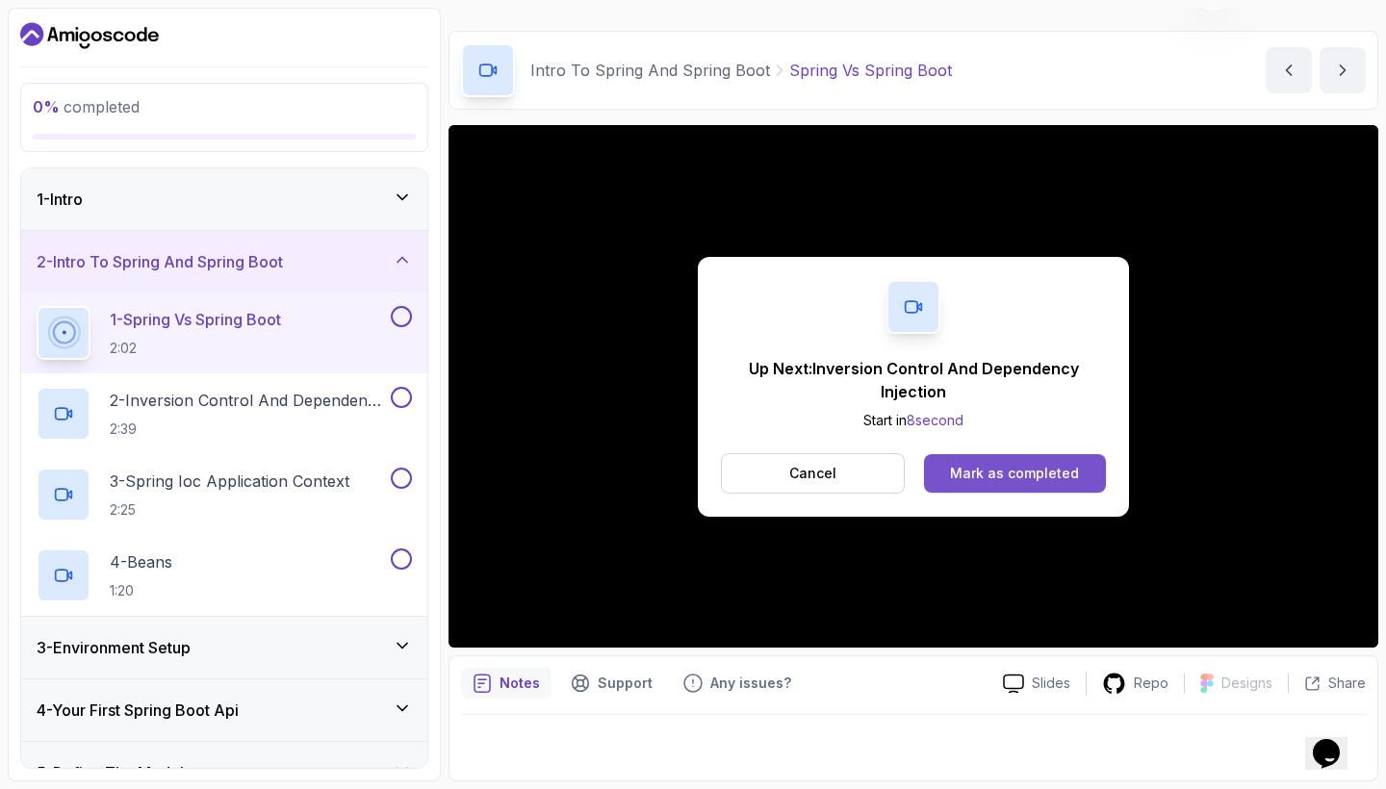
click at [971, 473] on div "Mark as completed" at bounding box center [1014, 473] width 129 height 19
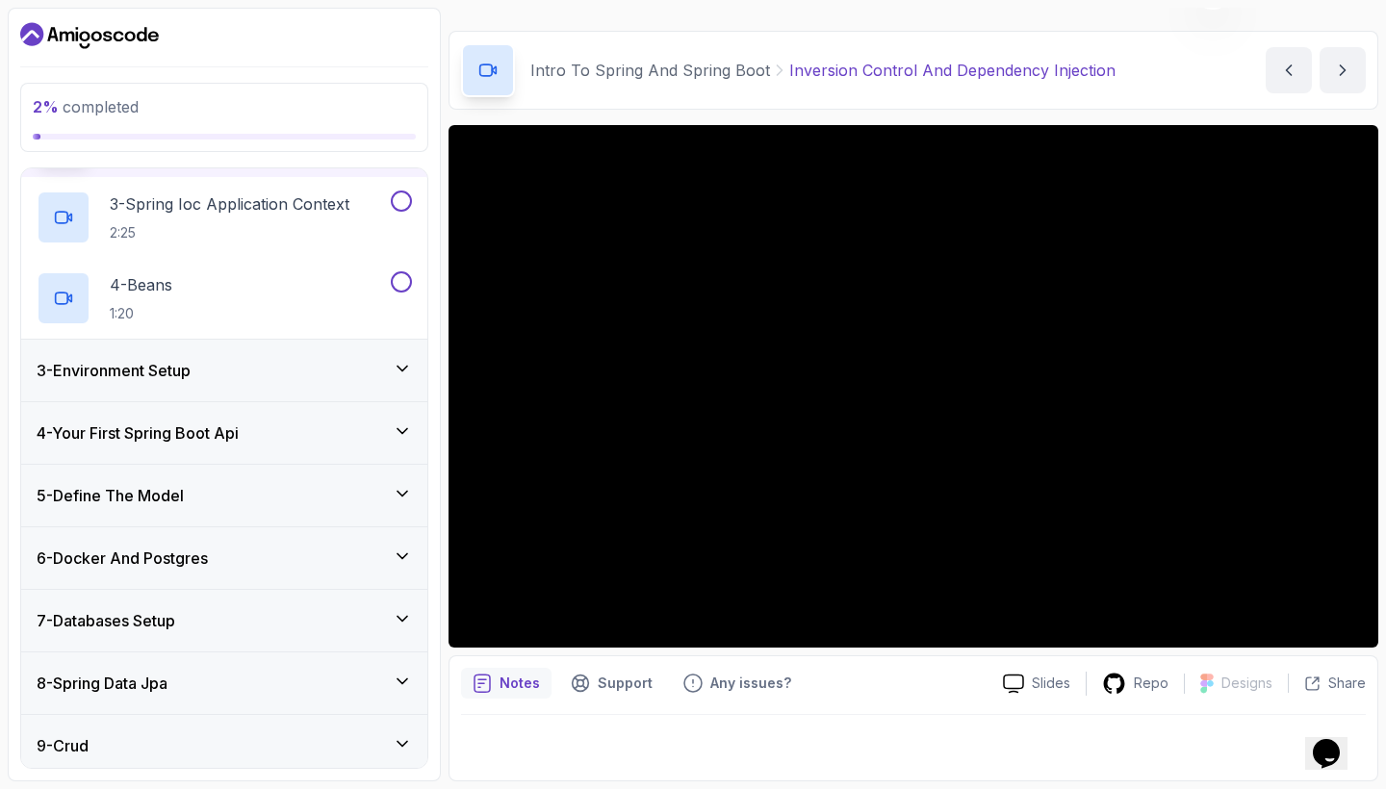
click at [391, 369] on div "3 - Environment Setup" at bounding box center [224, 370] width 375 height 23
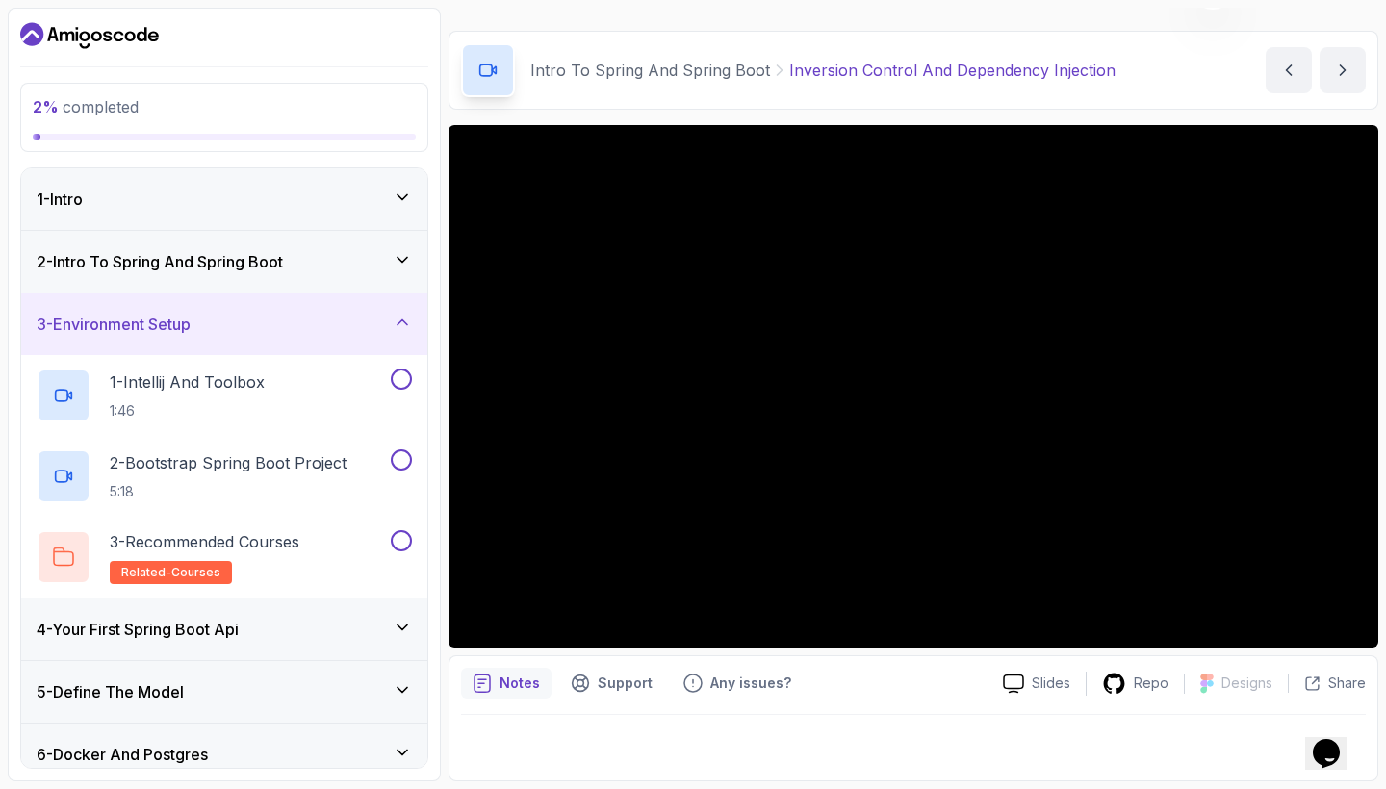
click at [382, 258] on div "2 - Intro To Spring And Spring Boot" at bounding box center [224, 261] width 375 height 23
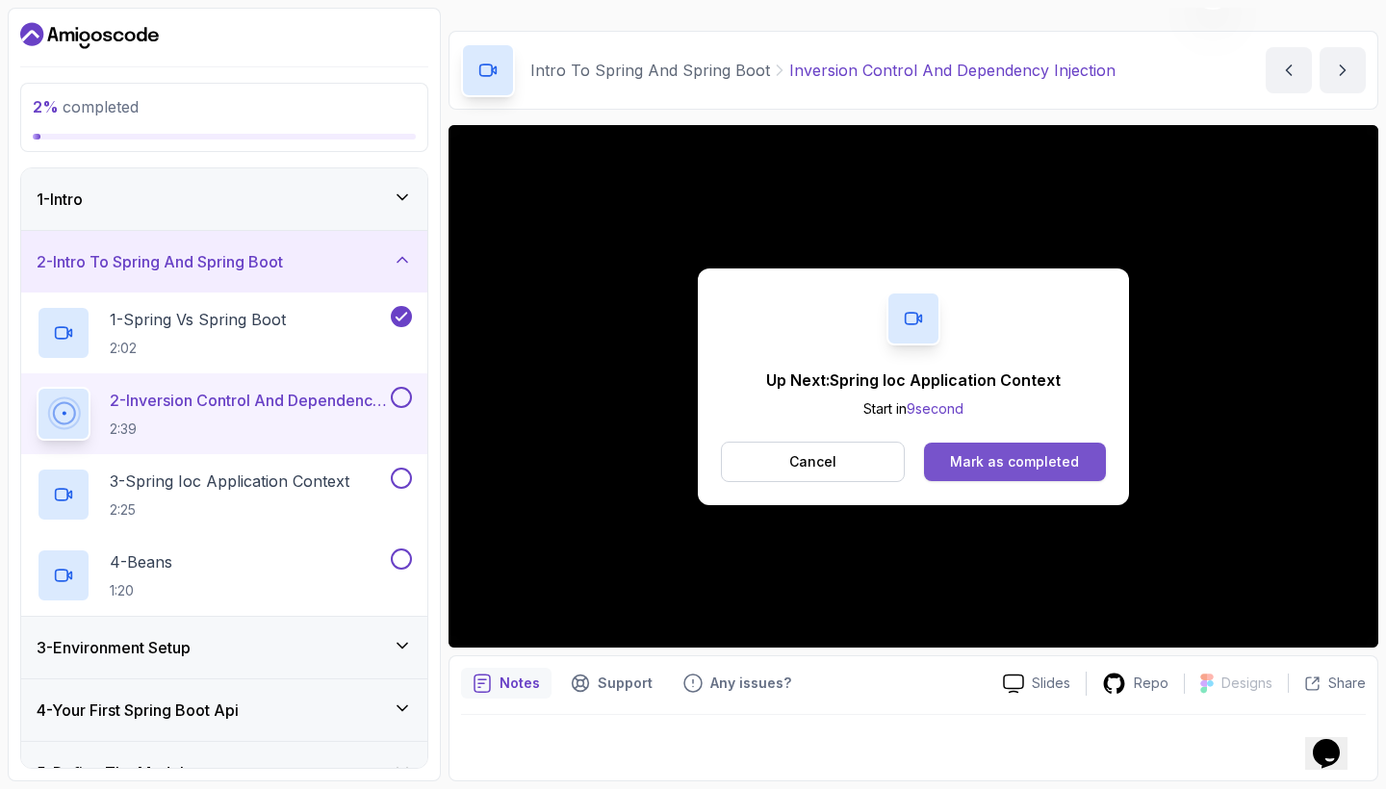
click at [973, 464] on div "Mark as completed" at bounding box center [1014, 461] width 129 height 19
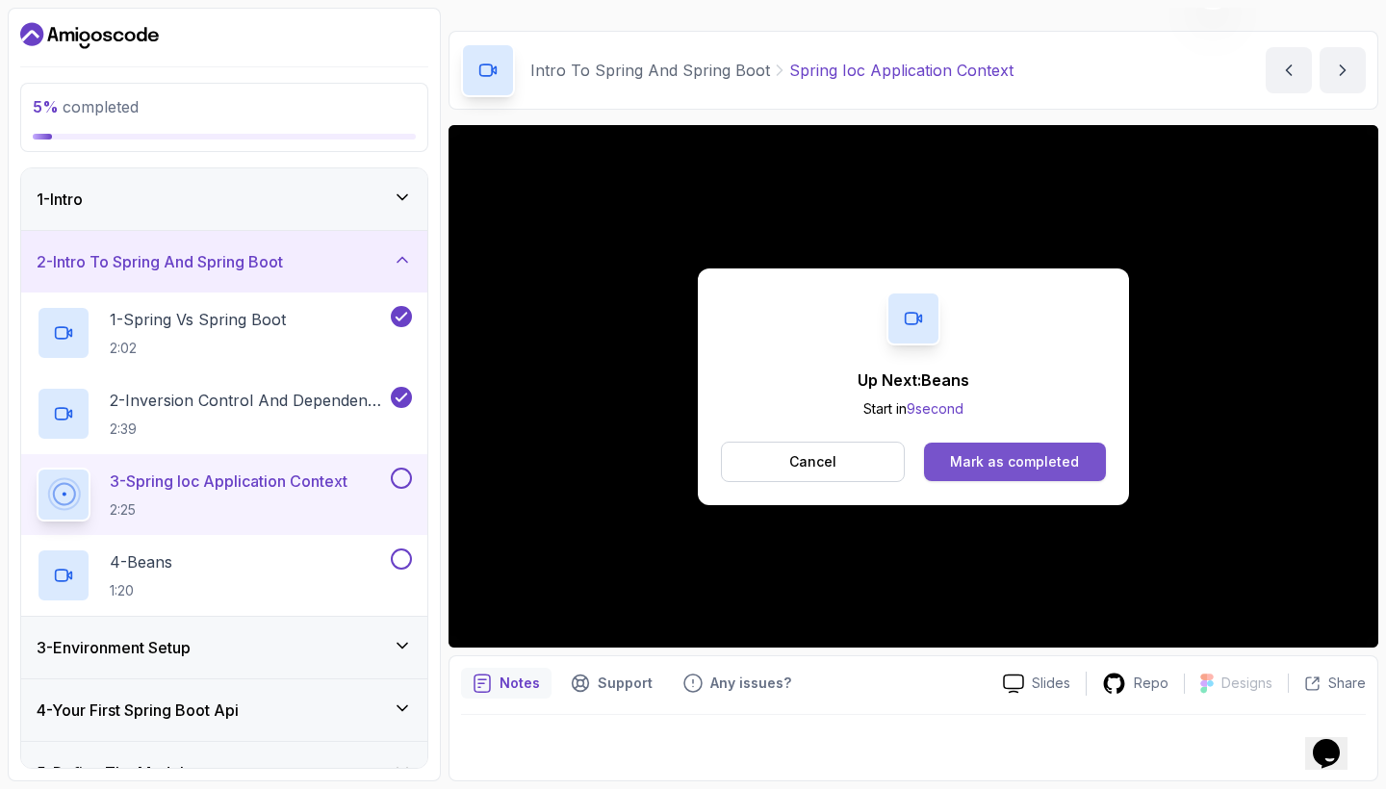
click at [996, 456] on div "Mark as completed" at bounding box center [1014, 461] width 129 height 19
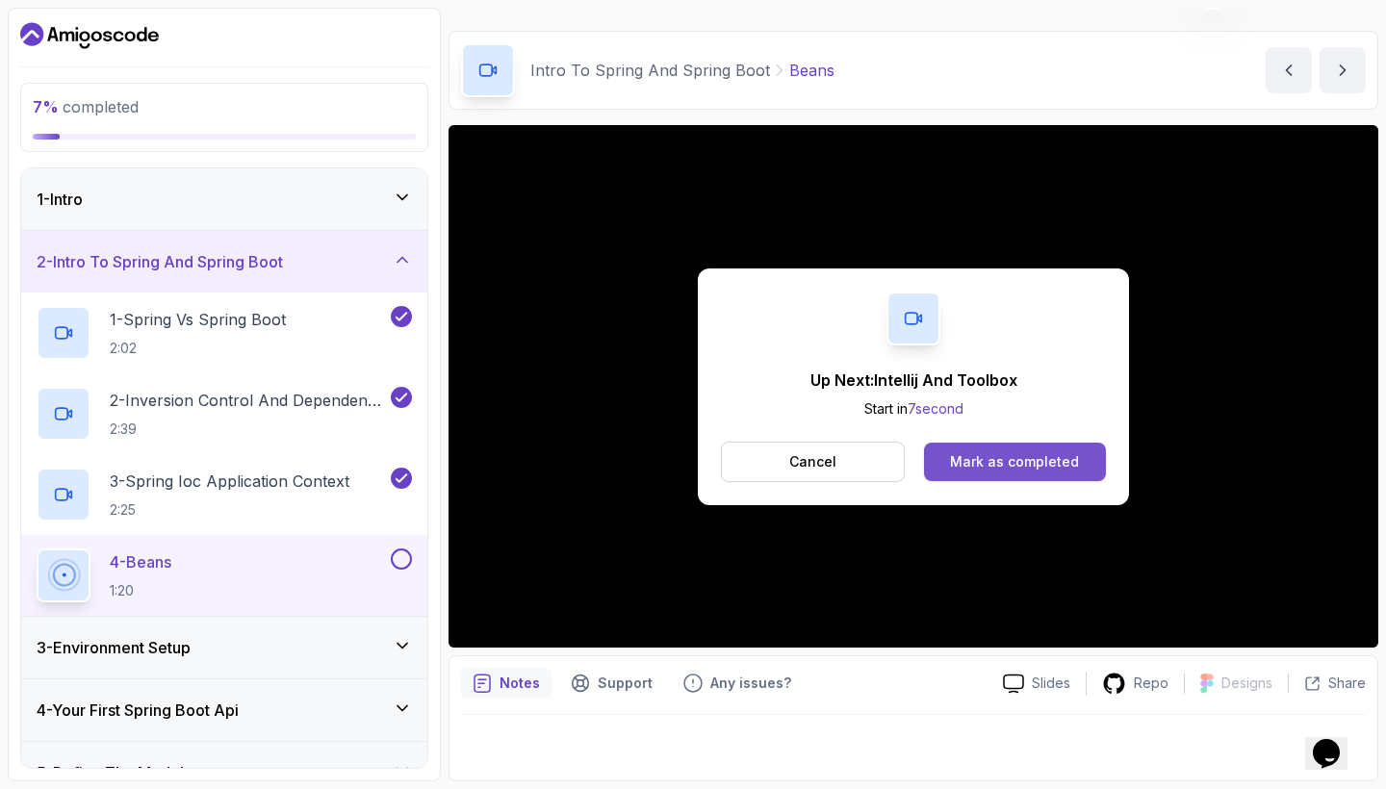
click at [951, 460] on button "Mark as completed" at bounding box center [1015, 462] width 182 height 38
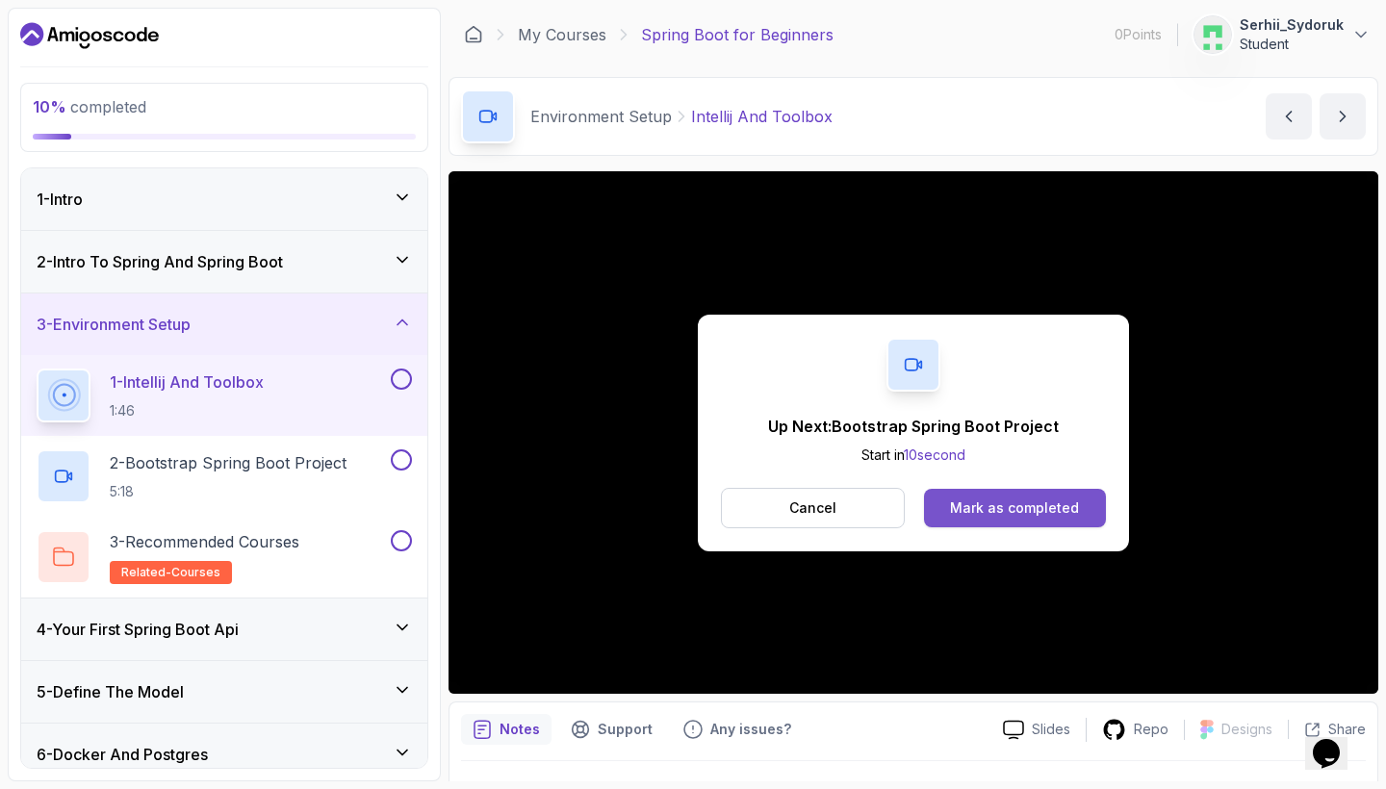
click at [988, 505] on div "Mark as completed" at bounding box center [1014, 508] width 129 height 19
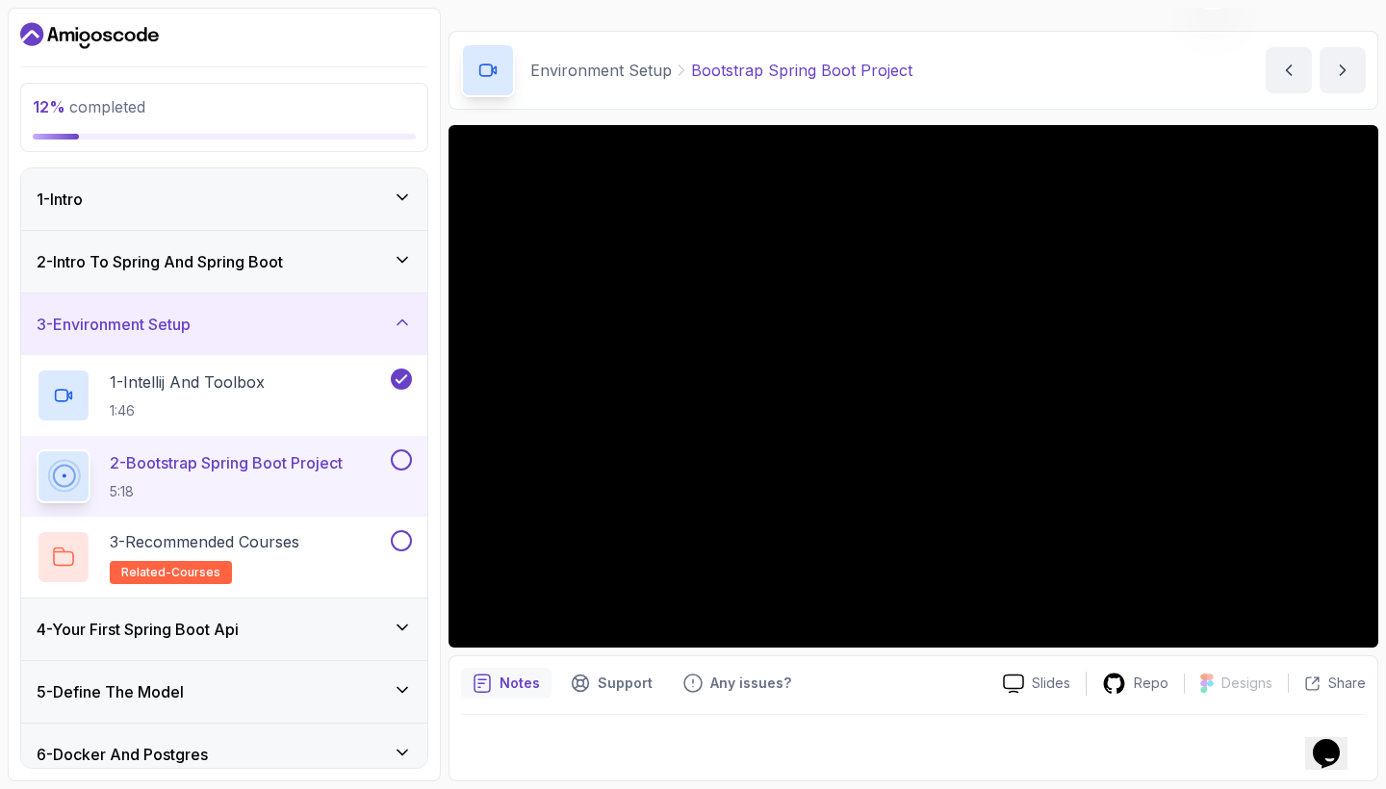
scroll to position [115, 0]
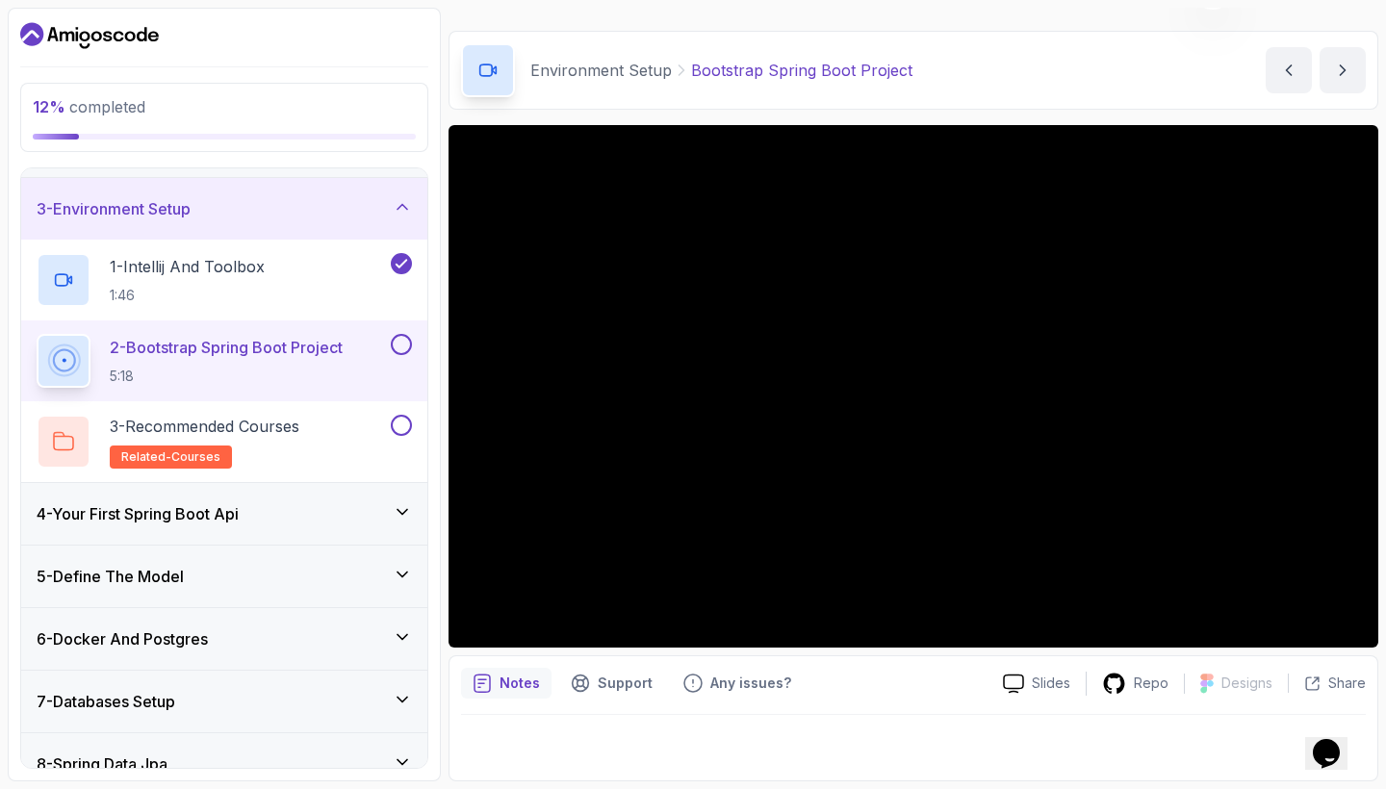
click at [406, 513] on icon at bounding box center [402, 511] width 19 height 19
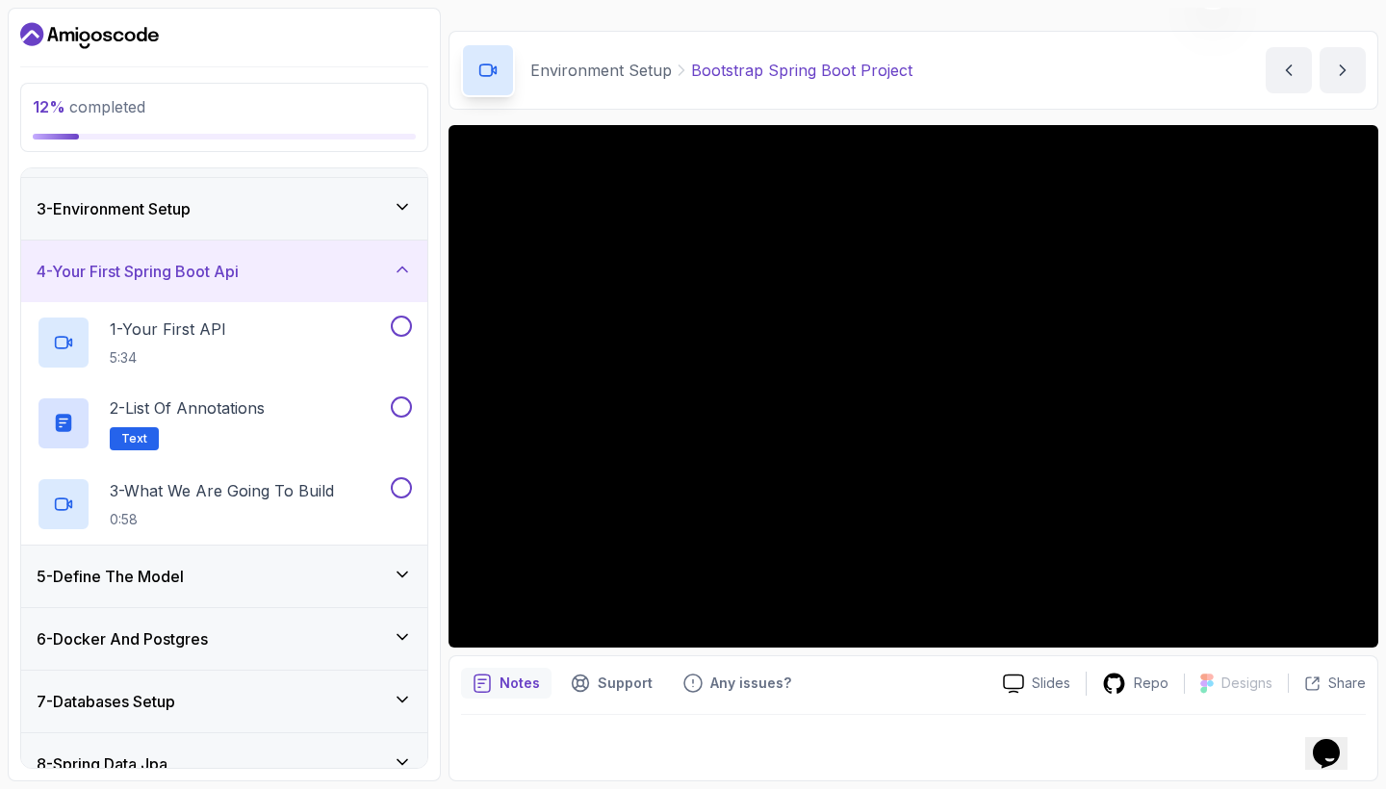
click at [397, 274] on icon at bounding box center [402, 269] width 19 height 19
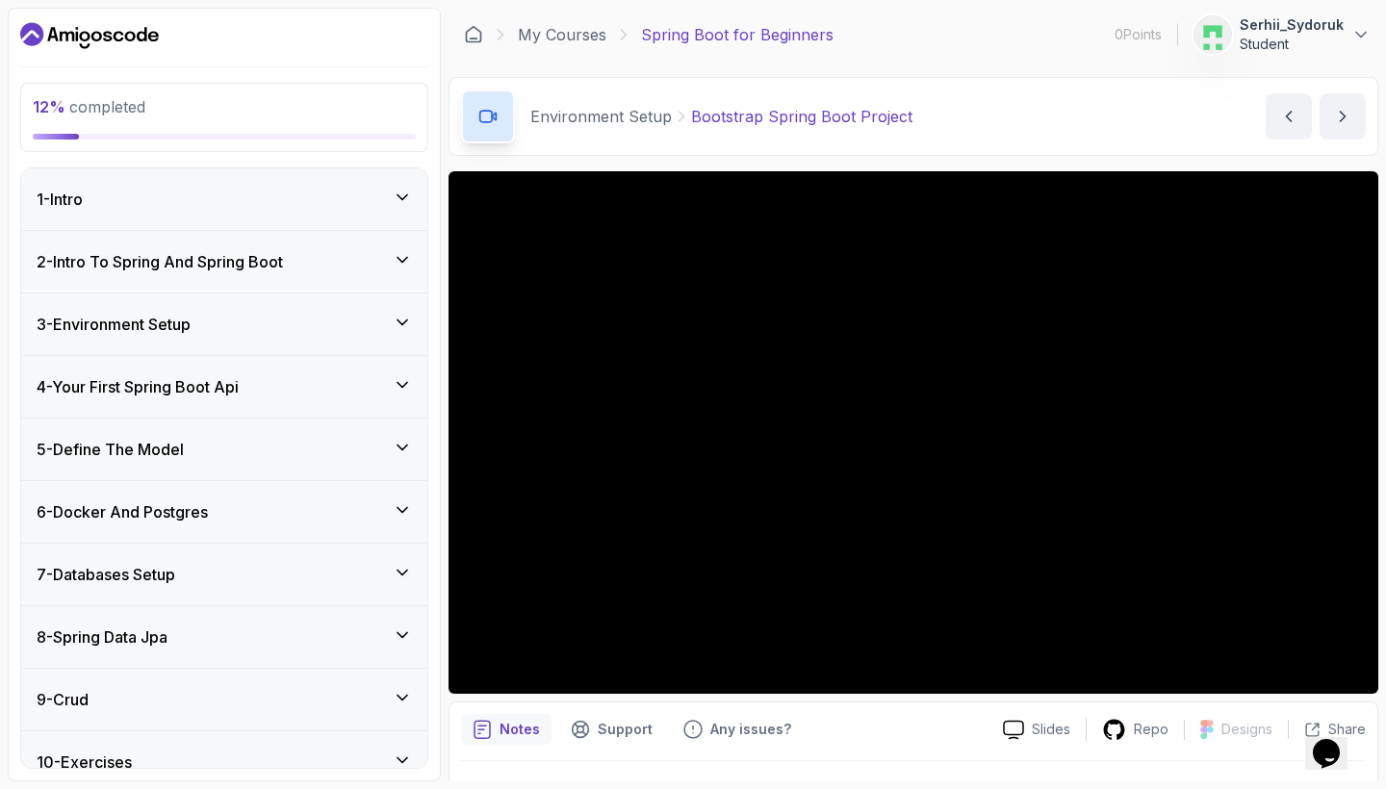
scroll to position [0, 0]
click at [408, 309] on div "3 - Environment Setup" at bounding box center [224, 325] width 406 height 62
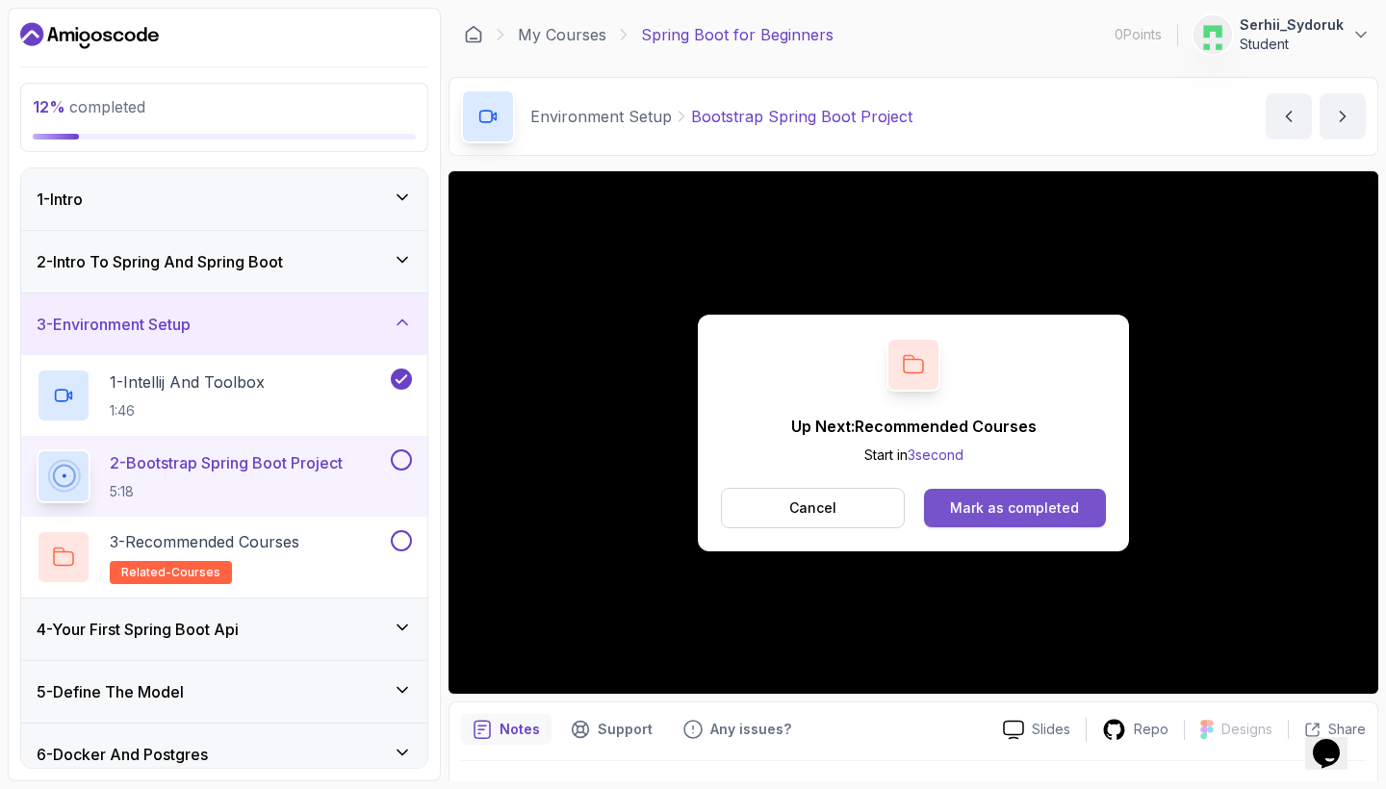
click at [996, 504] on div "Mark as completed" at bounding box center [1014, 508] width 129 height 19
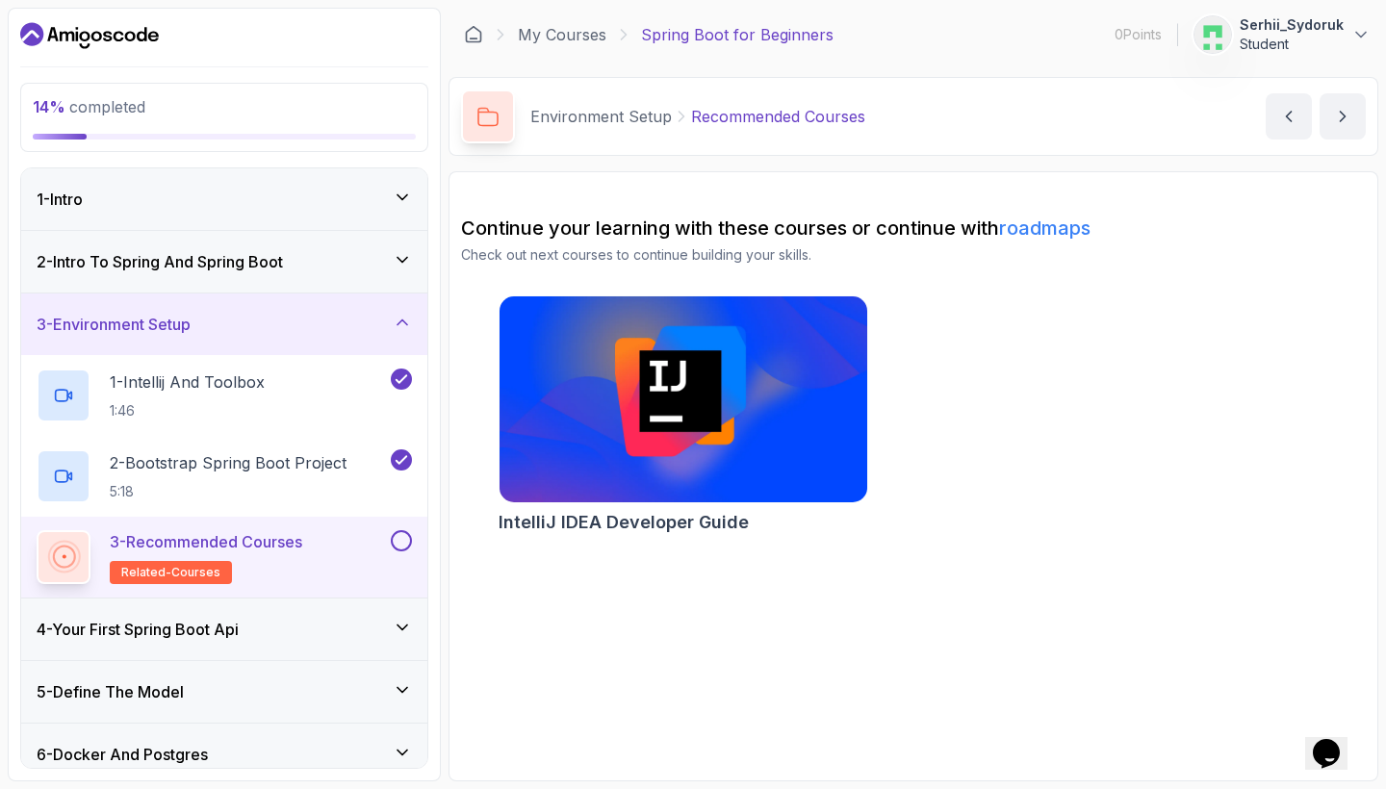
click at [721, 378] on img at bounding box center [683, 400] width 386 height 217
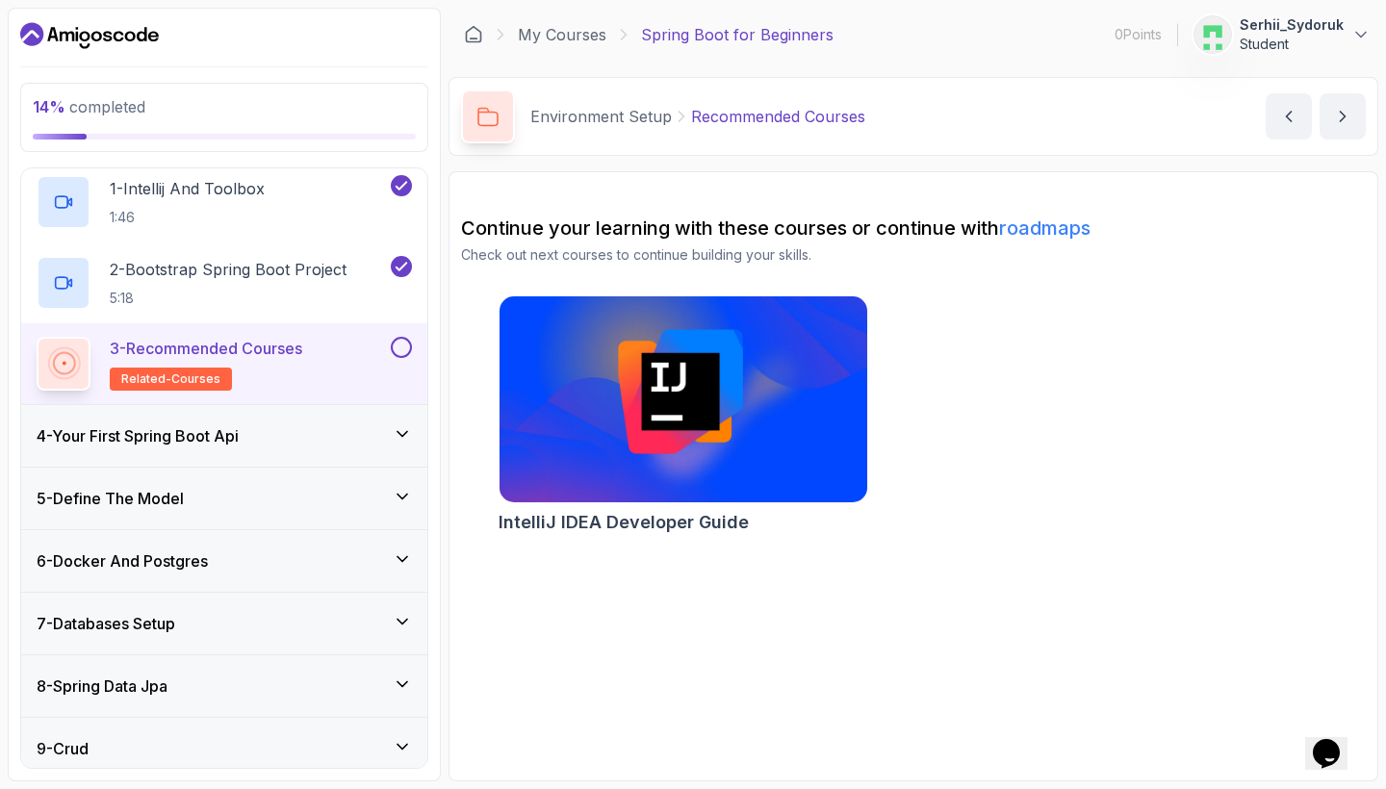
click at [324, 424] on div "4 - Your First Spring Boot Api" at bounding box center [224, 435] width 375 height 23
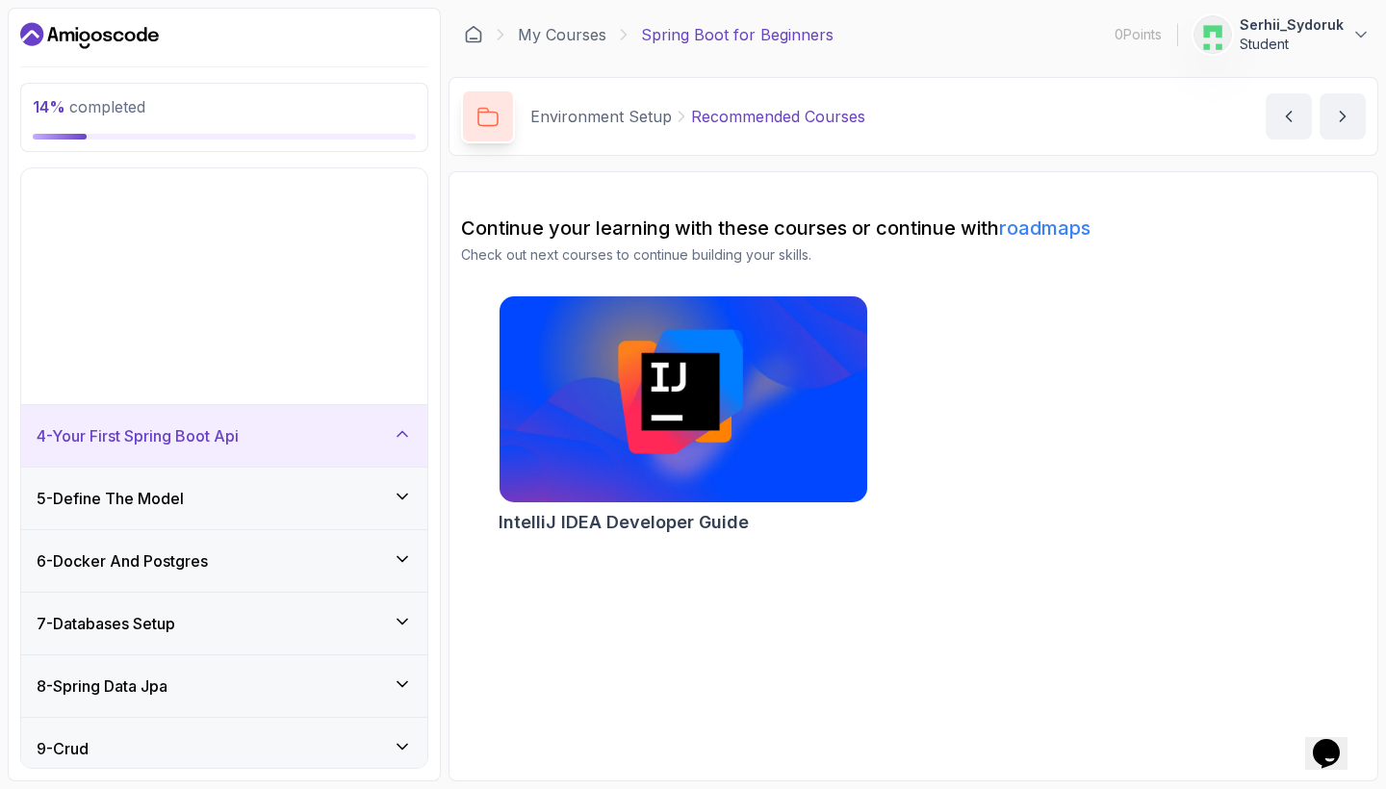
scroll to position [150, 0]
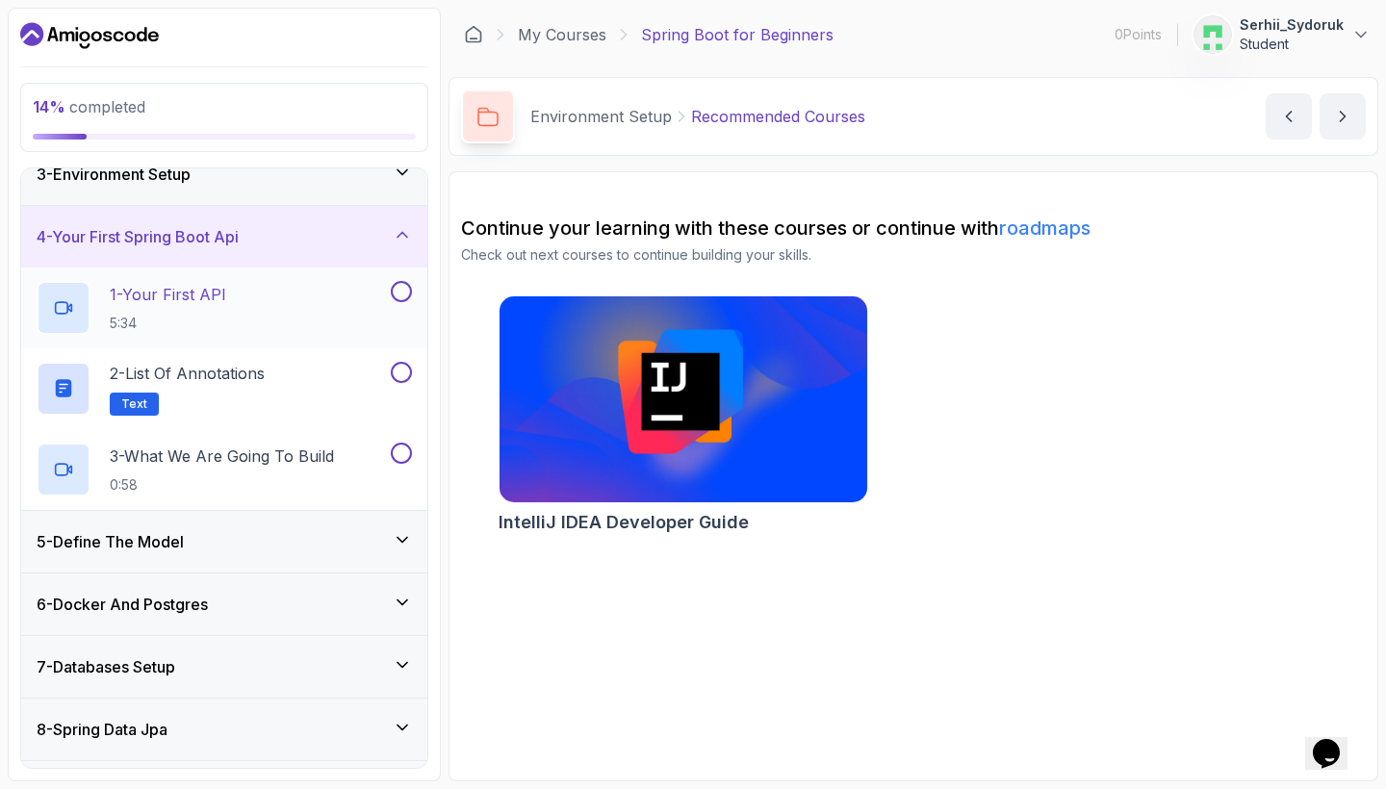
click at [378, 297] on div "1 - Your First API 5:34" at bounding box center [212, 308] width 350 height 54
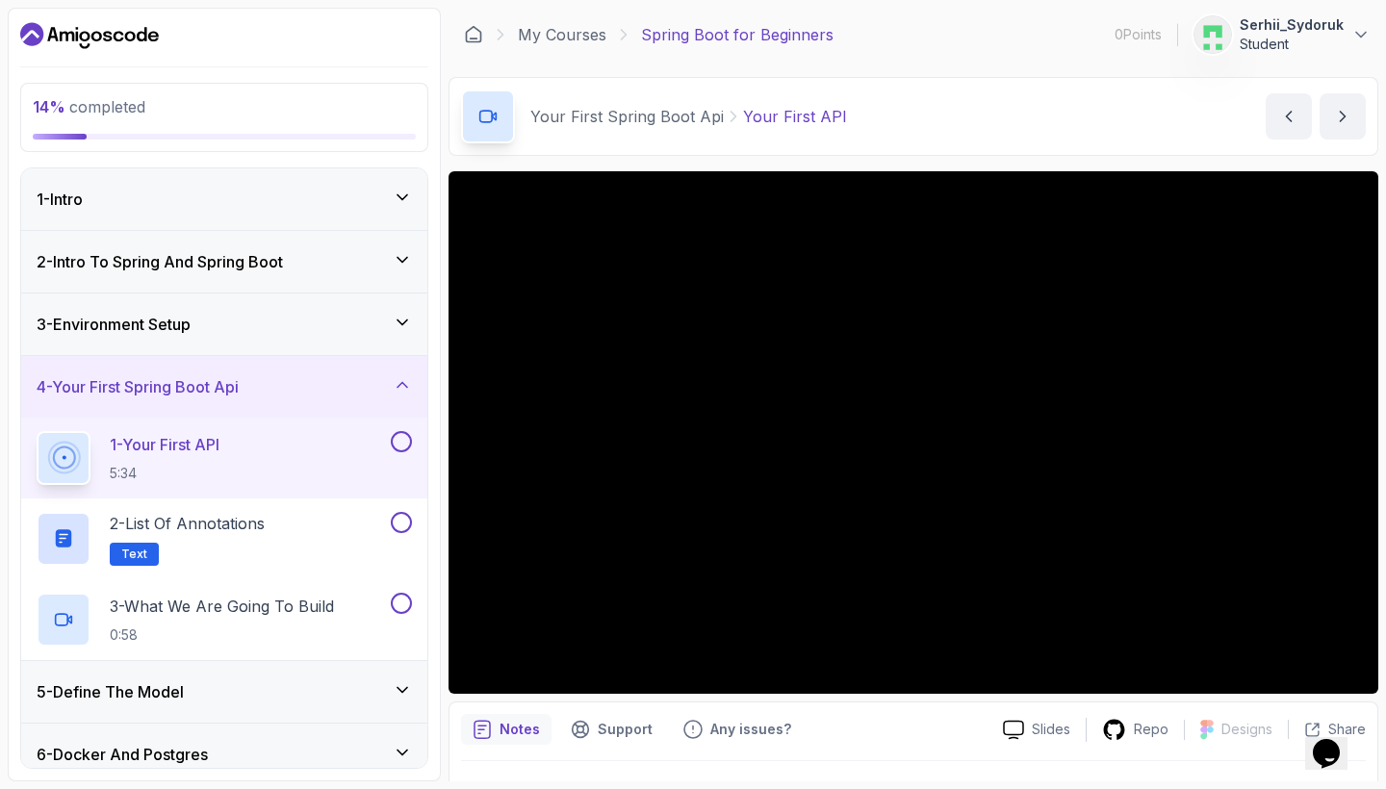
click at [412, 310] on div "3 - Environment Setup" at bounding box center [224, 325] width 406 height 62
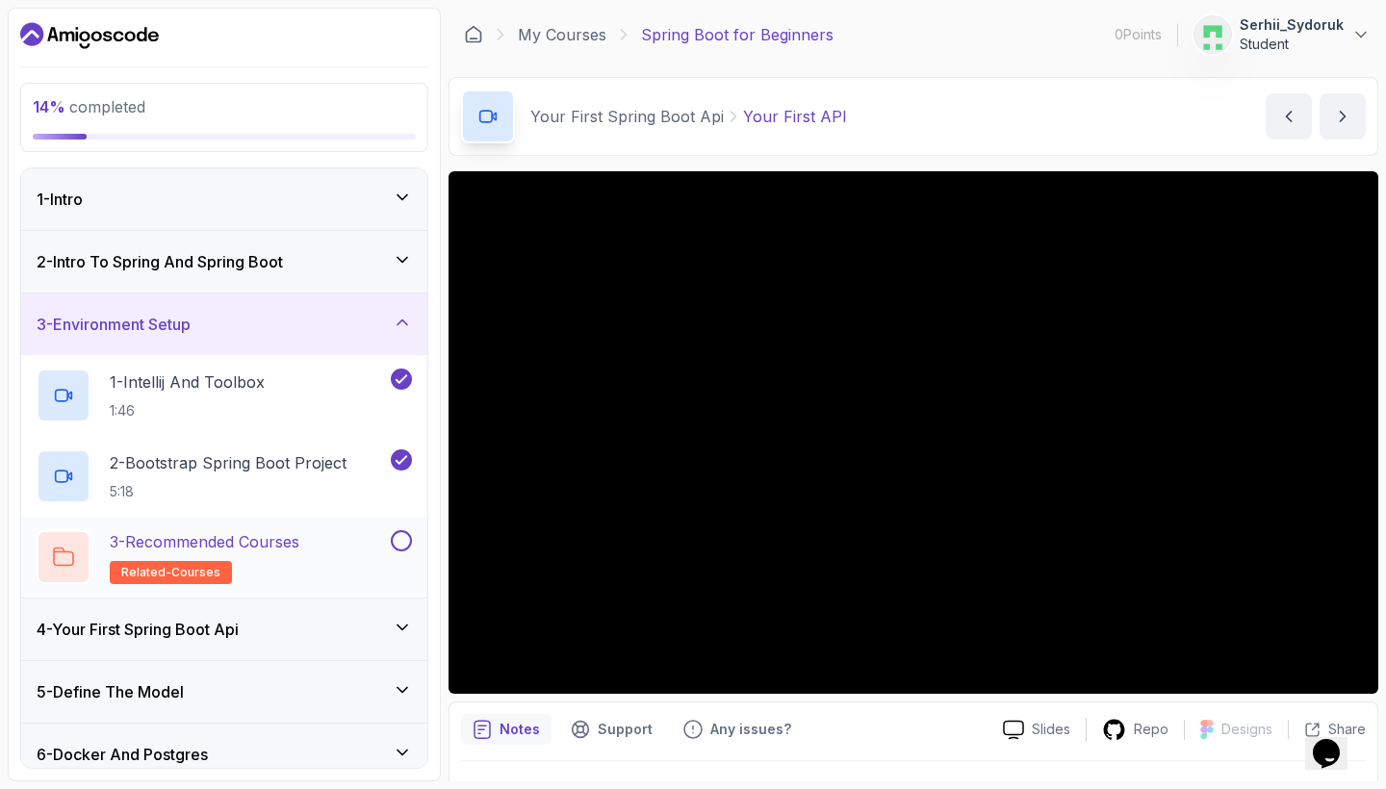
click at [404, 533] on button at bounding box center [401, 540] width 21 height 21
click at [402, 257] on icon at bounding box center [402, 259] width 19 height 19
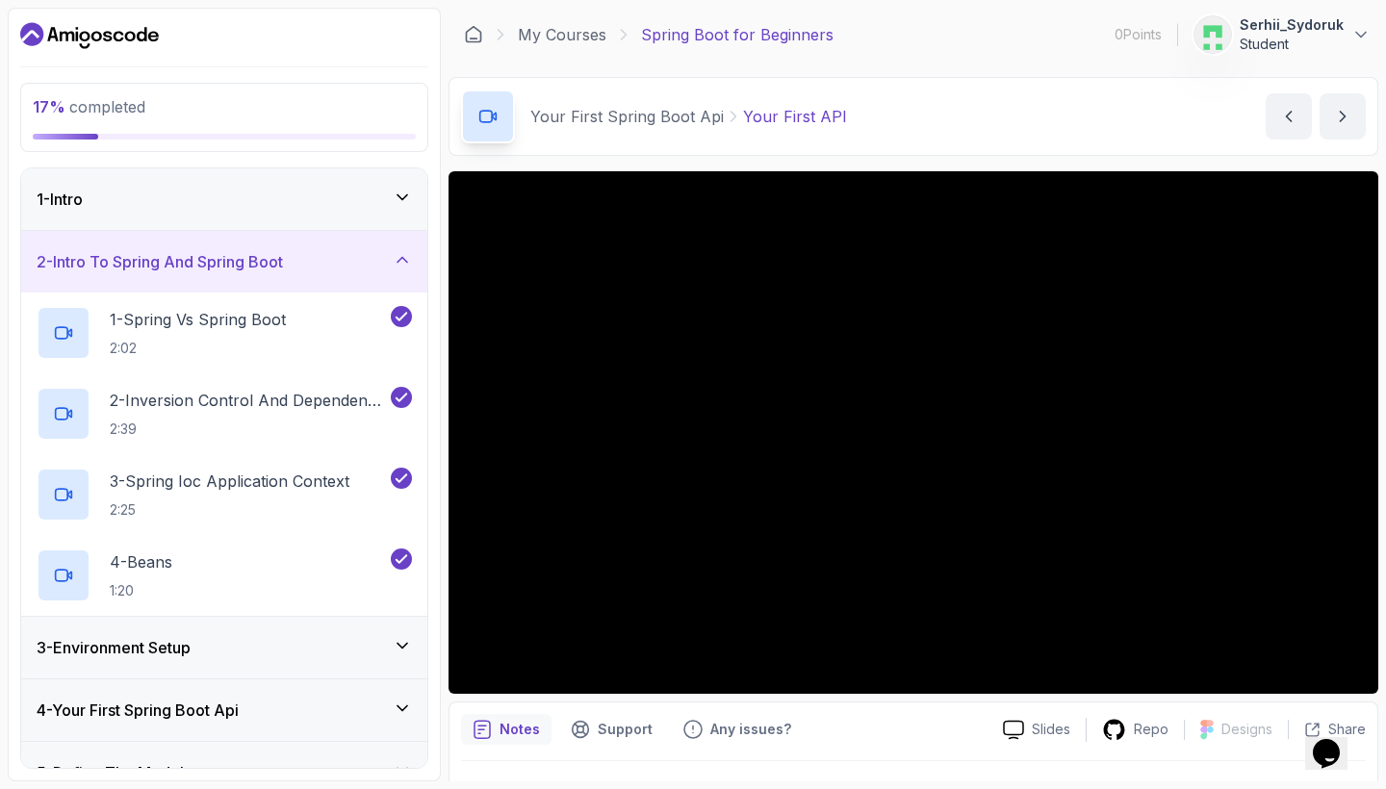
click at [404, 178] on div "1 - Intro" at bounding box center [224, 199] width 406 height 62
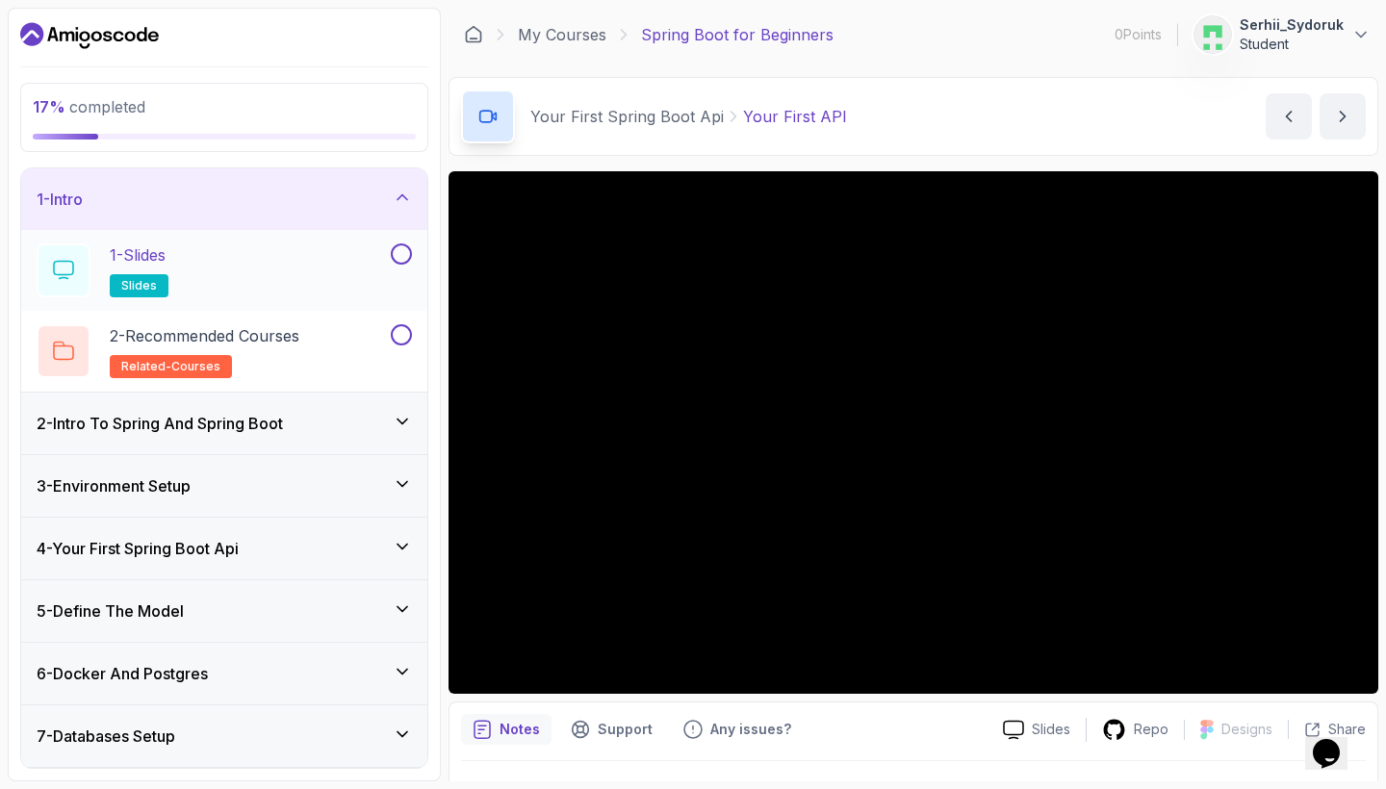
click at [402, 255] on button at bounding box center [401, 253] width 21 height 21
click at [404, 331] on button at bounding box center [401, 334] width 21 height 21
click at [346, 276] on div "1 - Slides slides" at bounding box center [212, 270] width 350 height 54
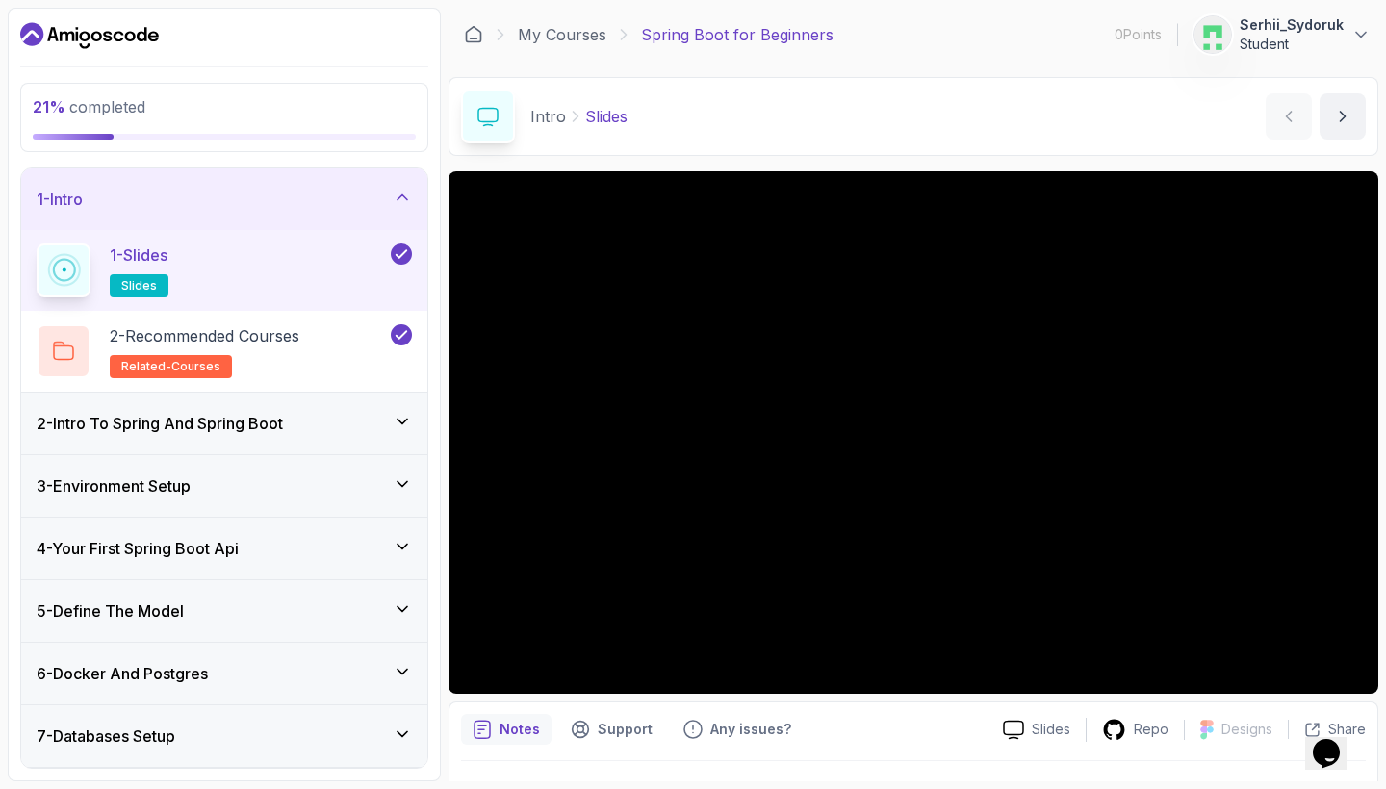
scroll to position [31, 0]
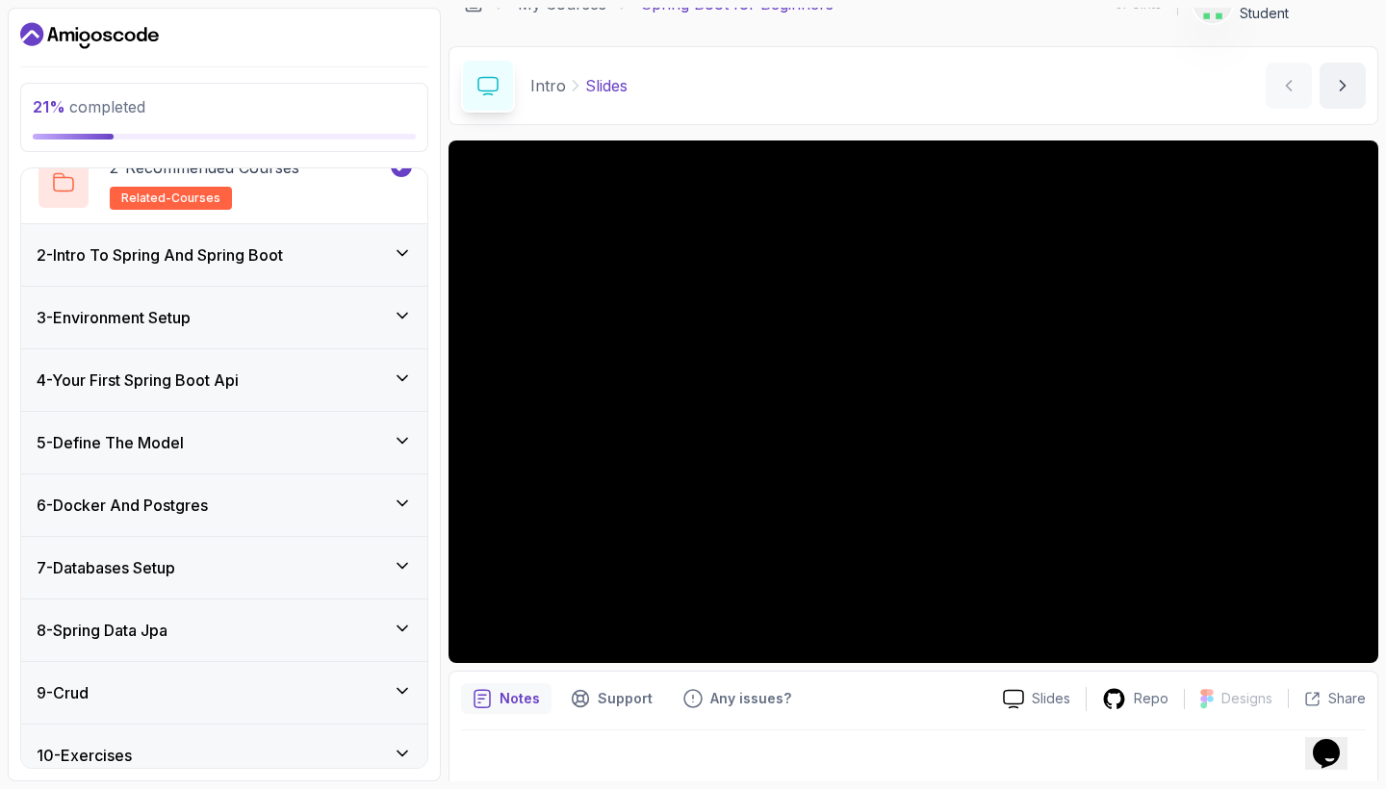
click at [384, 378] on div "4 - Your First Spring Boot Api" at bounding box center [224, 380] width 375 height 23
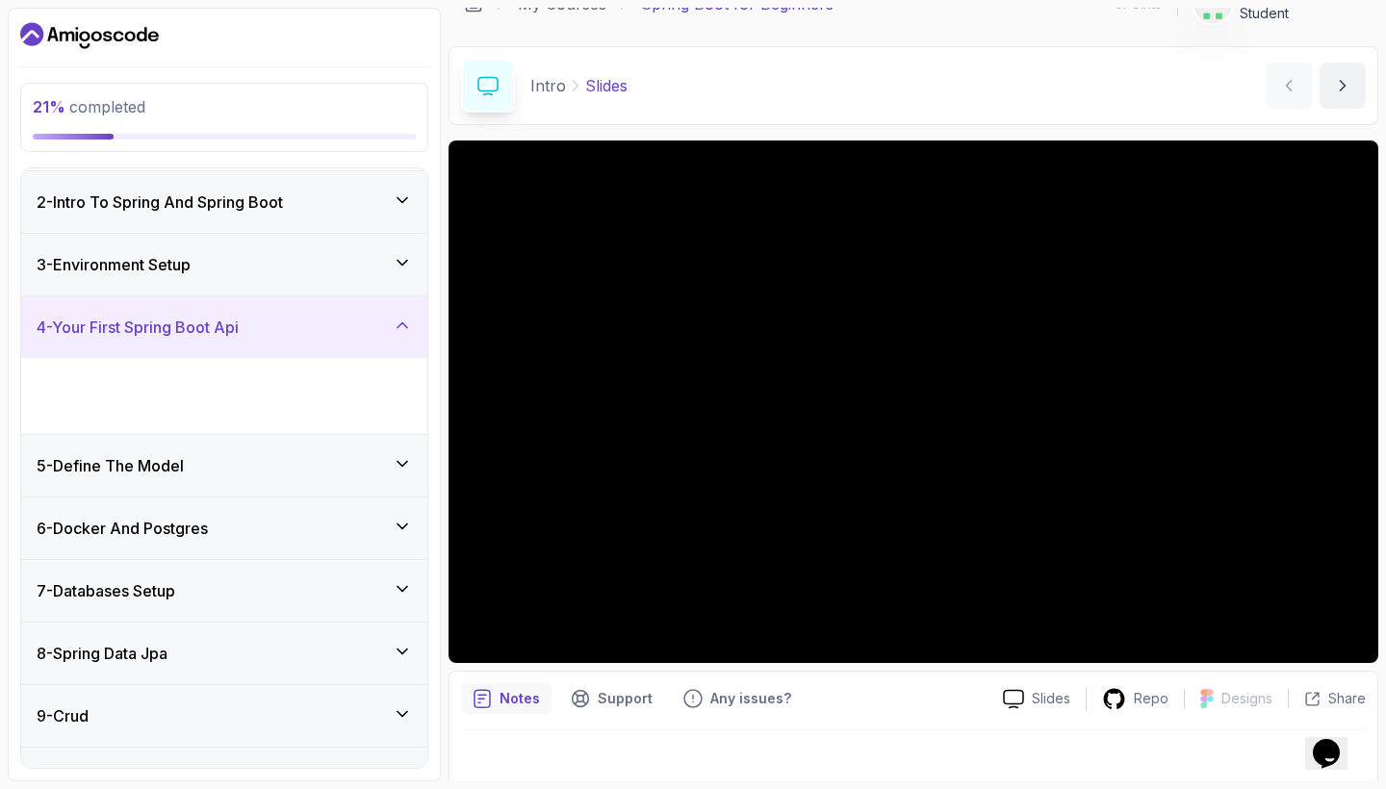
scroll to position [150, 0]
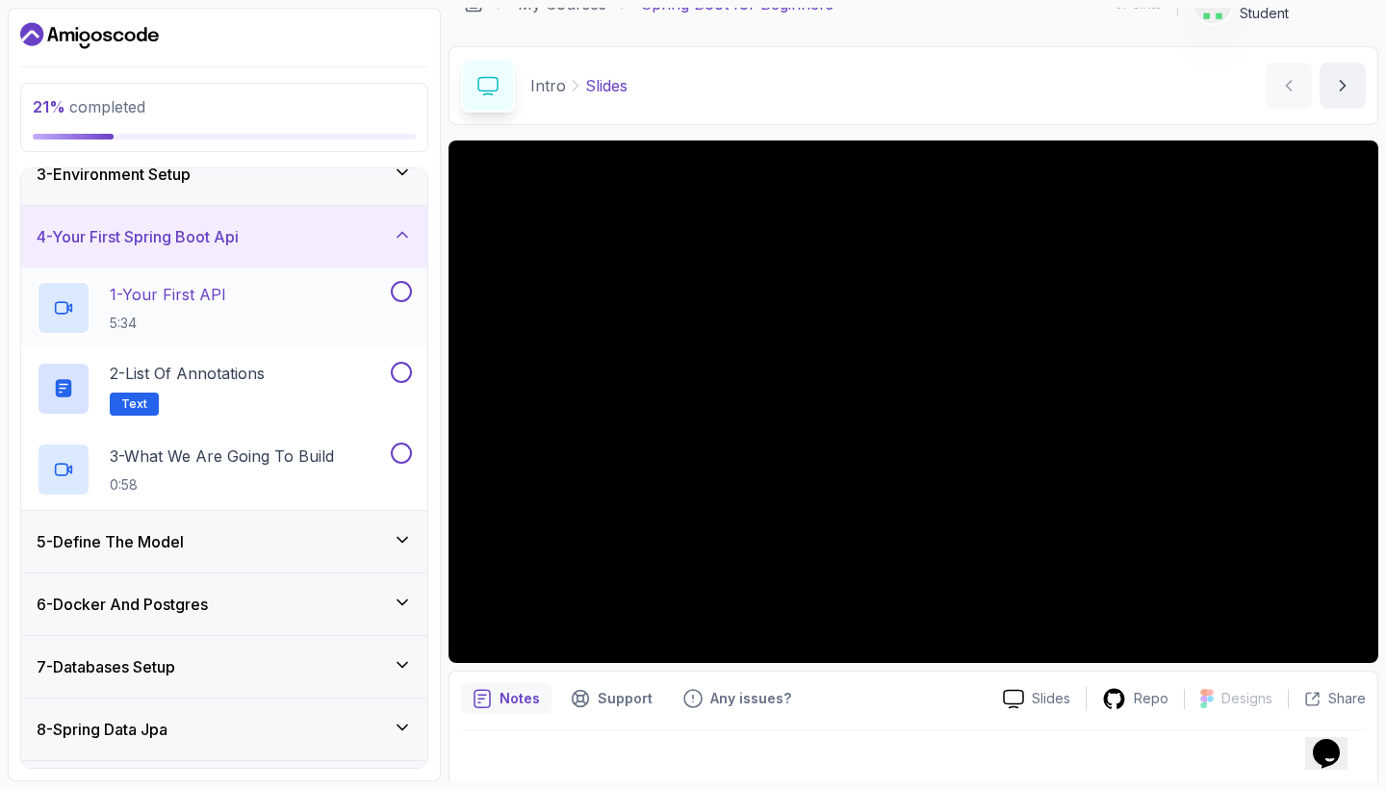
click at [223, 304] on p "1 - Your First API" at bounding box center [168, 294] width 116 height 23
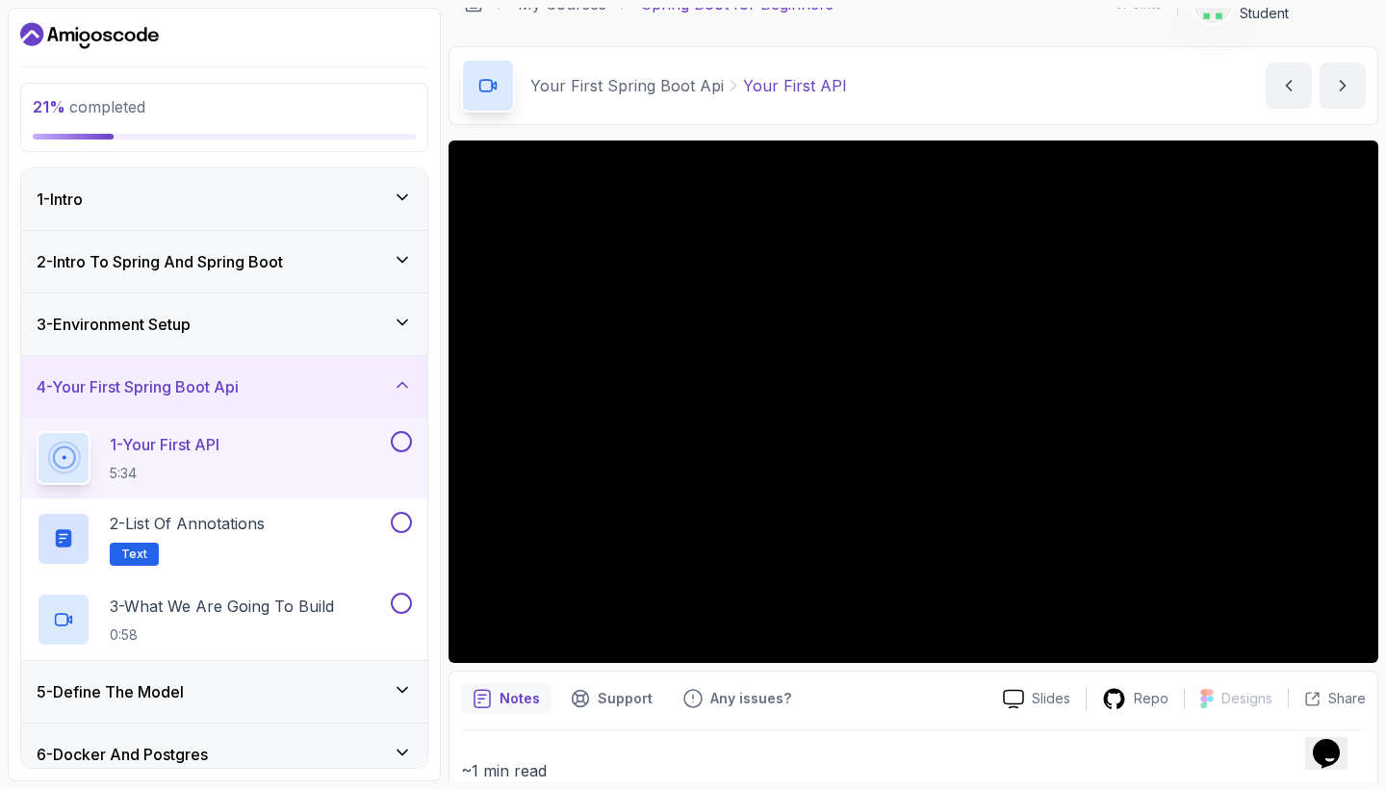
click at [401, 208] on div "1 - Intro" at bounding box center [224, 199] width 375 height 23
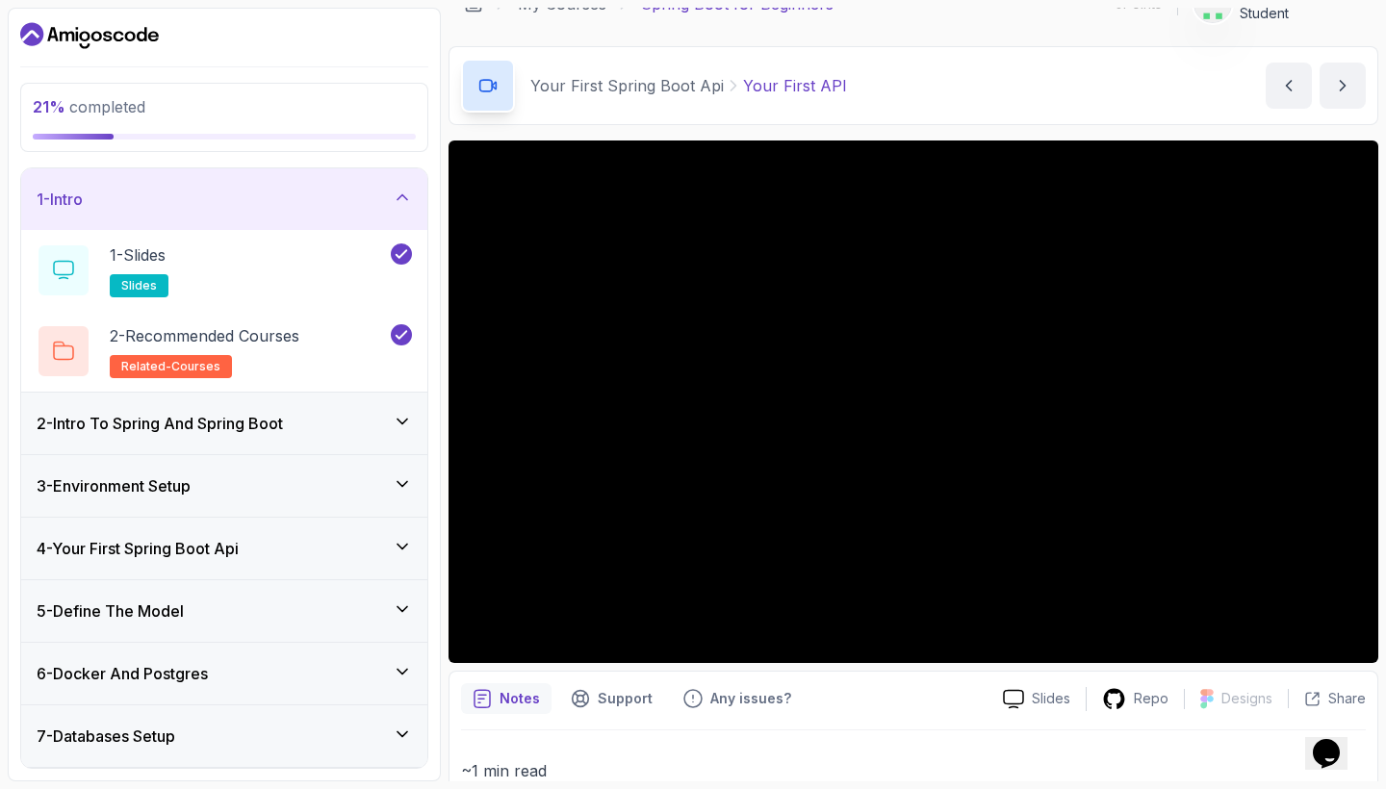
click at [399, 424] on icon at bounding box center [402, 421] width 19 height 19
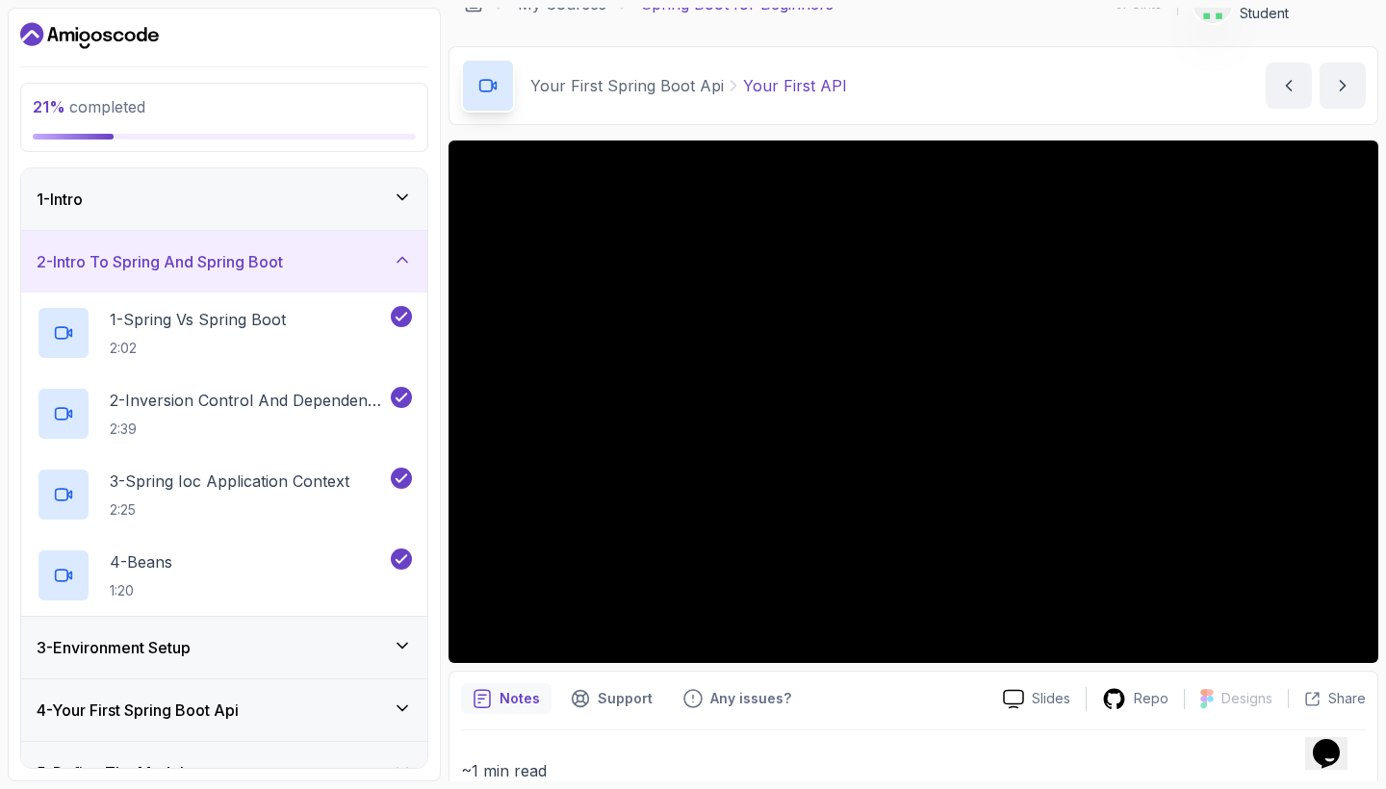
click at [394, 643] on icon at bounding box center [402, 645] width 19 height 19
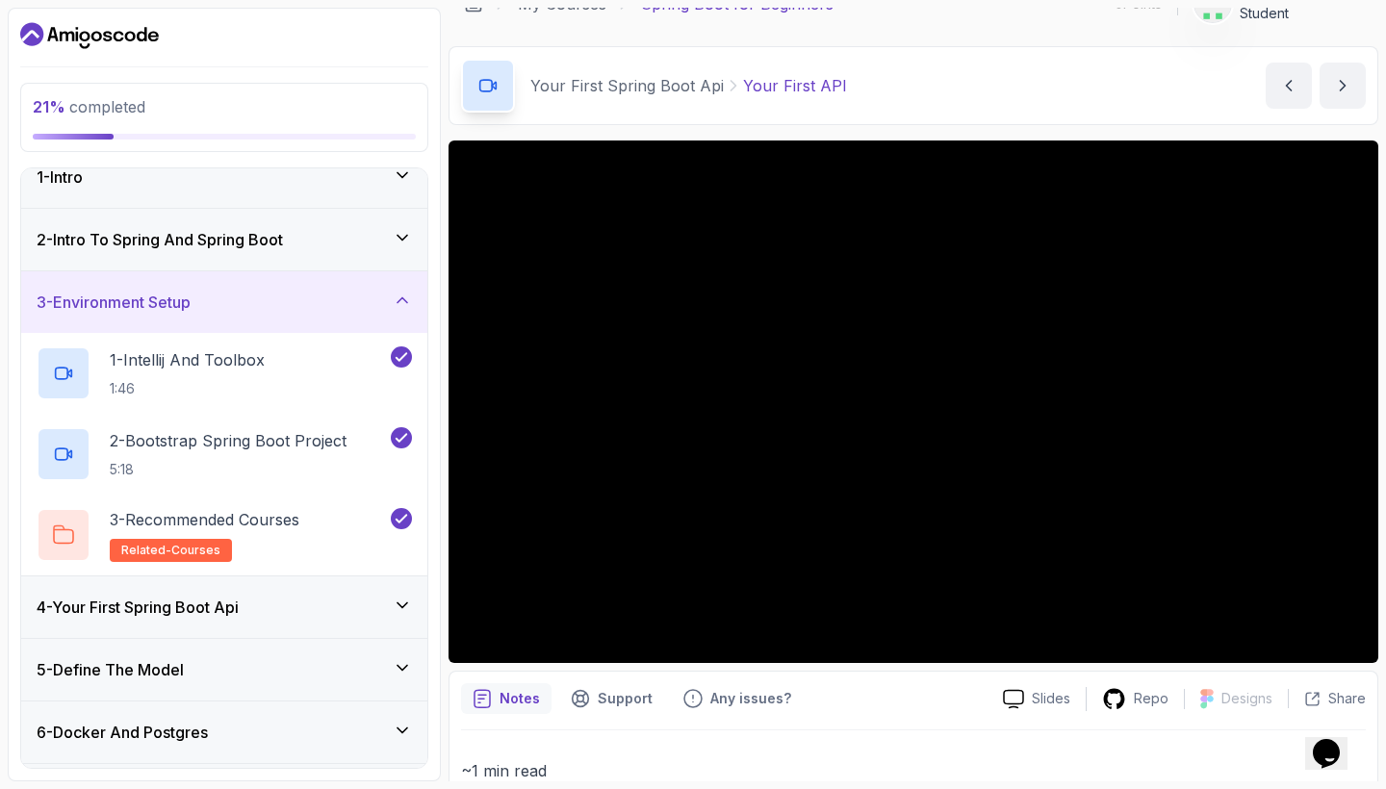
click at [410, 602] on icon at bounding box center [402, 605] width 19 height 19
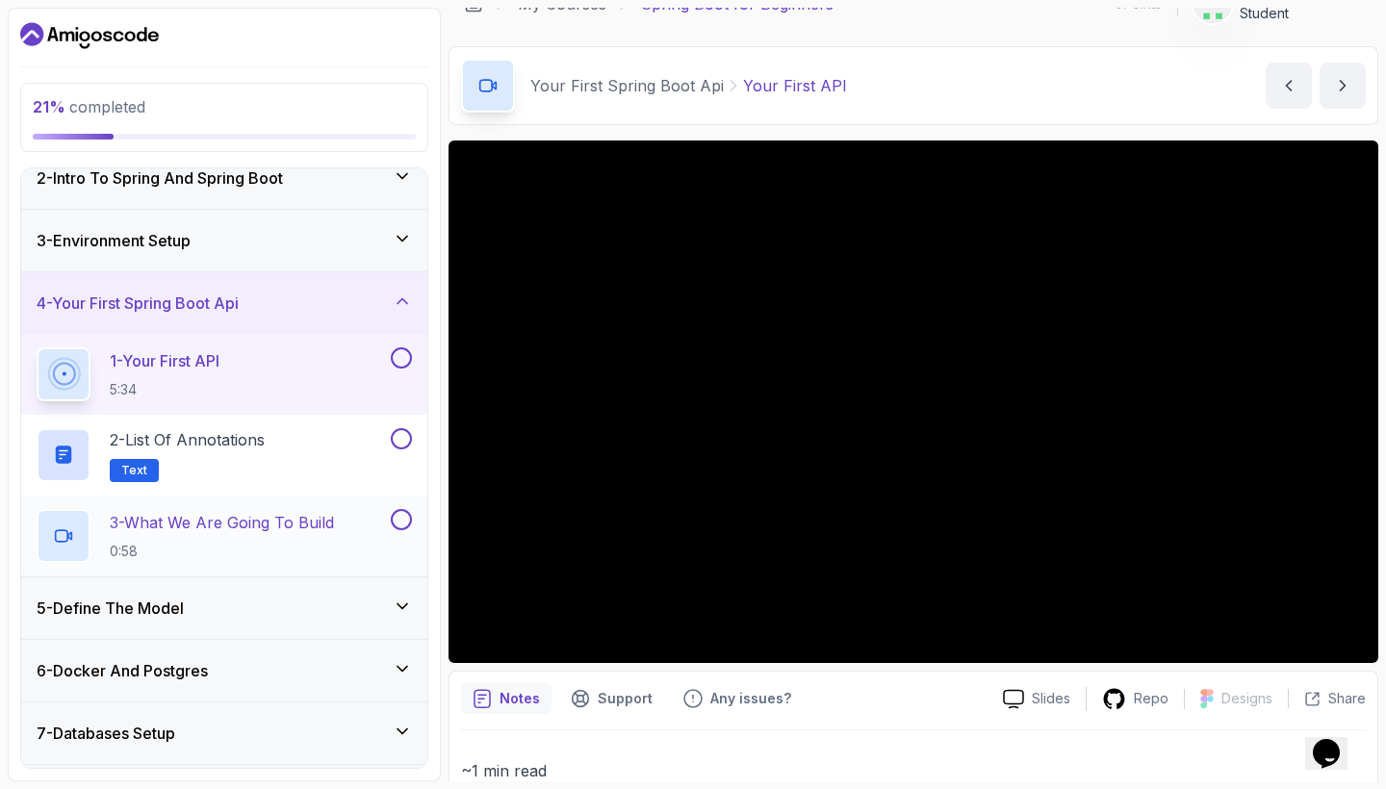
scroll to position [85, 0]
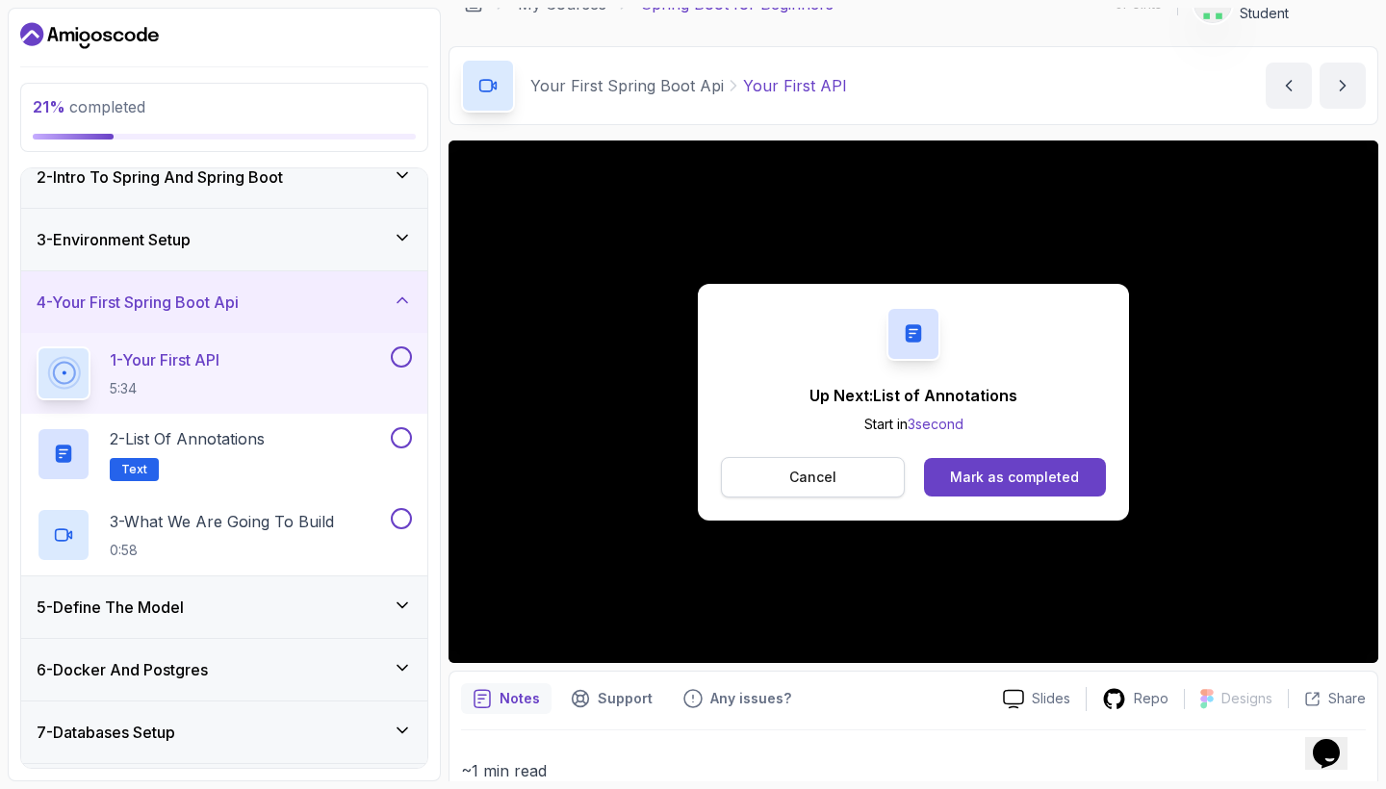
click at [813, 484] on p "Cancel" at bounding box center [812, 477] width 47 height 19
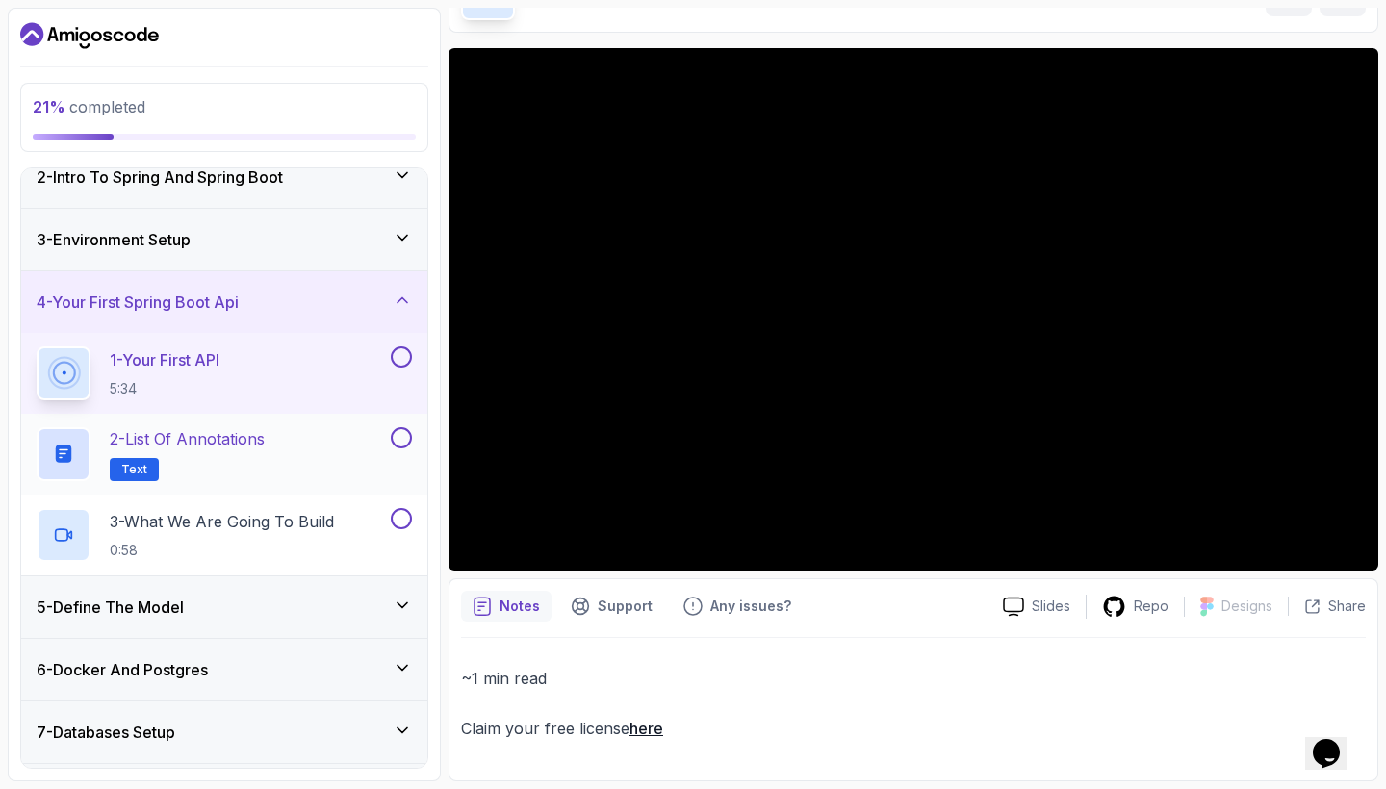
scroll to position [123, 0]
click at [405, 354] on button at bounding box center [401, 356] width 21 height 21
click at [404, 434] on button at bounding box center [401, 437] width 21 height 21
click at [291, 447] on div "2 - List of Annotations Text" at bounding box center [212, 454] width 350 height 54
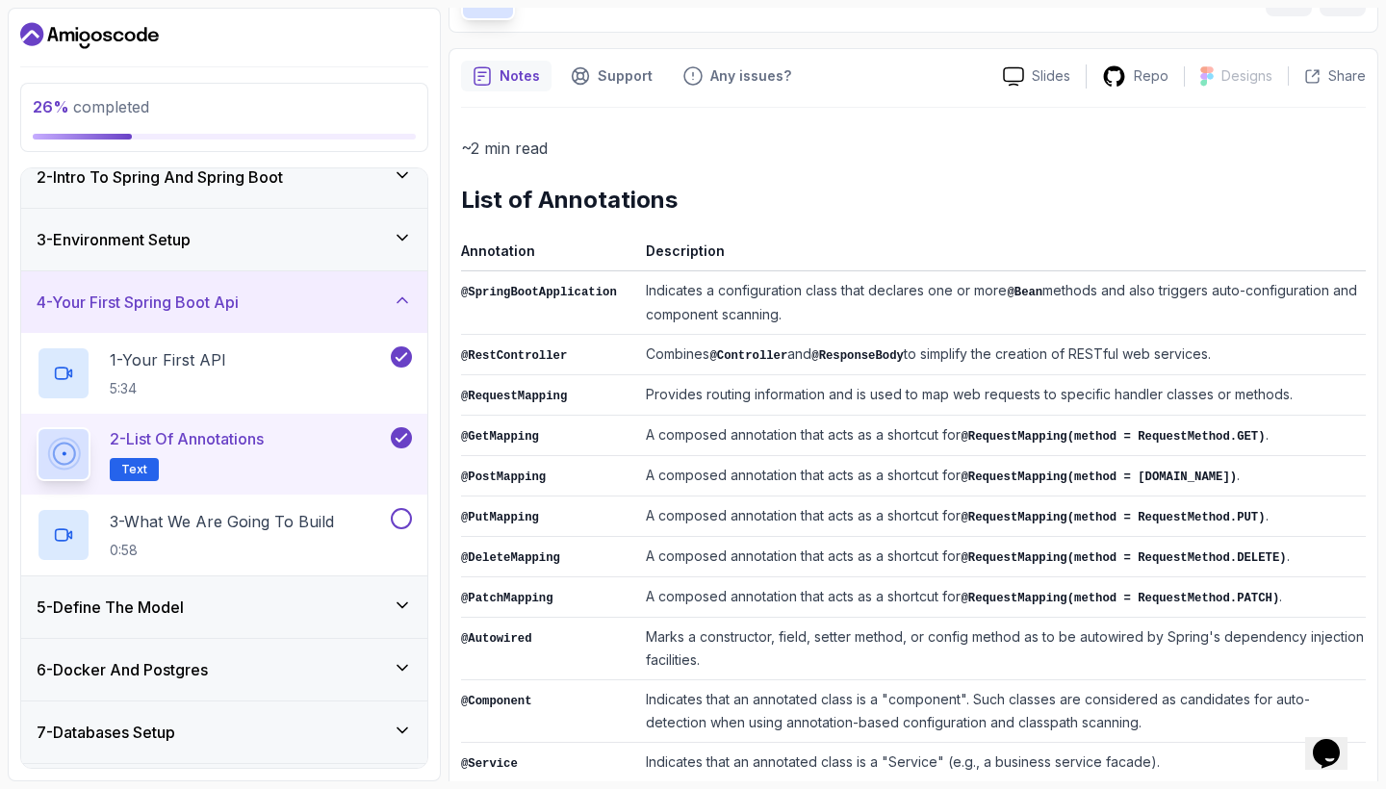
click at [400, 434] on icon at bounding box center [401, 437] width 17 height 19
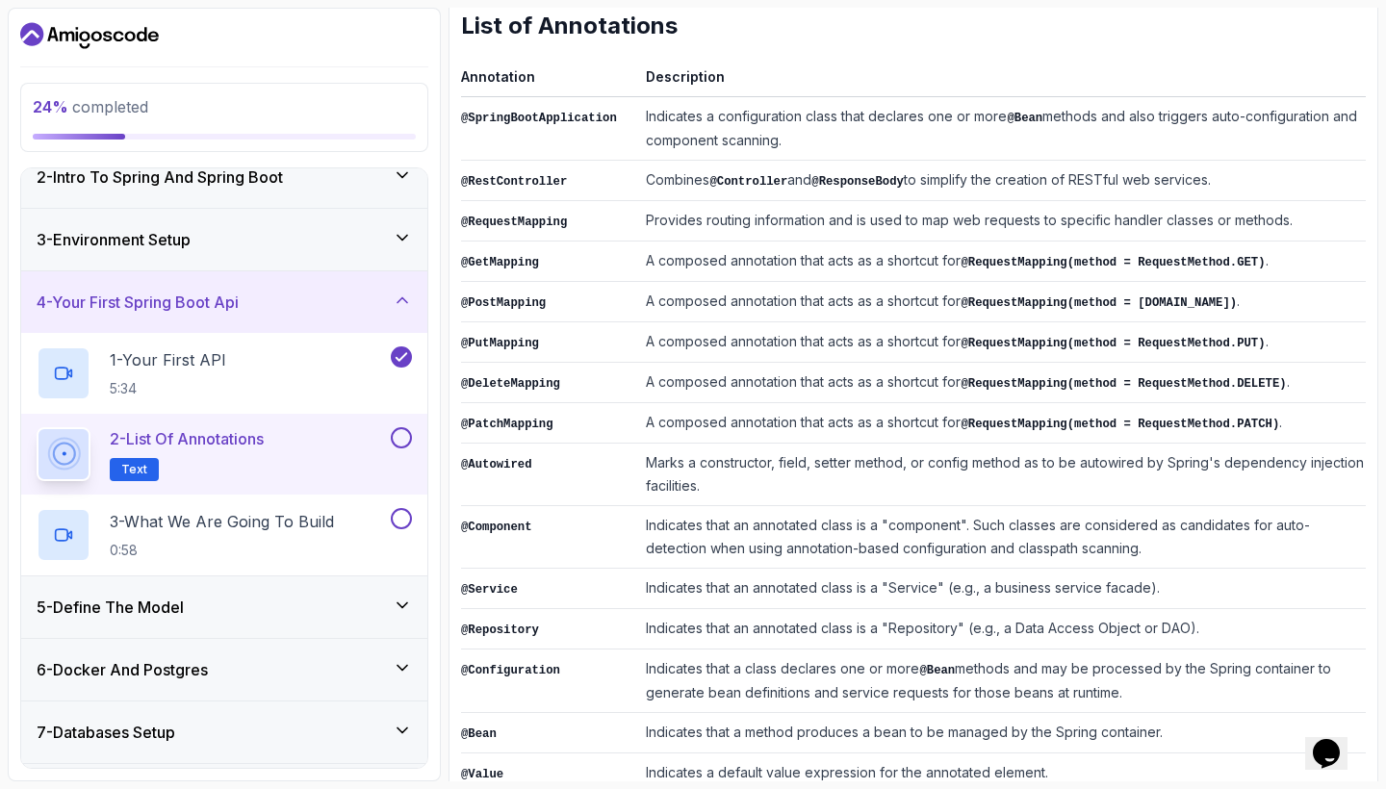
scroll to position [254, 0]
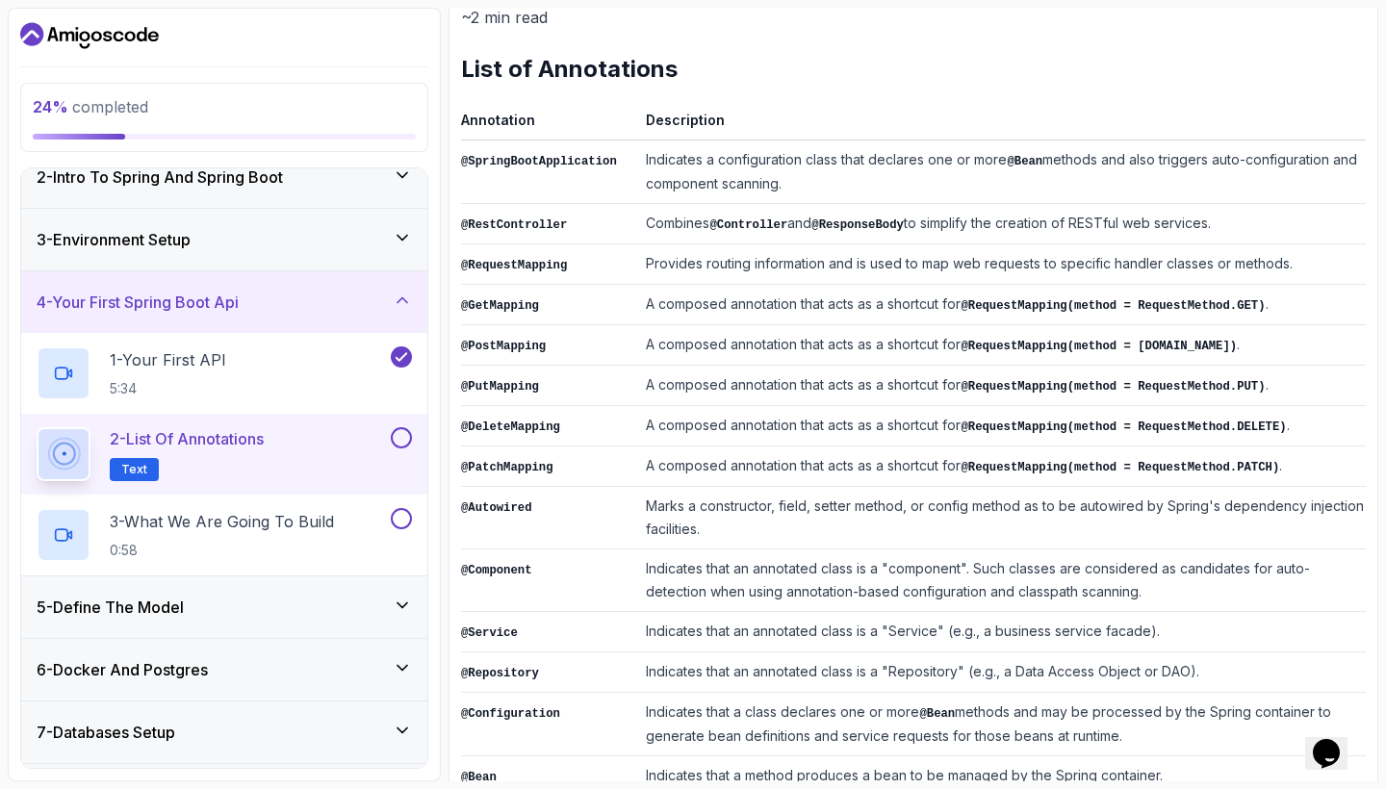
click at [758, 223] on code "@Controller" at bounding box center [748, 224] width 78 height 13
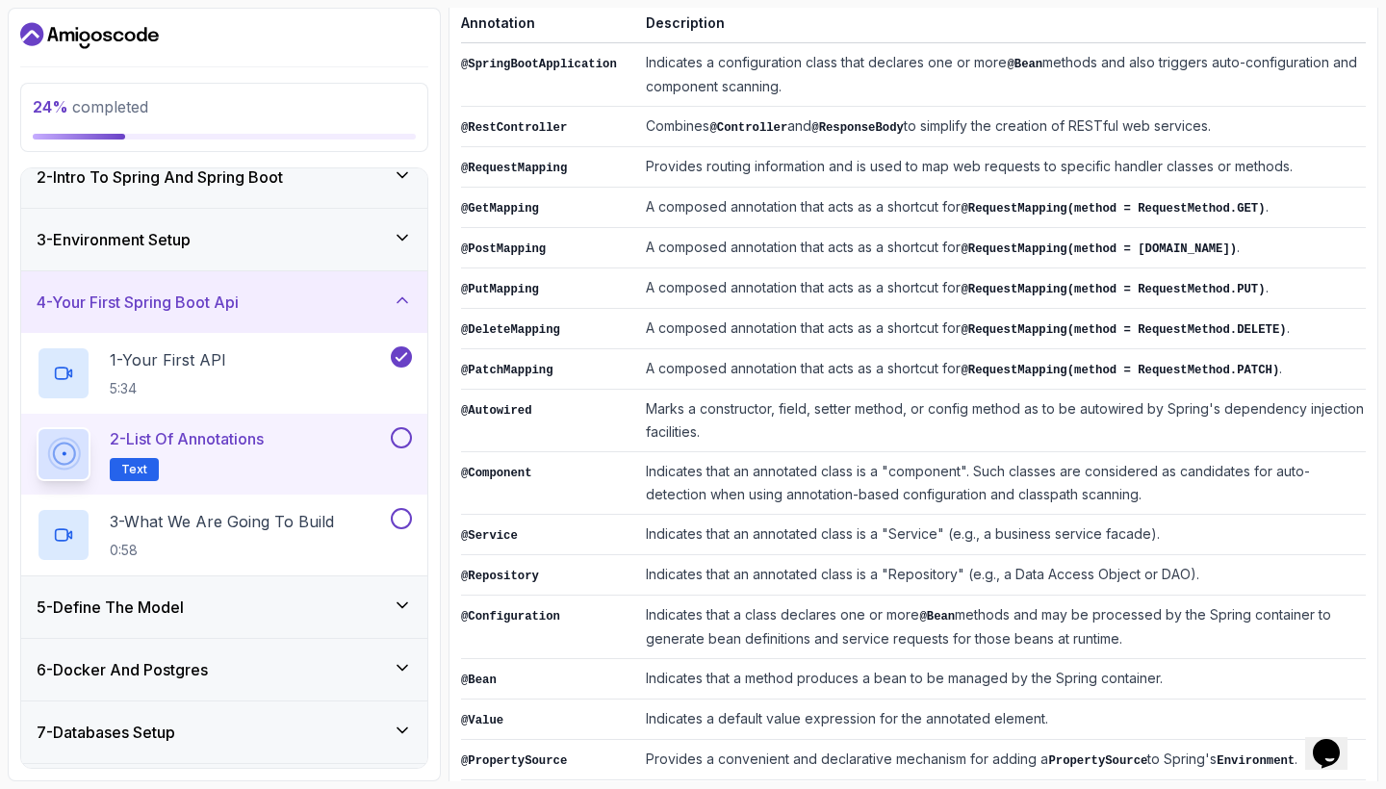
scroll to position [240, 0]
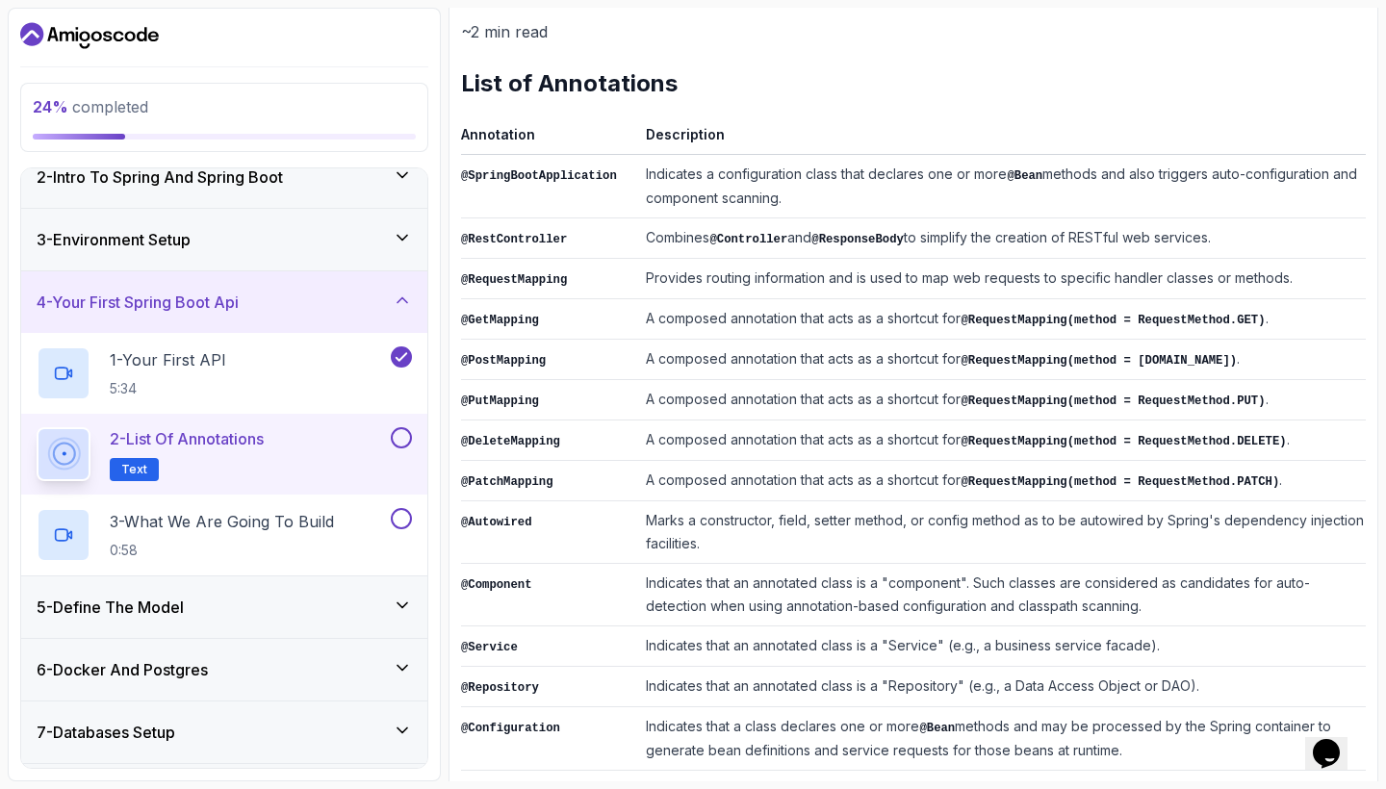
click at [466, 276] on code "@RequestMapping" at bounding box center [514, 279] width 106 height 13
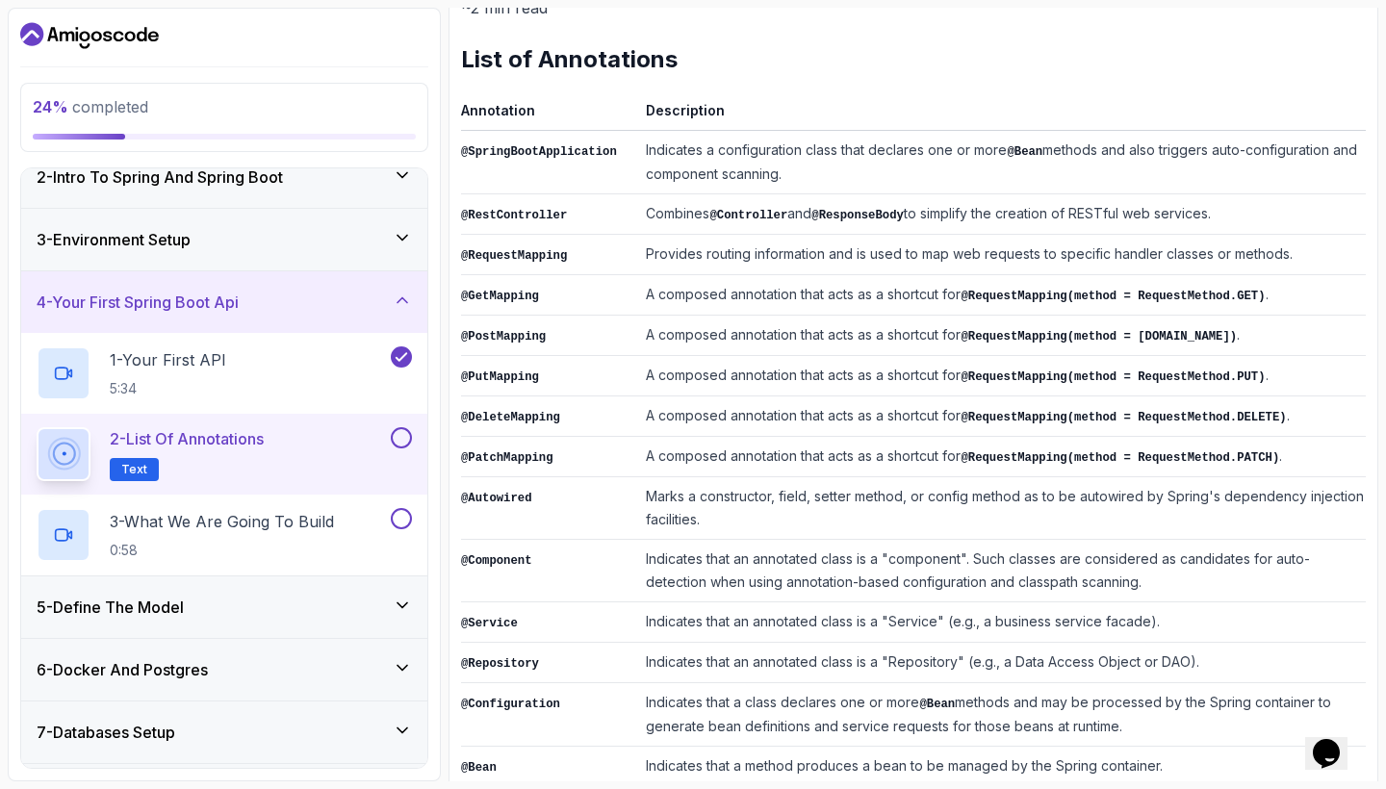
scroll to position [302, 0]
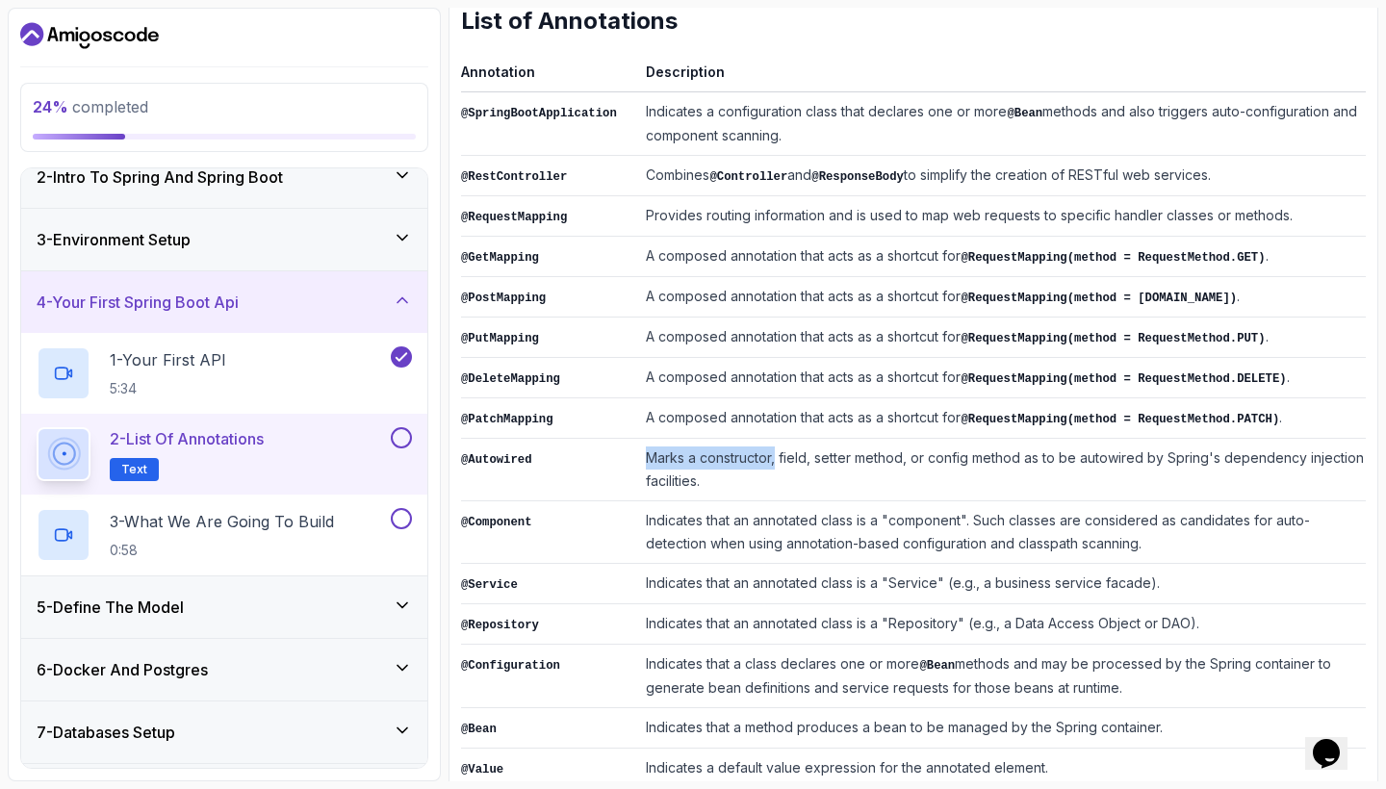
drag, startPoint x: 654, startPoint y: 450, endPoint x: 782, endPoint y: 452, distance: 128.0
click at [782, 452] on td "Marks a constructor, field, setter method, or config method as to be autowired …" at bounding box center [1002, 470] width 728 height 63
click at [793, 450] on td "Marks a constructor, field, setter method, or config method as to be autowired …" at bounding box center [1002, 470] width 728 height 63
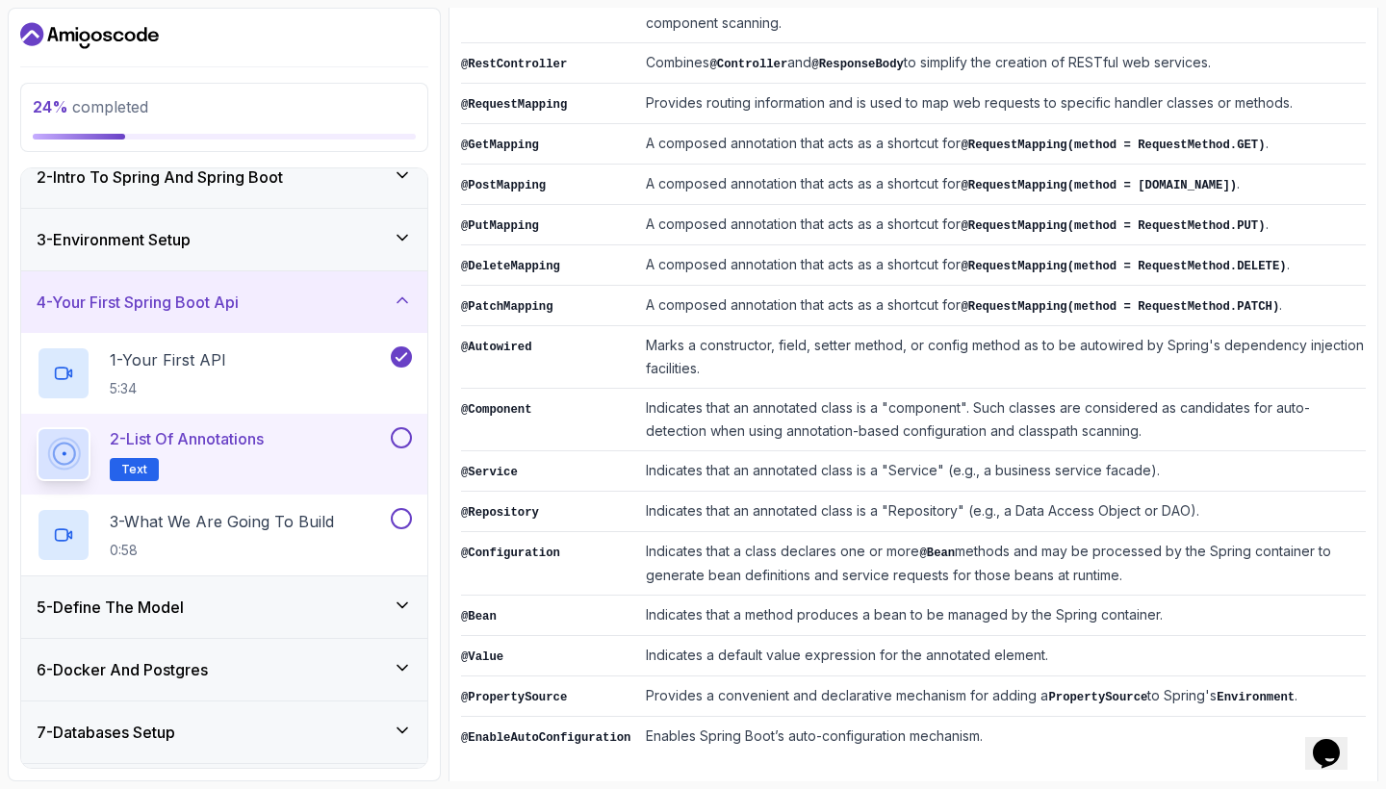
scroll to position [0, 0]
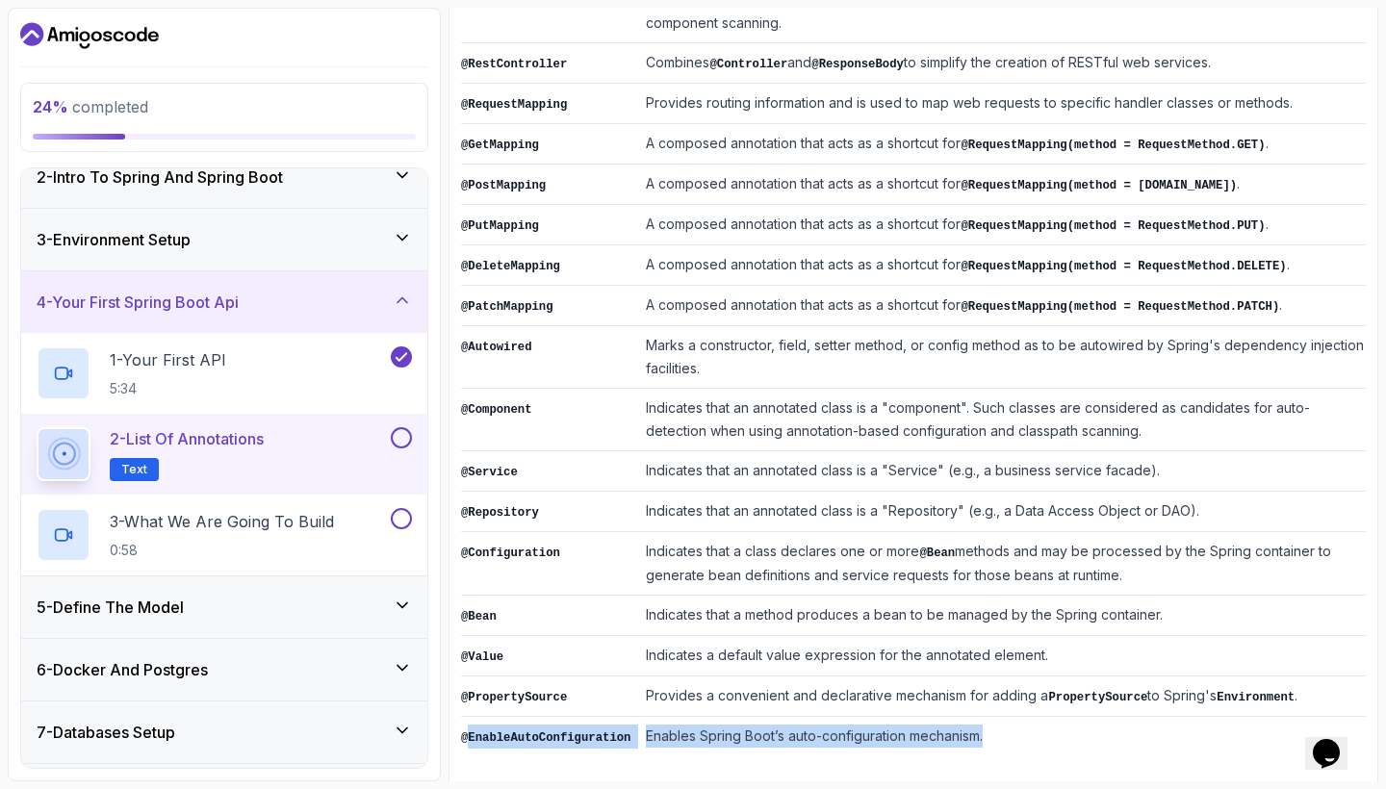
drag, startPoint x: 470, startPoint y: 723, endPoint x: 1092, endPoint y: 733, distance: 622.8
click at [1092, 733] on tr "@EnableAutoConfiguration Enables Spring Boot’s auto-configuration mechanism." at bounding box center [913, 737] width 905 height 40
click at [1079, 739] on td "Enables Spring Boot’s auto-configuration mechanism." at bounding box center [1002, 737] width 728 height 40
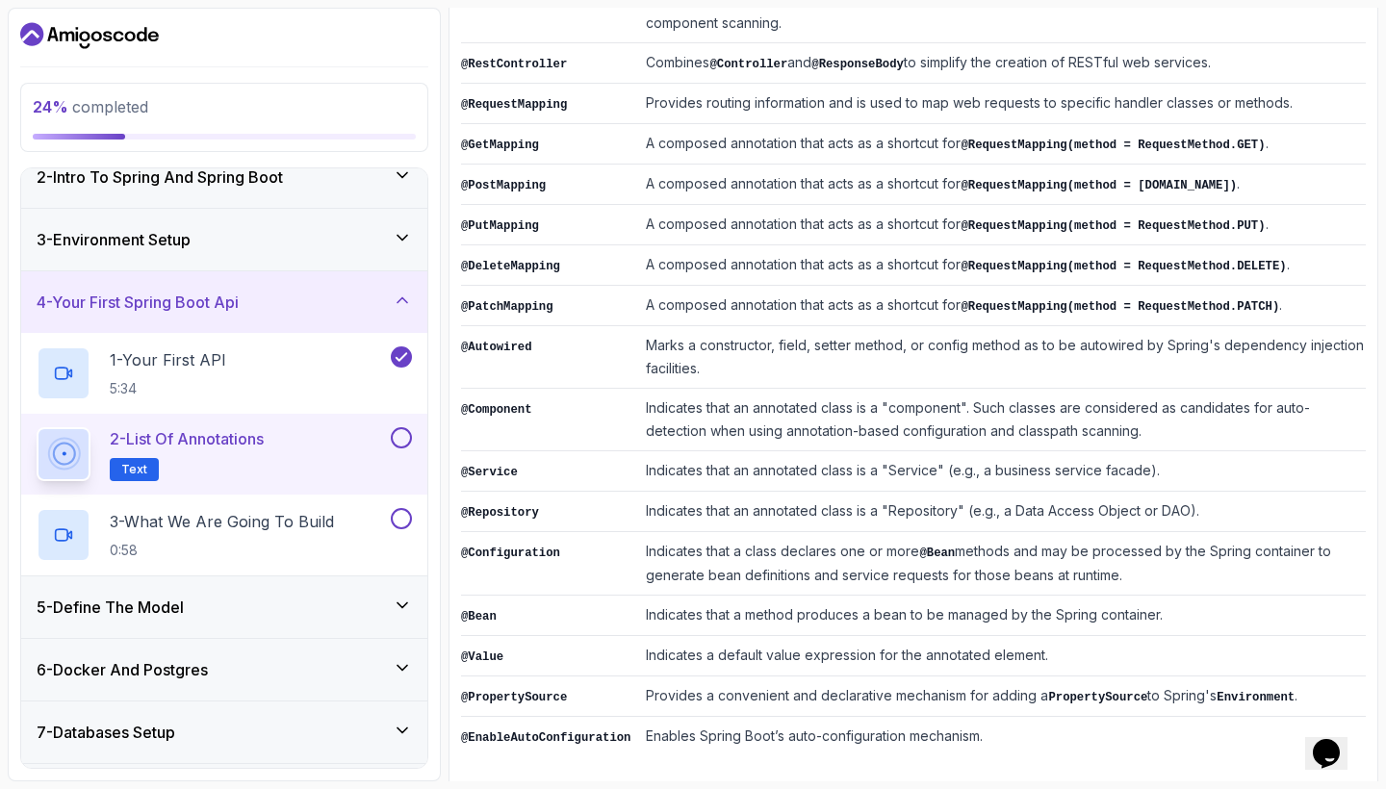
click at [403, 433] on button at bounding box center [401, 437] width 21 height 21
click at [397, 515] on button at bounding box center [401, 518] width 21 height 21
click at [327, 515] on p "3 - What We Are Going To Build" at bounding box center [222, 521] width 224 height 23
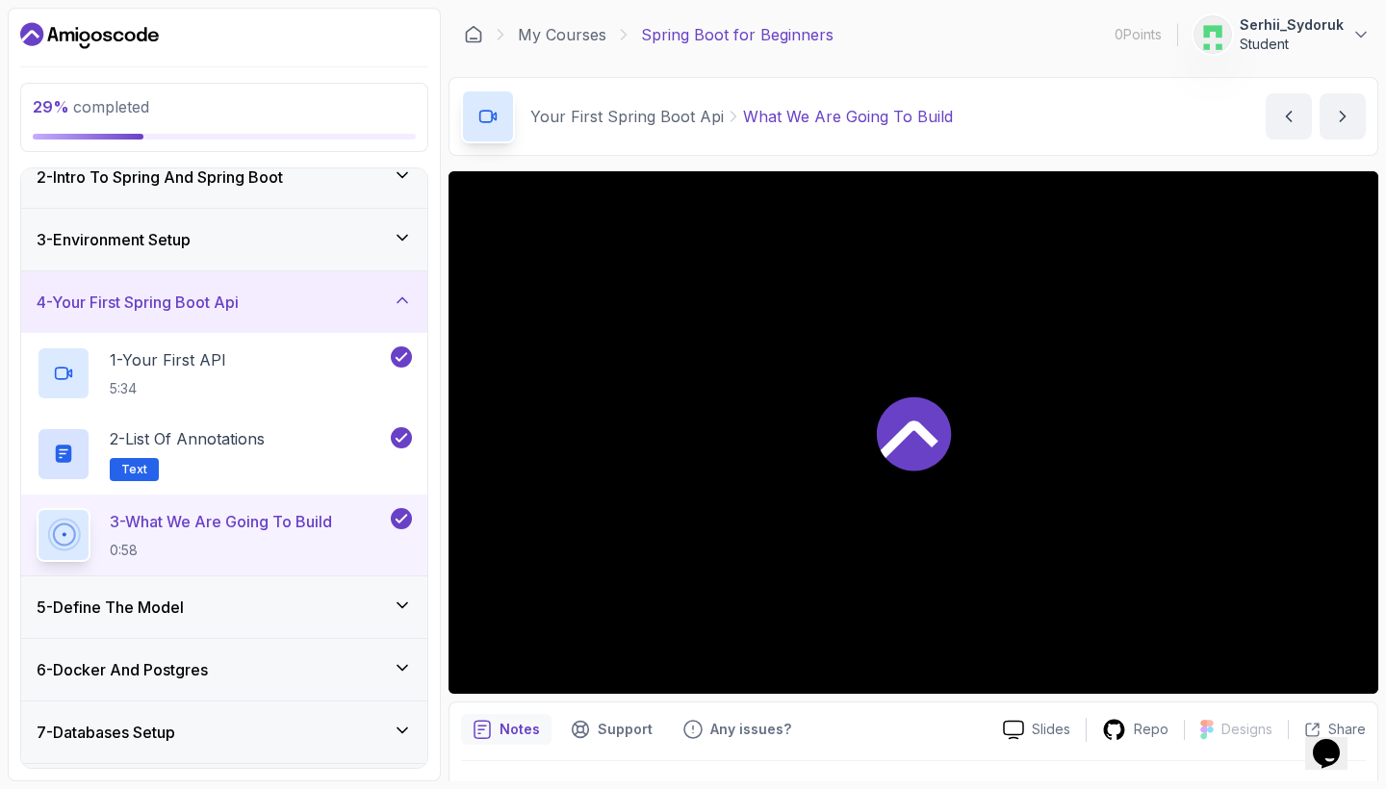
click at [895, 442] on icon at bounding box center [910, 440] width 58 height 38
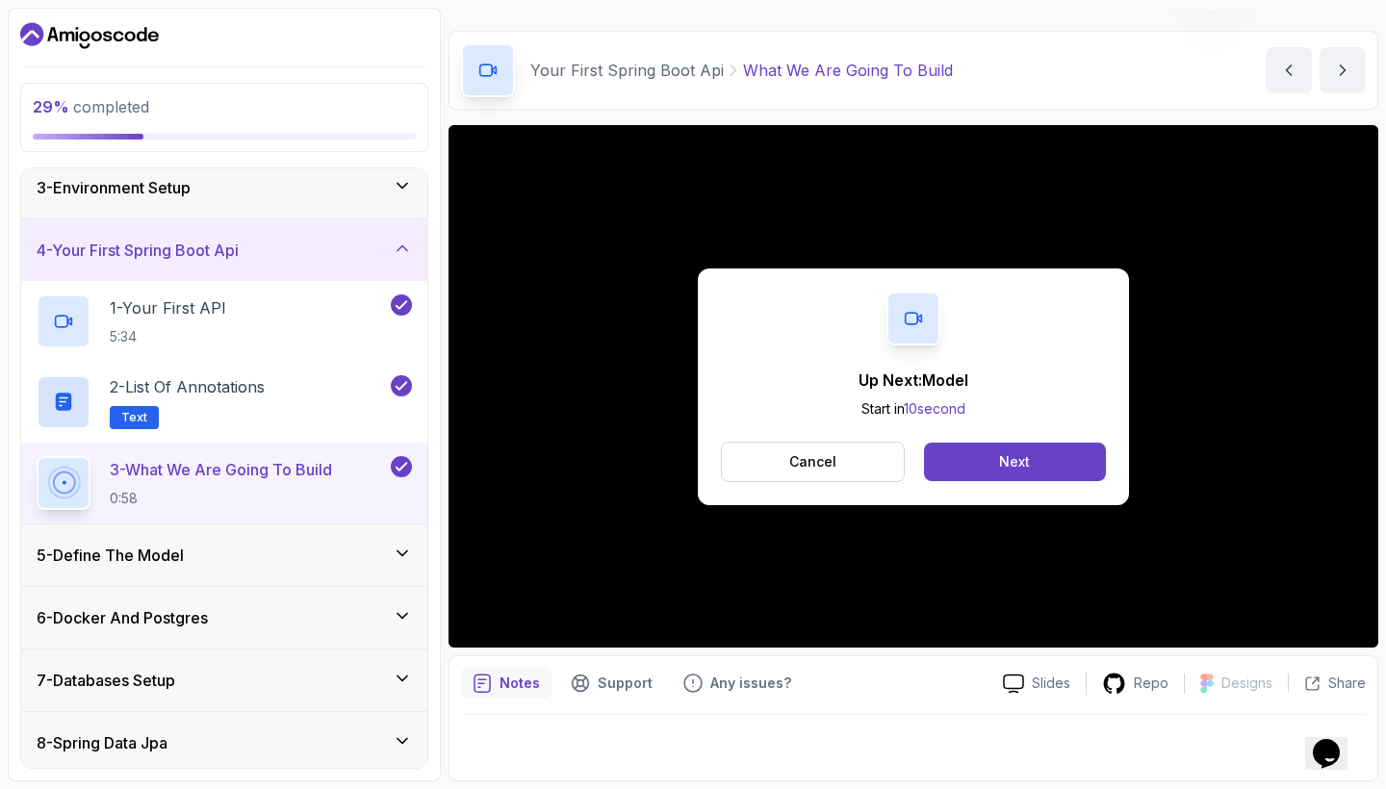
click at [188, 537] on div "5 - Define The Model" at bounding box center [224, 556] width 406 height 62
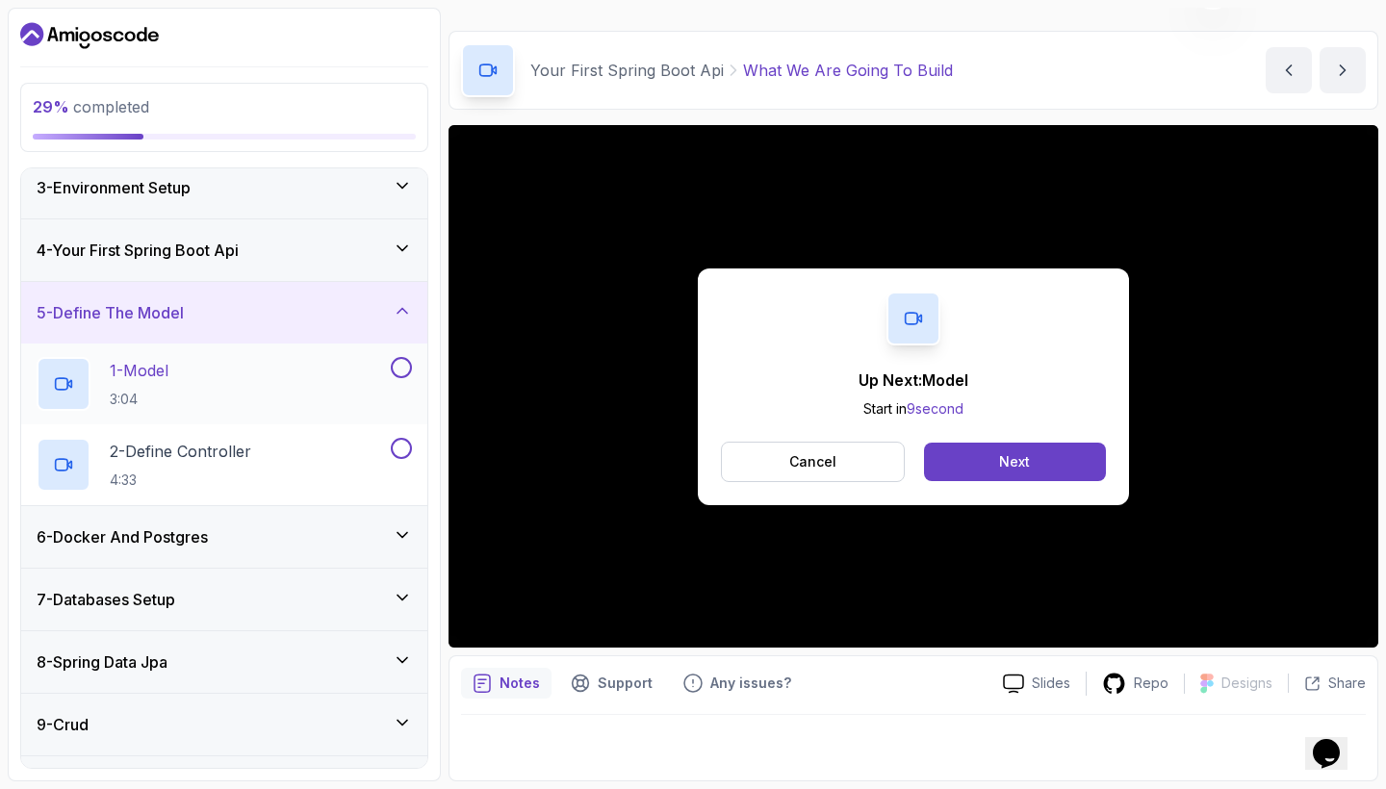
click at [302, 365] on div "1 - Model 3:04" at bounding box center [212, 384] width 350 height 54
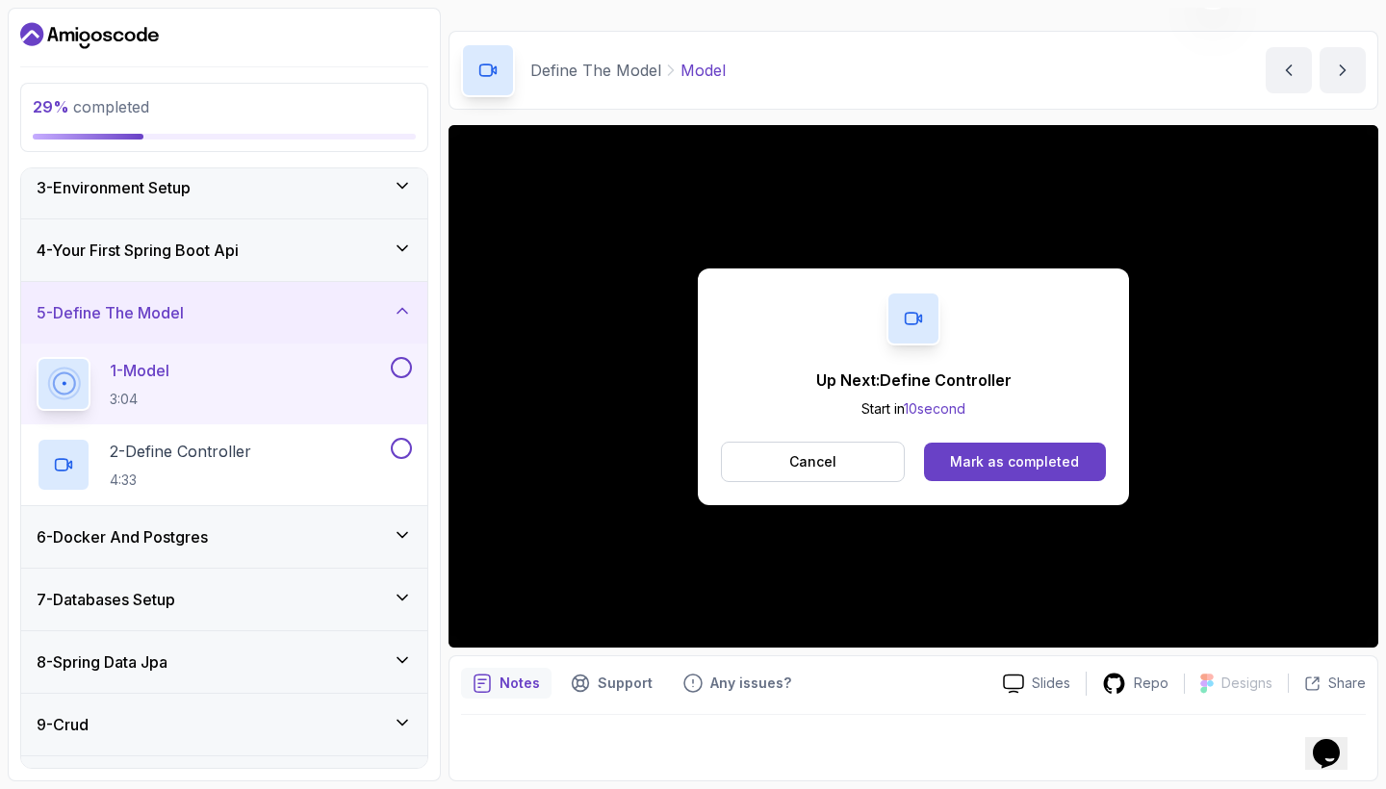
click at [403, 378] on button "1 - Model 3:04" at bounding box center [224, 384] width 375 height 54
click at [974, 476] on button "Mark as completed" at bounding box center [1015, 462] width 182 height 38
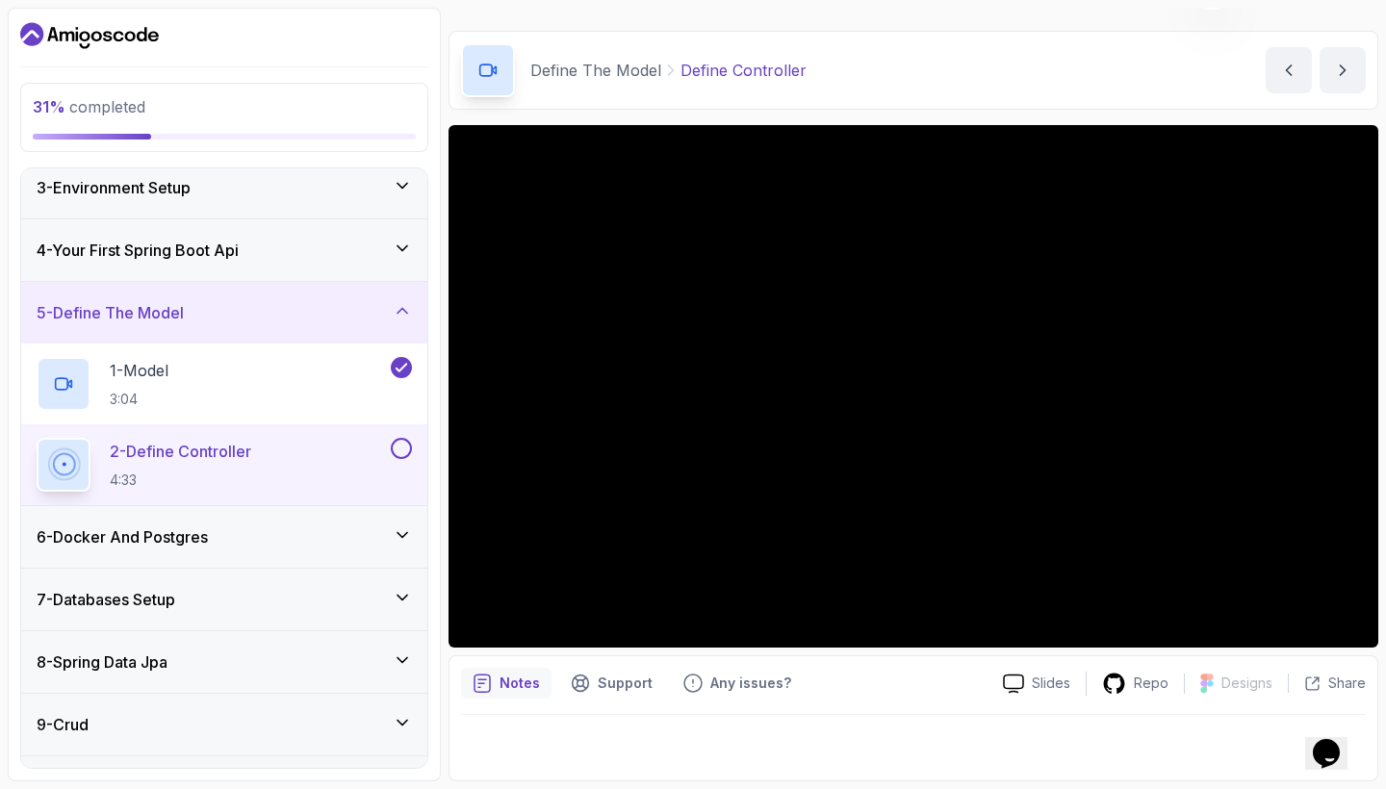
click at [432, 366] on div "31 % completed 1 - Intro 2 - Intro To Spring And Spring Boot 3 - Environment Se…" at bounding box center [224, 395] width 433 height 774
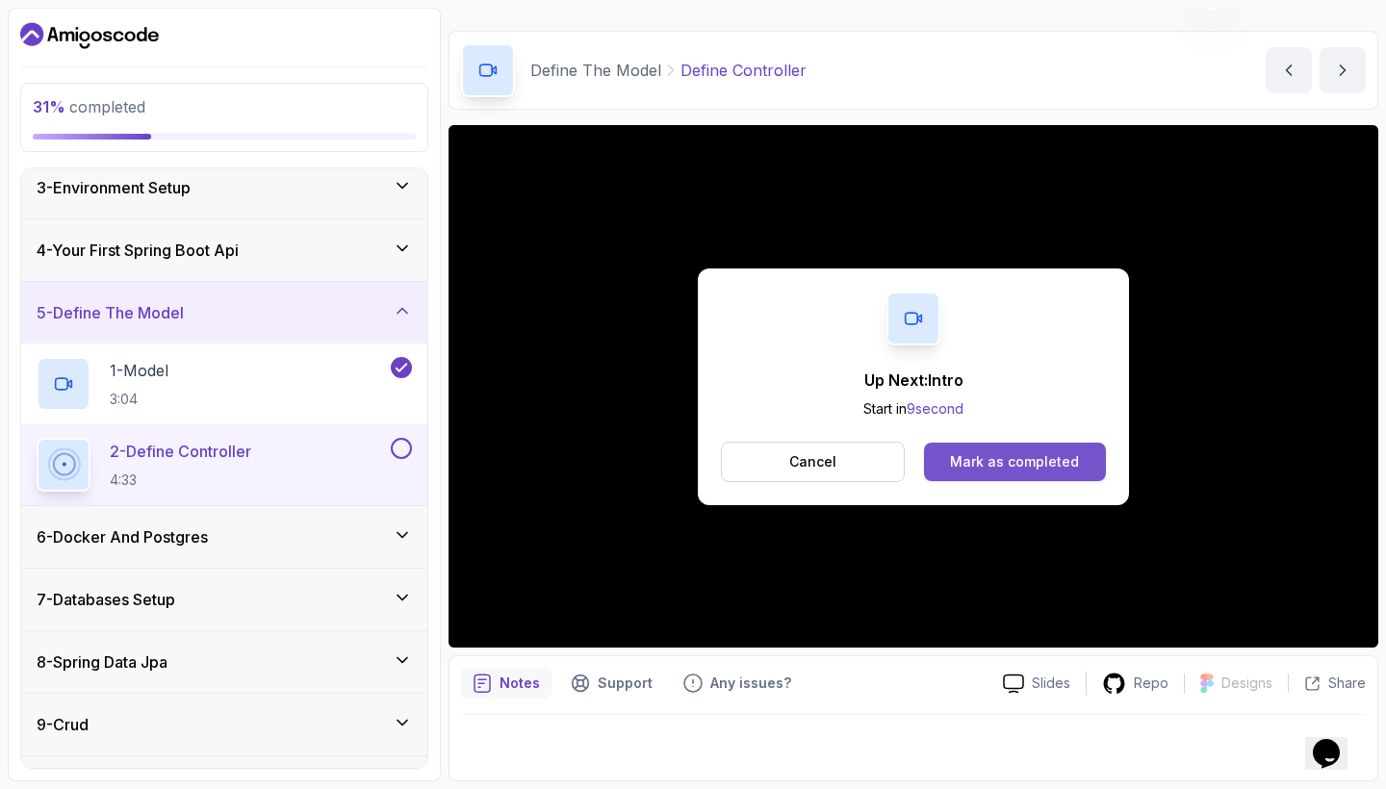
click at [957, 465] on div "Mark as completed" at bounding box center [1014, 461] width 129 height 19
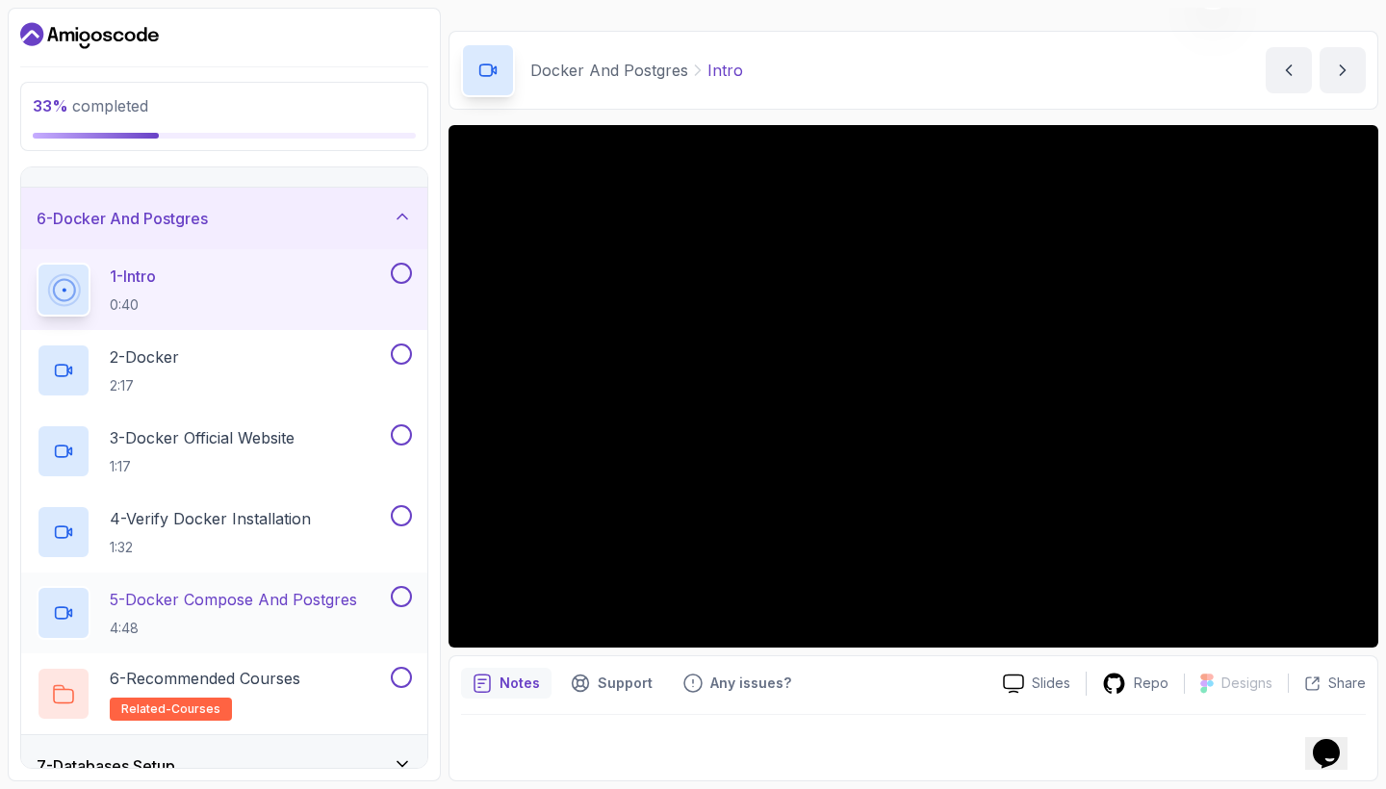
scroll to position [289, 0]
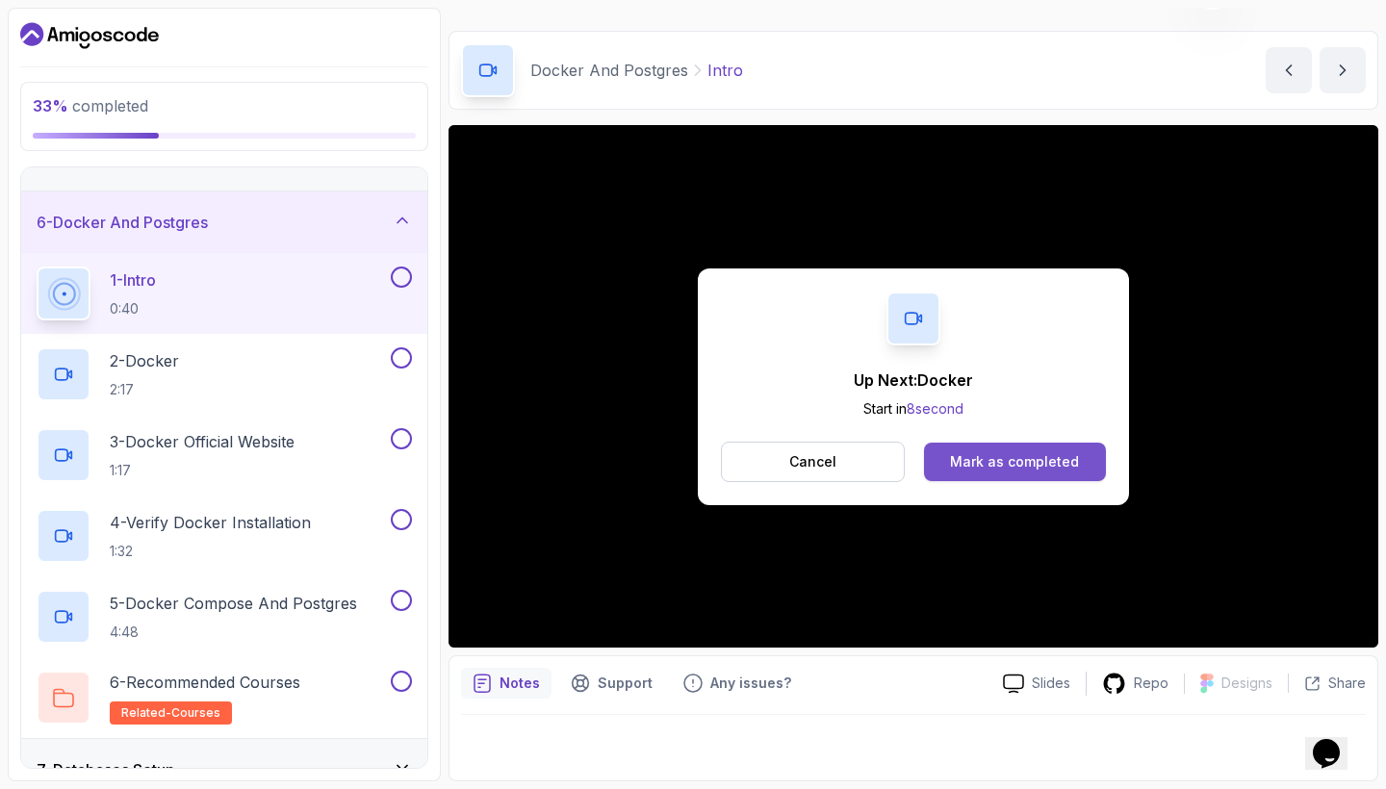
click at [990, 479] on button "Mark as completed" at bounding box center [1015, 462] width 182 height 38
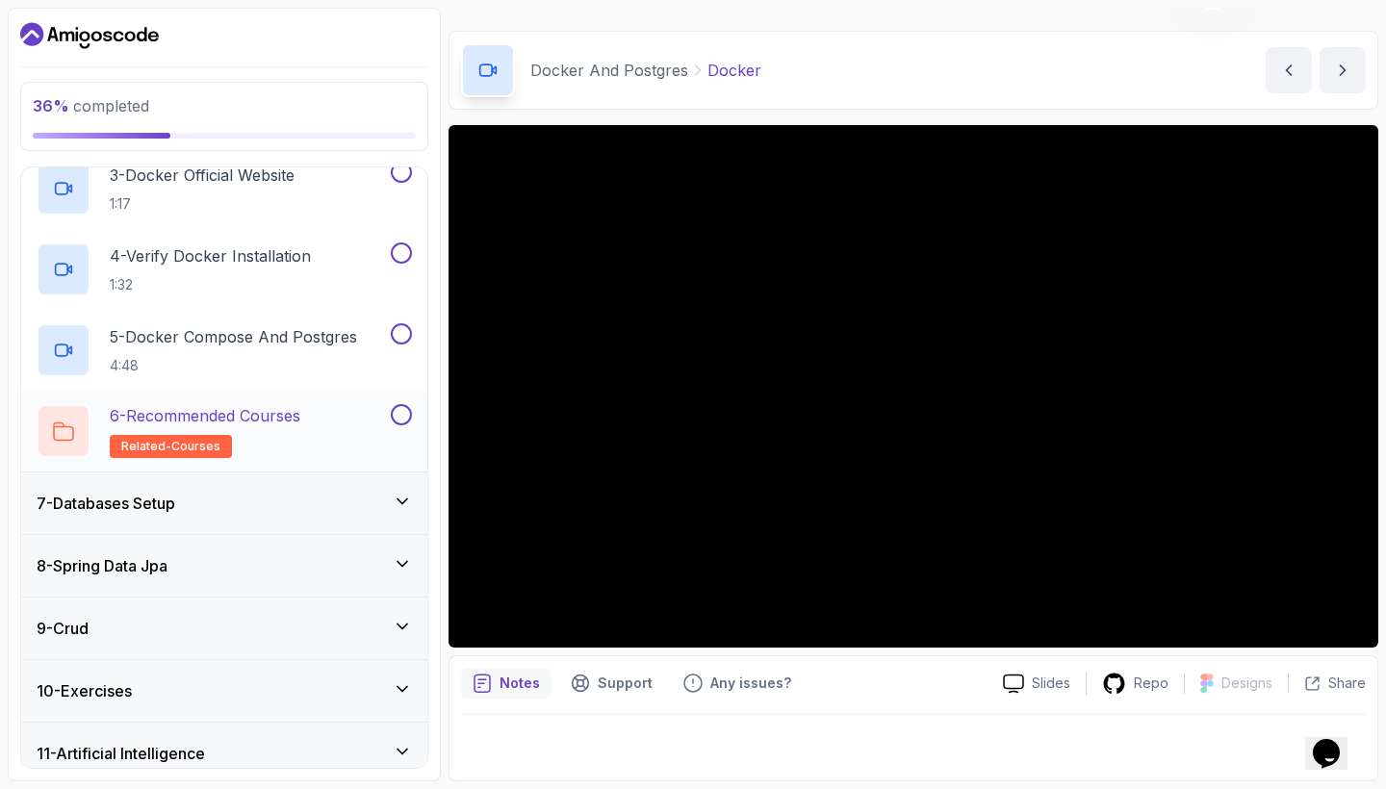
scroll to position [451, 0]
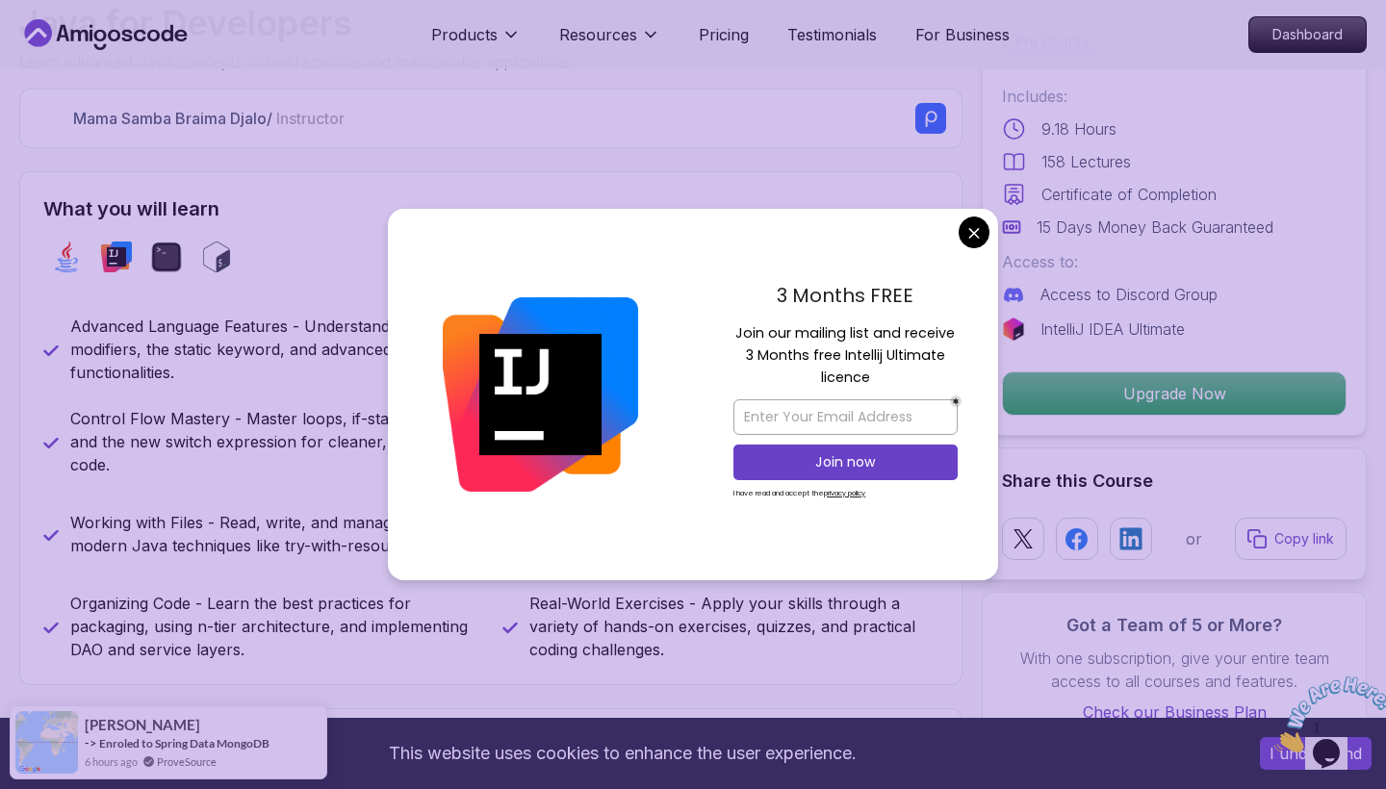
scroll to position [701, 0]
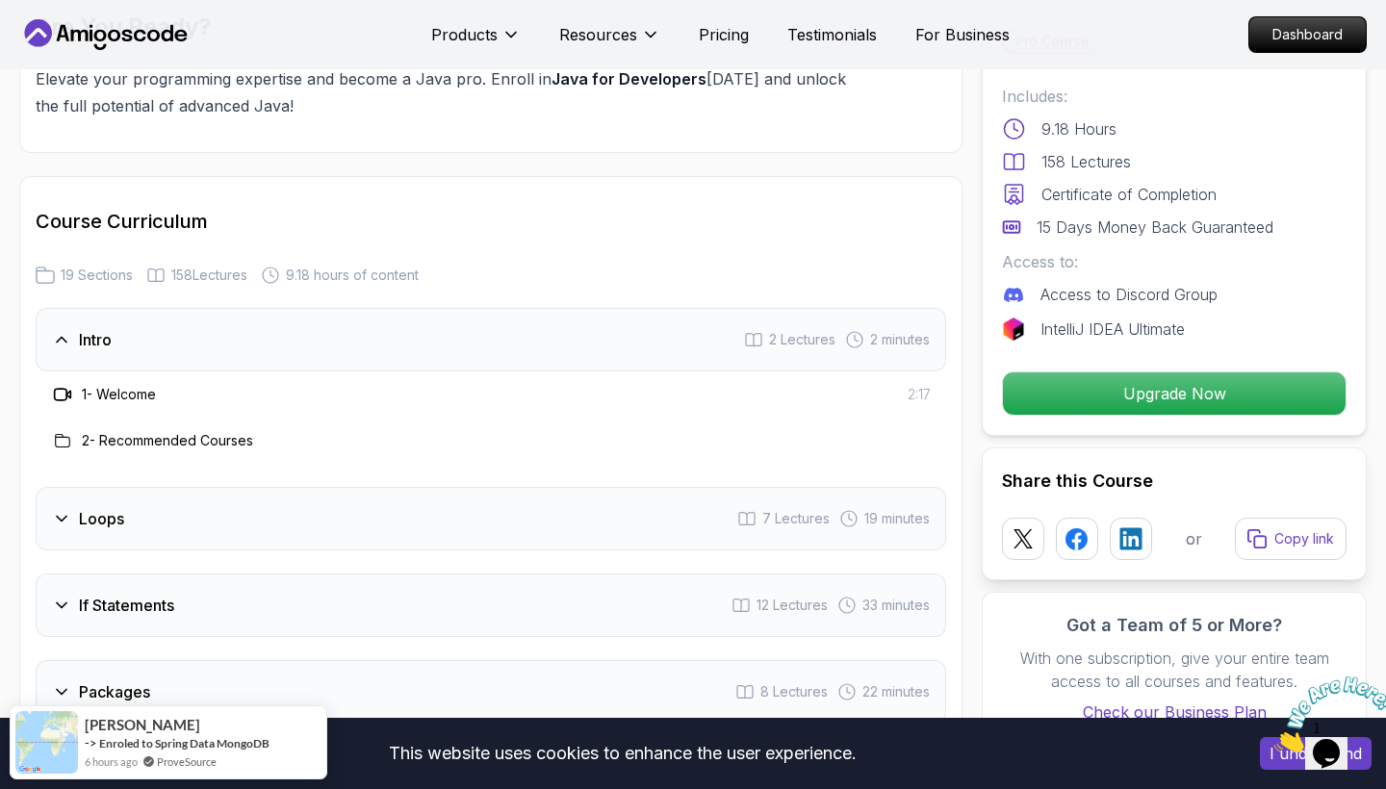
scroll to position [2330, 0]
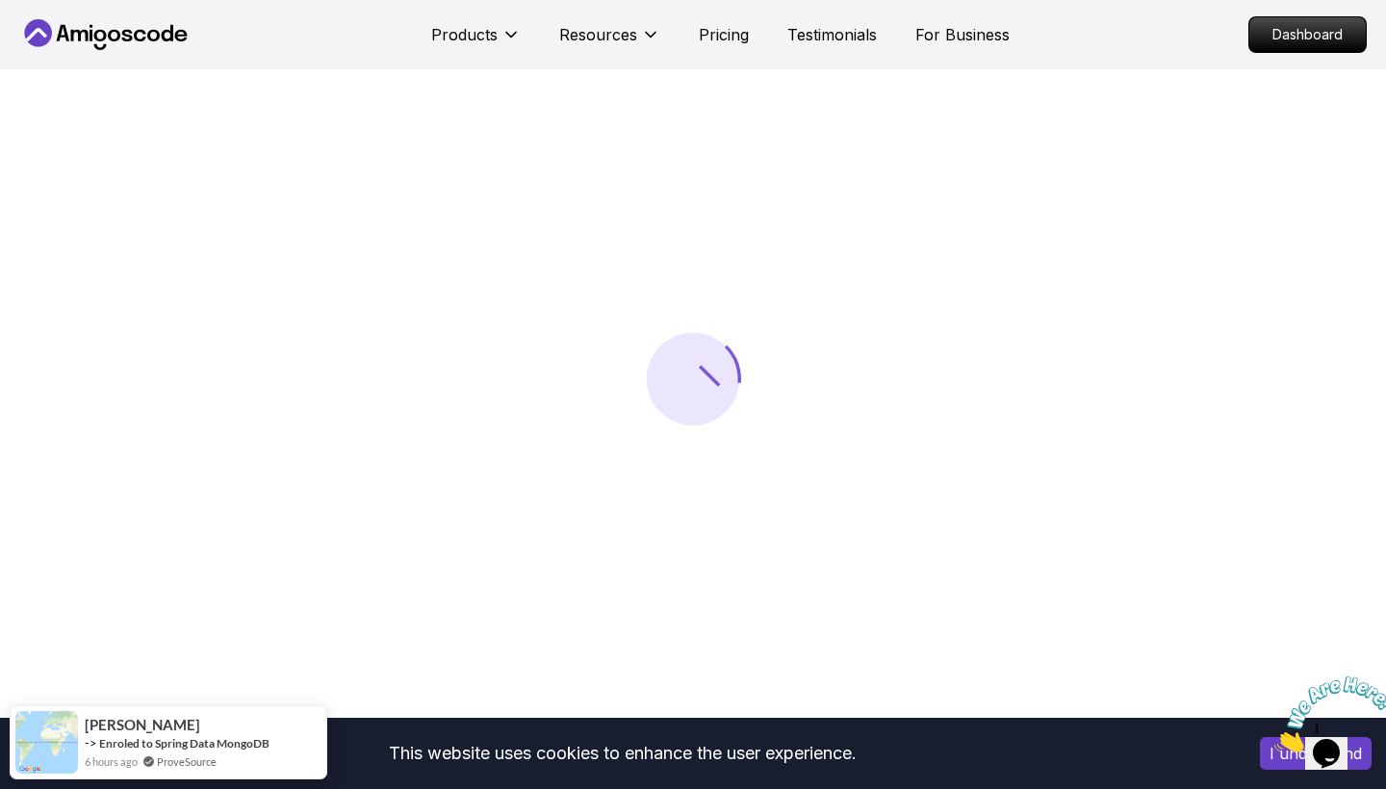
scroll to position [110, 0]
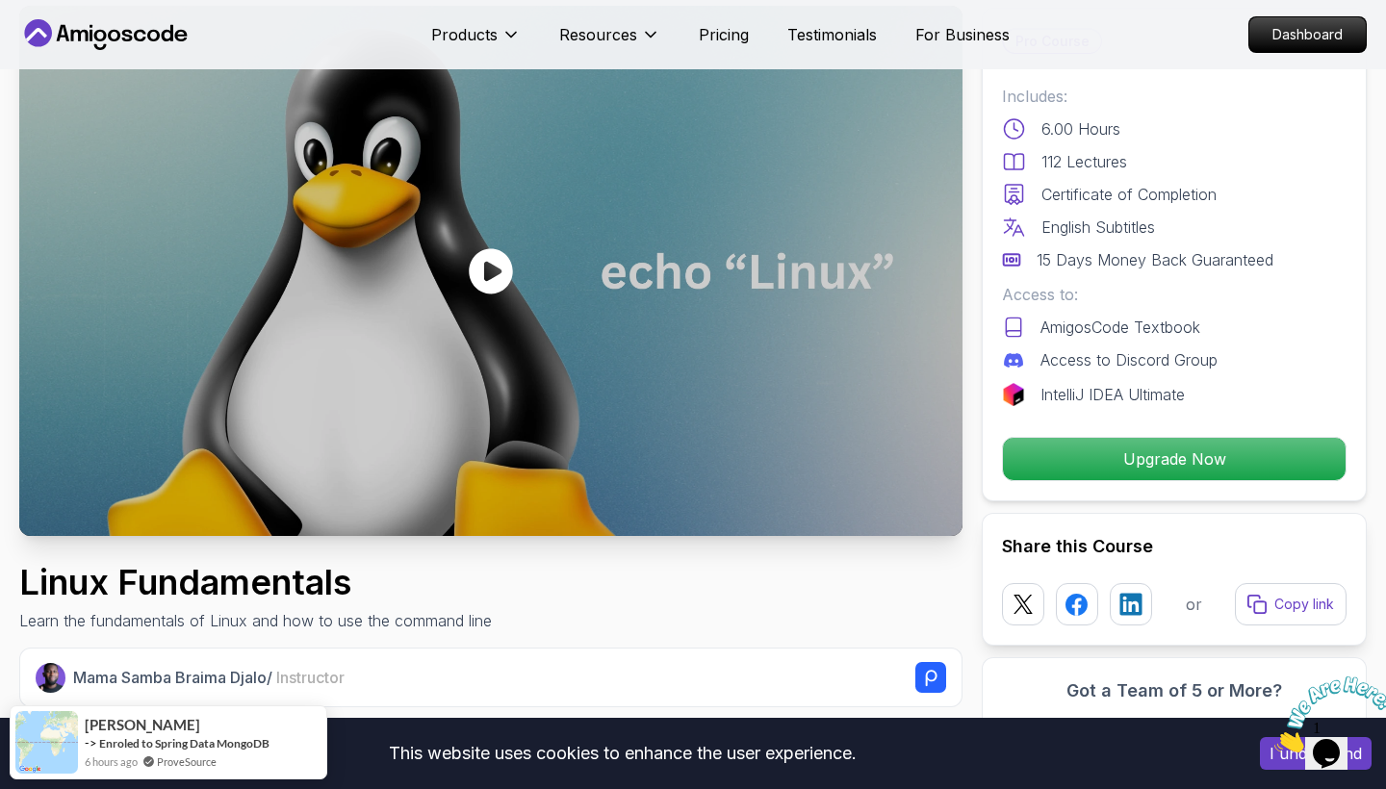
drag, startPoint x: 1374, startPoint y: 677, endPoint x: 2627, endPoint y: 1342, distance: 1418.6
click at [1274, 739] on icon "Close" at bounding box center [1274, 747] width 0 height 16
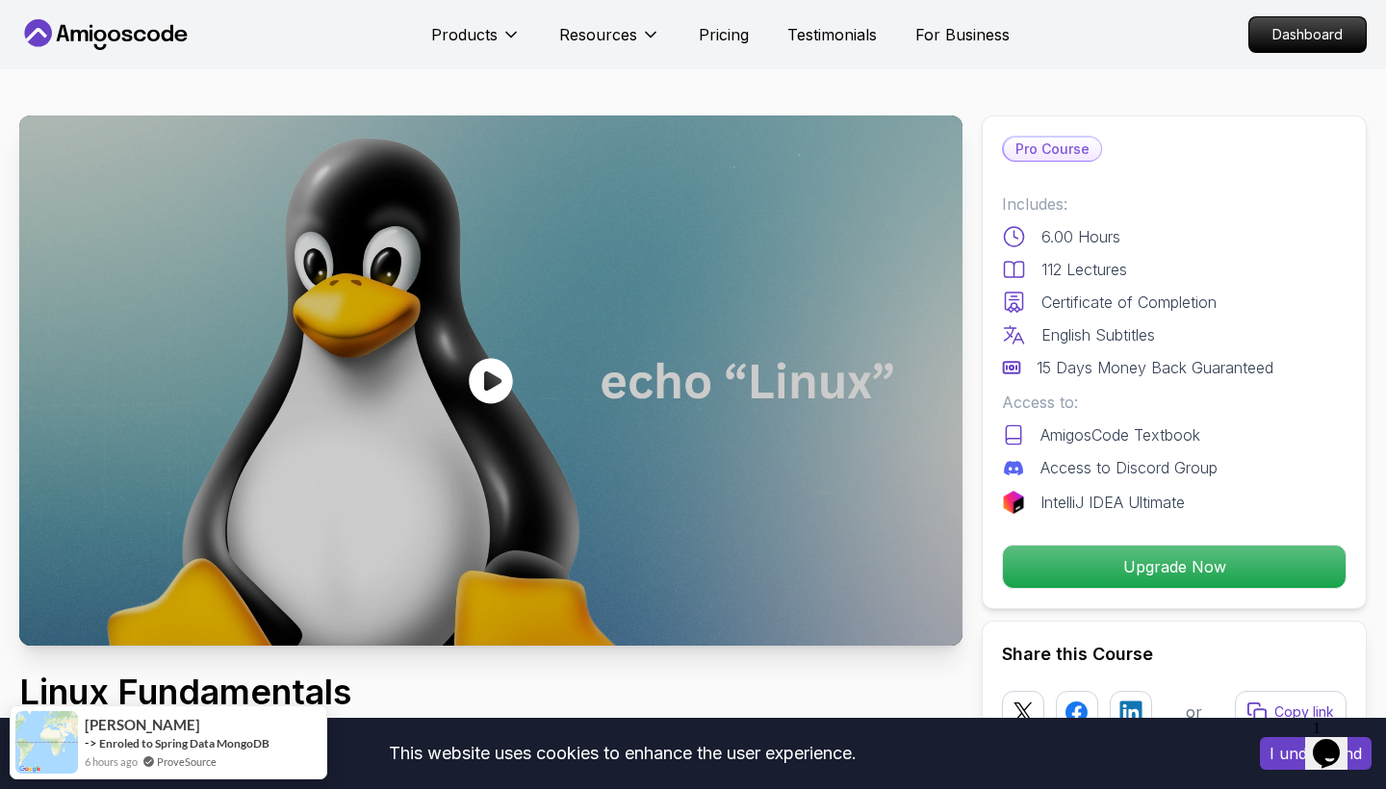
scroll to position [0, 0]
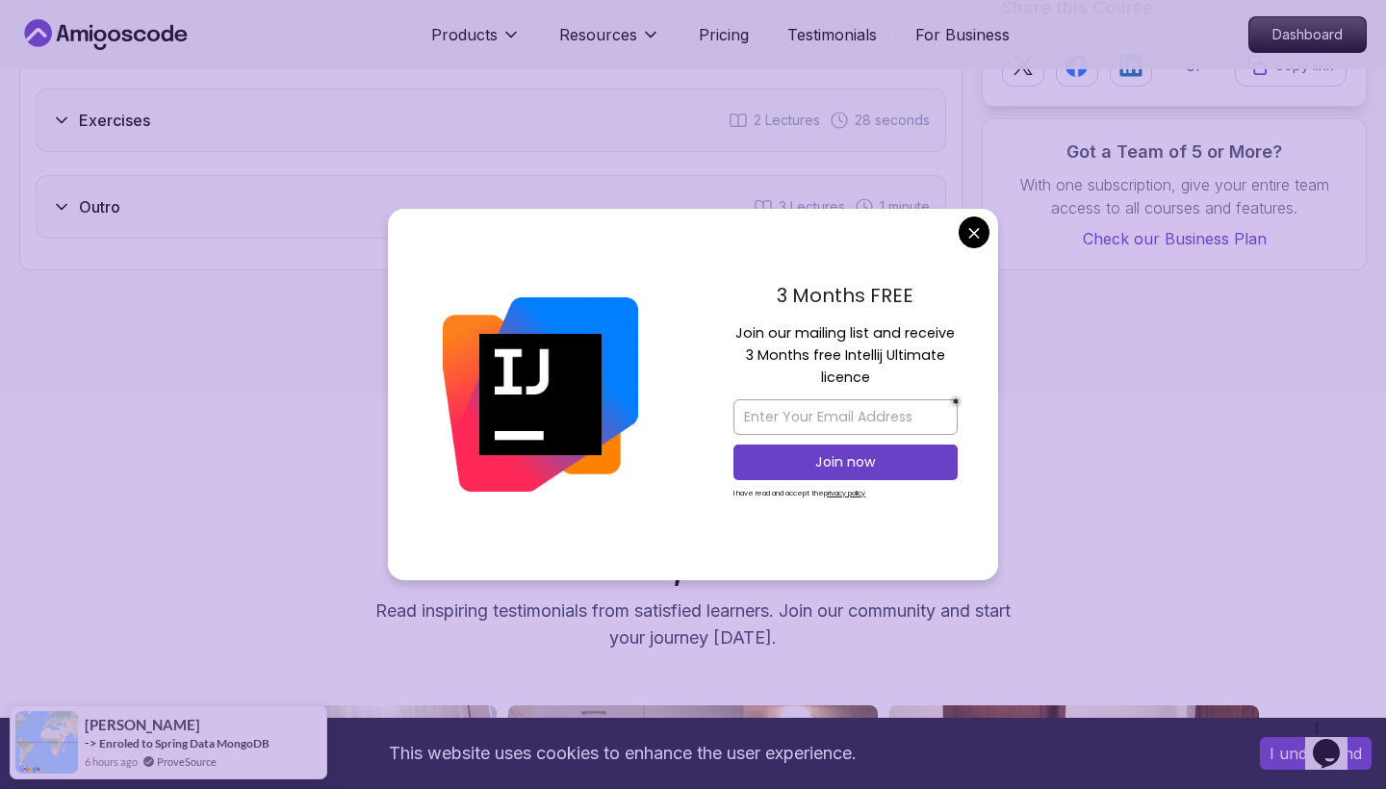
scroll to position [3388, 0]
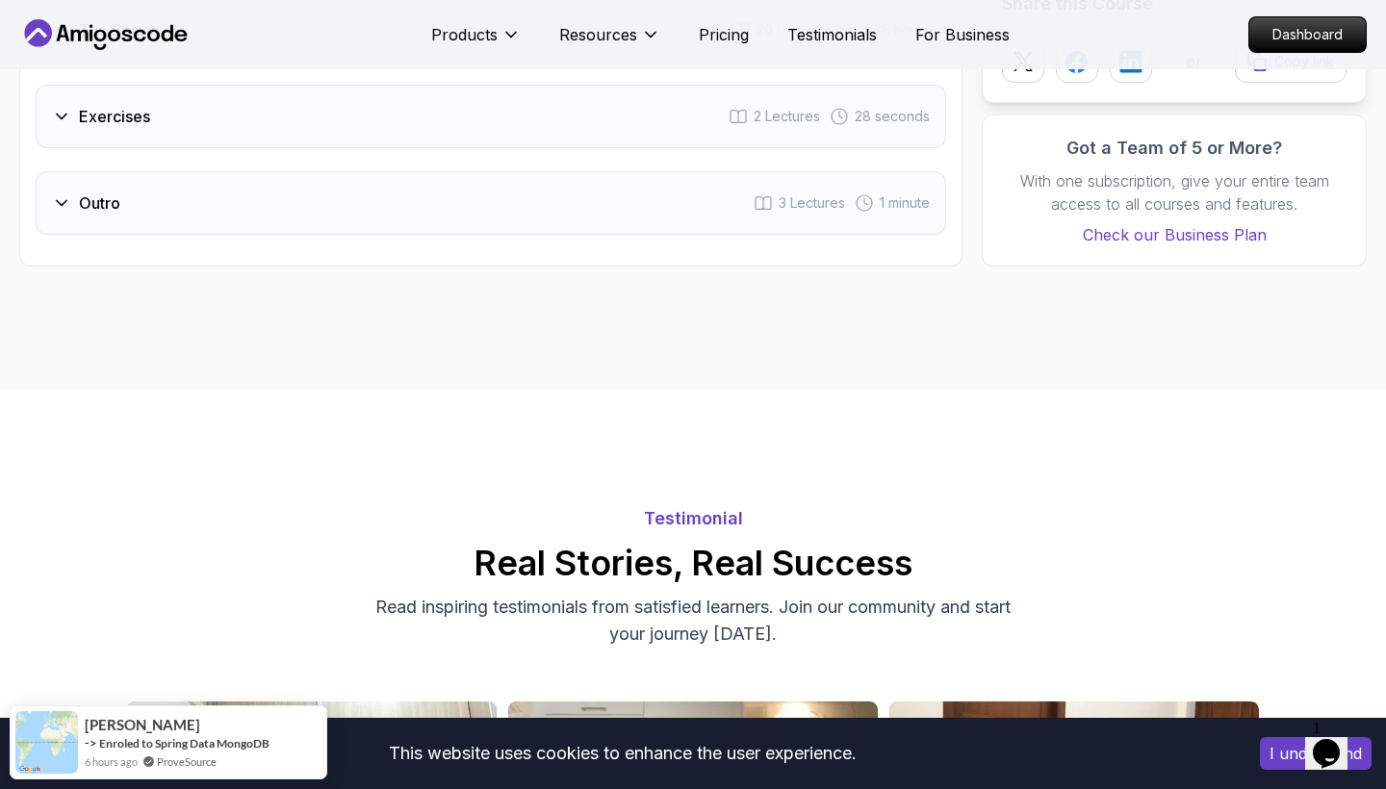
click at [980, 232] on body "This website uses cookies to enhance the user experience. I understand Products…" at bounding box center [693, 523] width 1386 height 7823
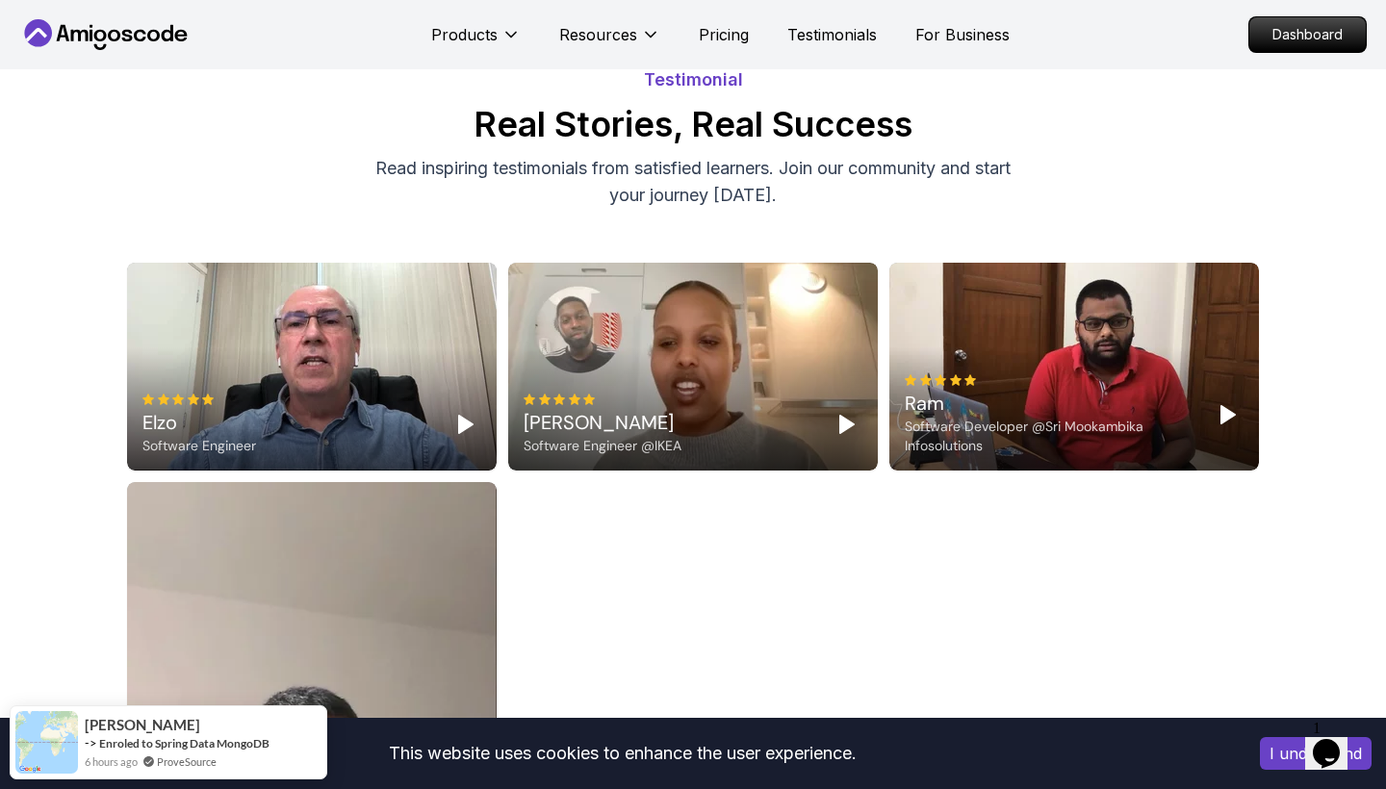
scroll to position [3828, 0]
